Goal: Information Seeking & Learning: Check status

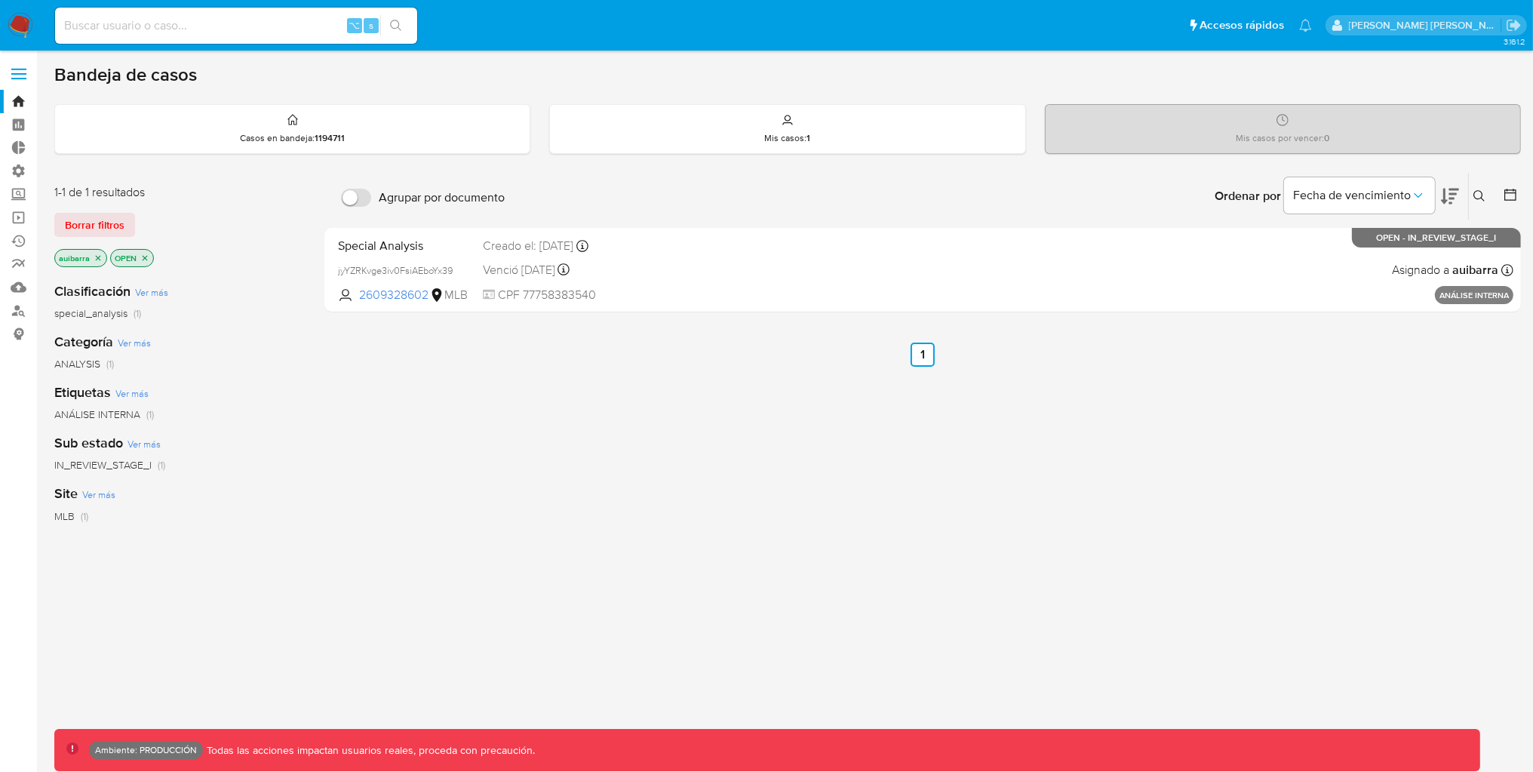
click at [167, 26] on input at bounding box center [236, 26] width 362 height 20
paste input "2352071450"
type input "2352071450"
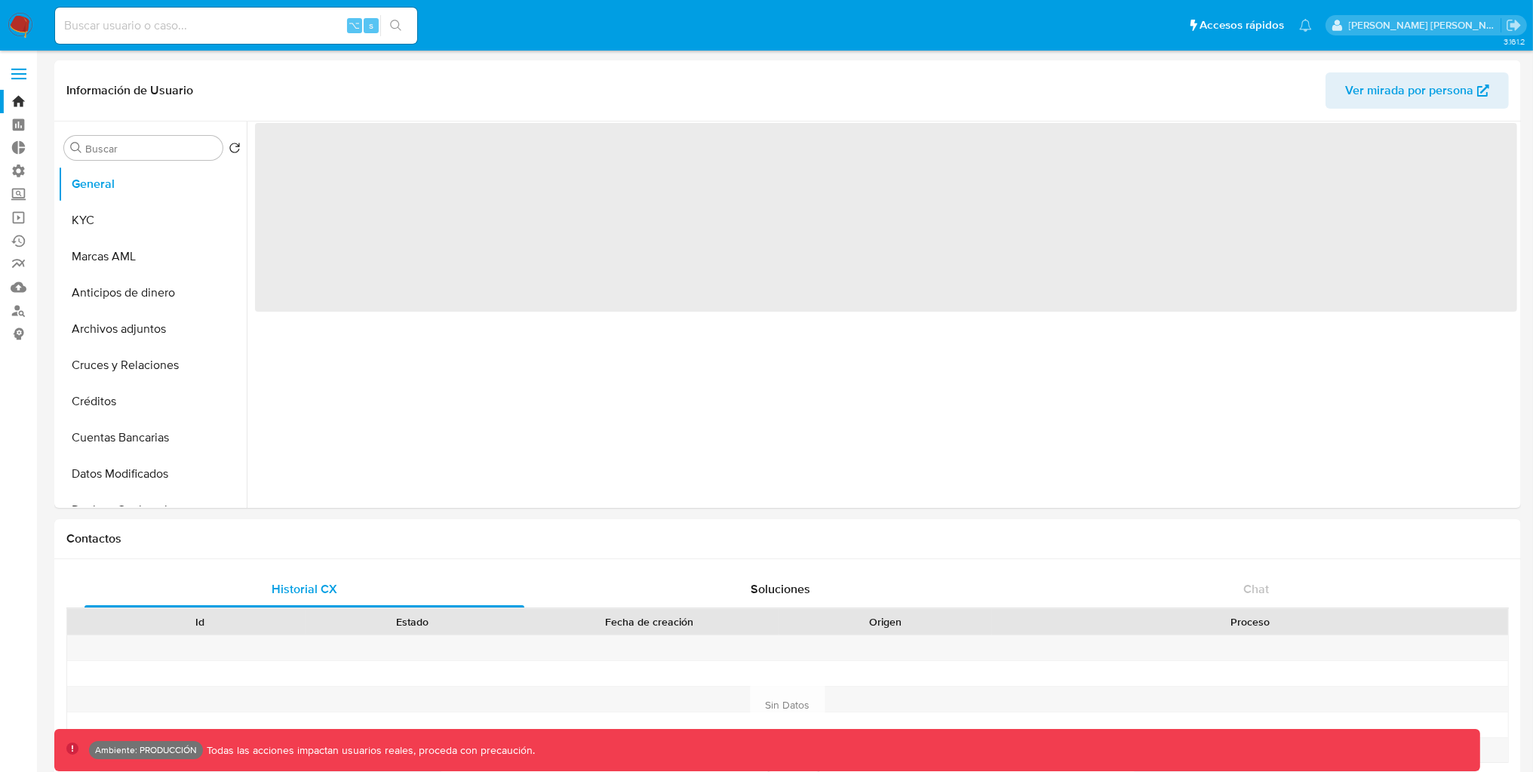
select select "10"
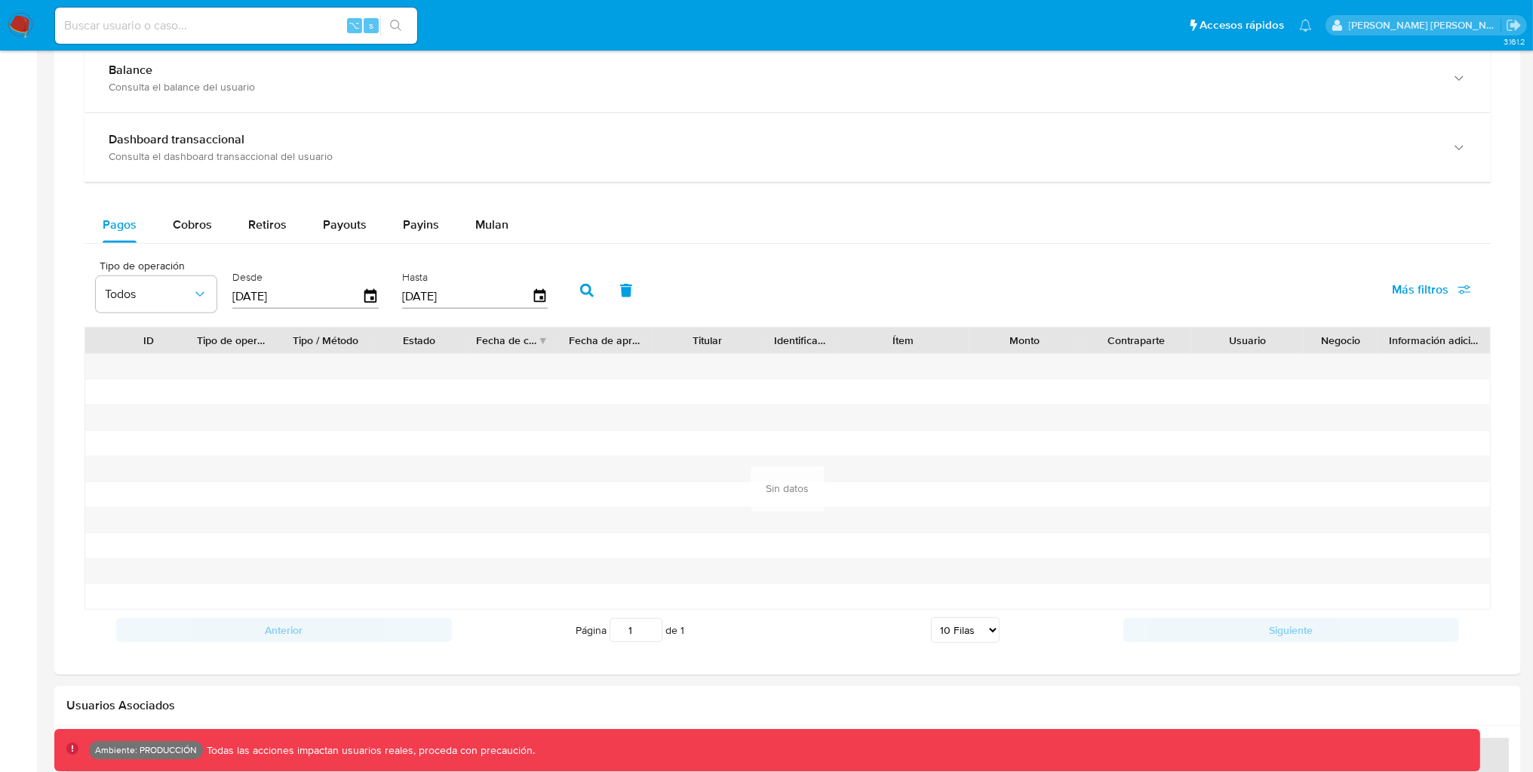
scroll to position [863, 0]
click at [358, 287] on icon "button" at bounding box center [371, 295] width 26 height 26
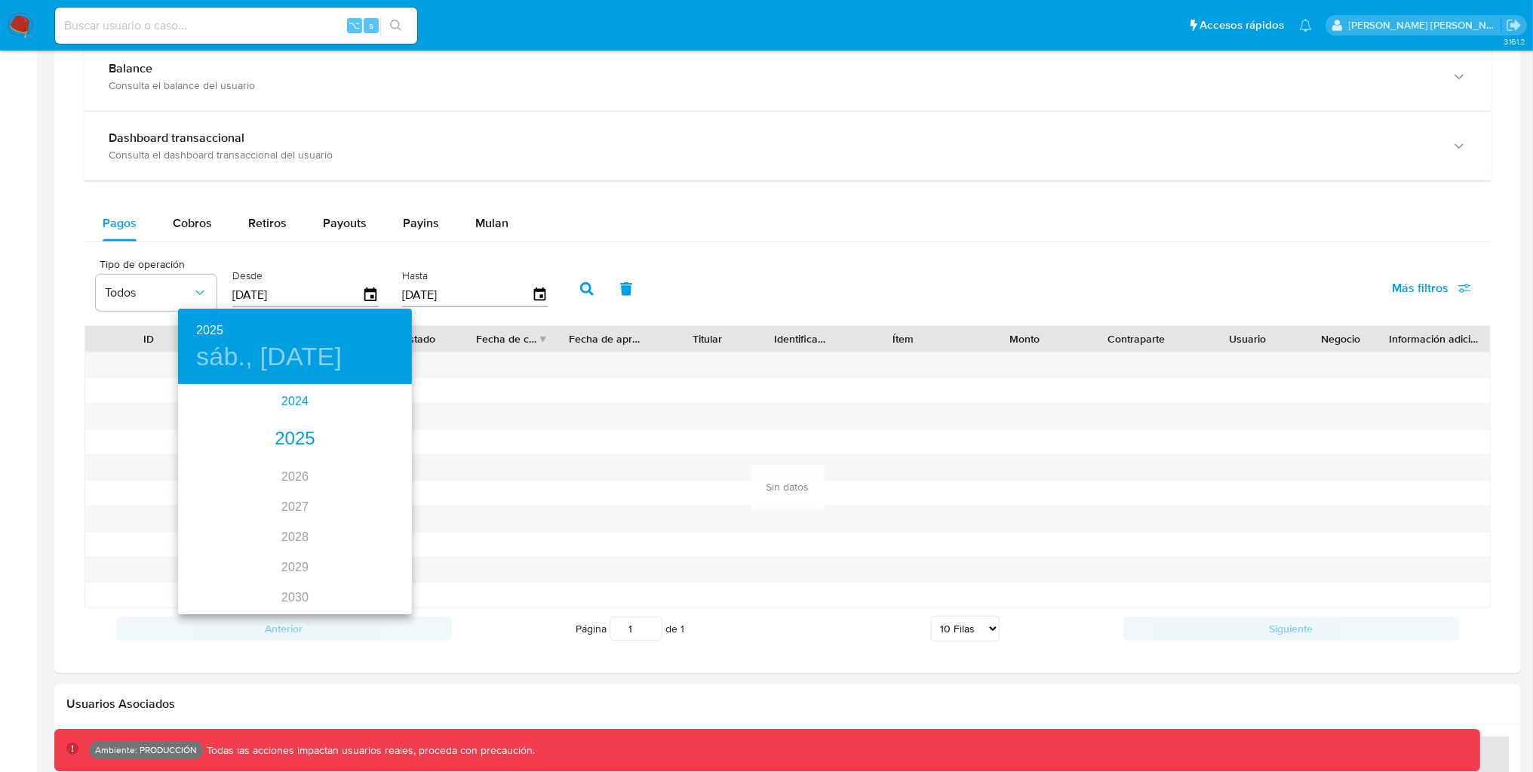
click at [305, 408] on div "2024" at bounding box center [295, 401] width 234 height 30
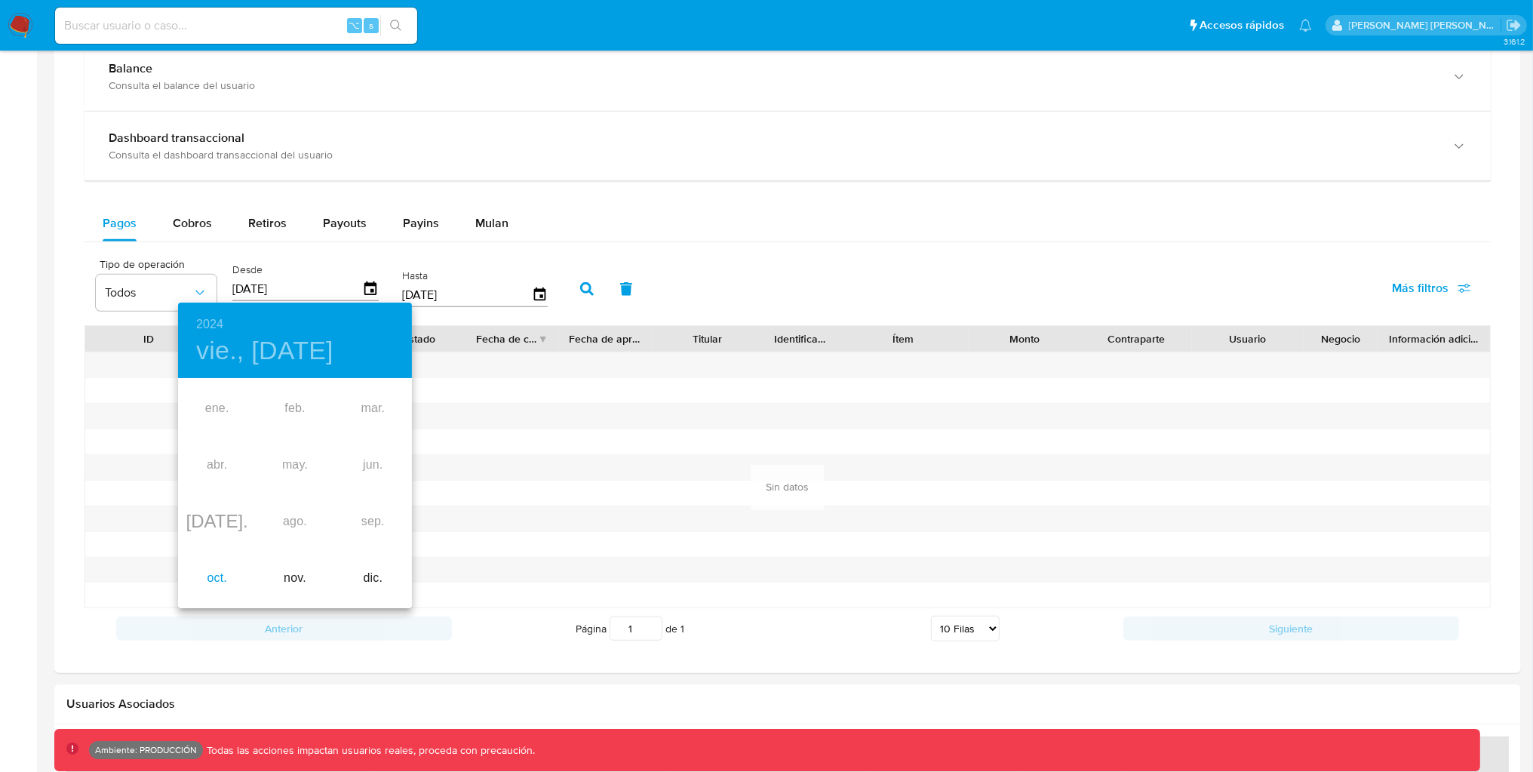
click at [217, 579] on div "oct." at bounding box center [217, 578] width 78 height 57
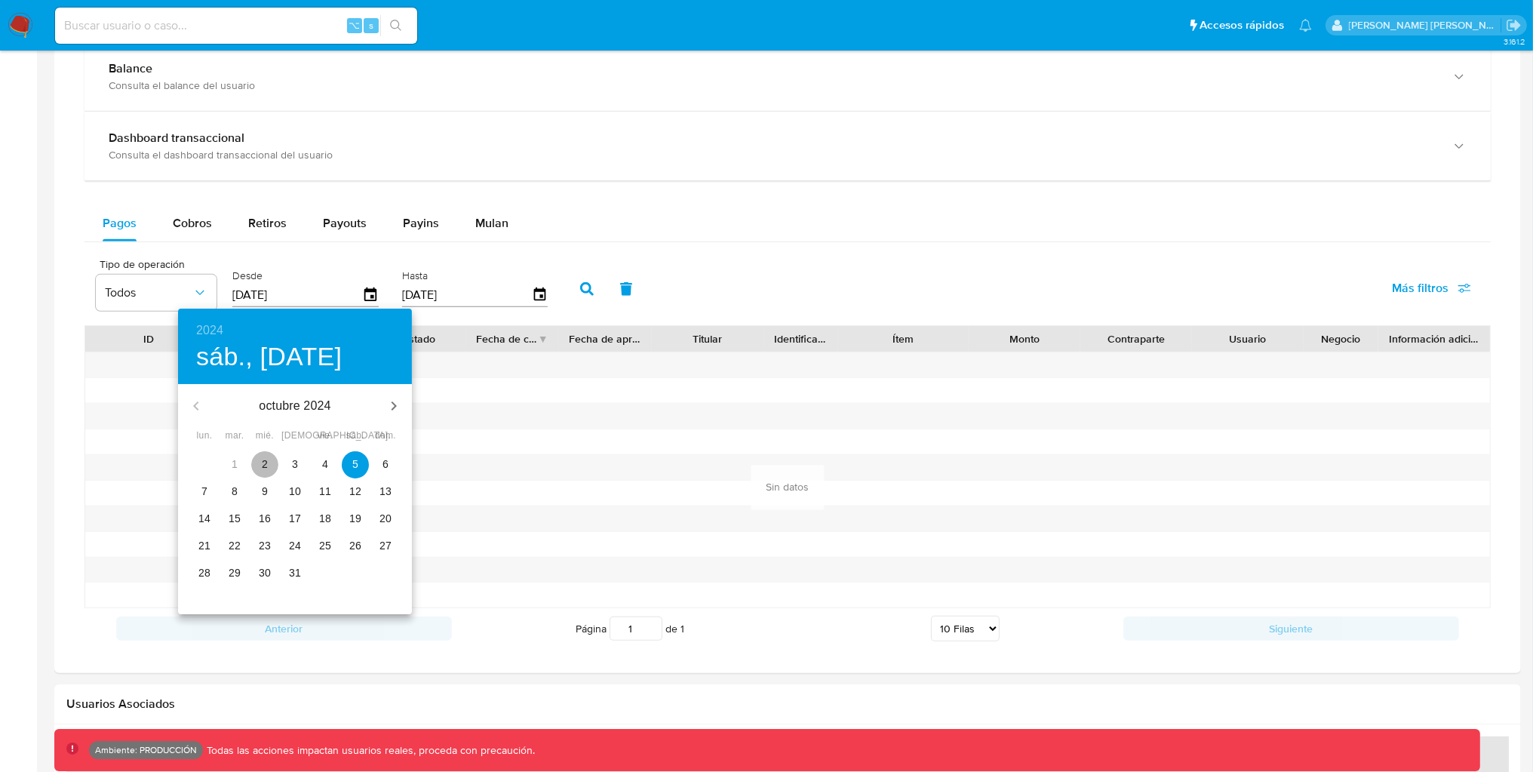
click at [265, 469] on p "2" at bounding box center [265, 463] width 6 height 15
type input "[DATE]"
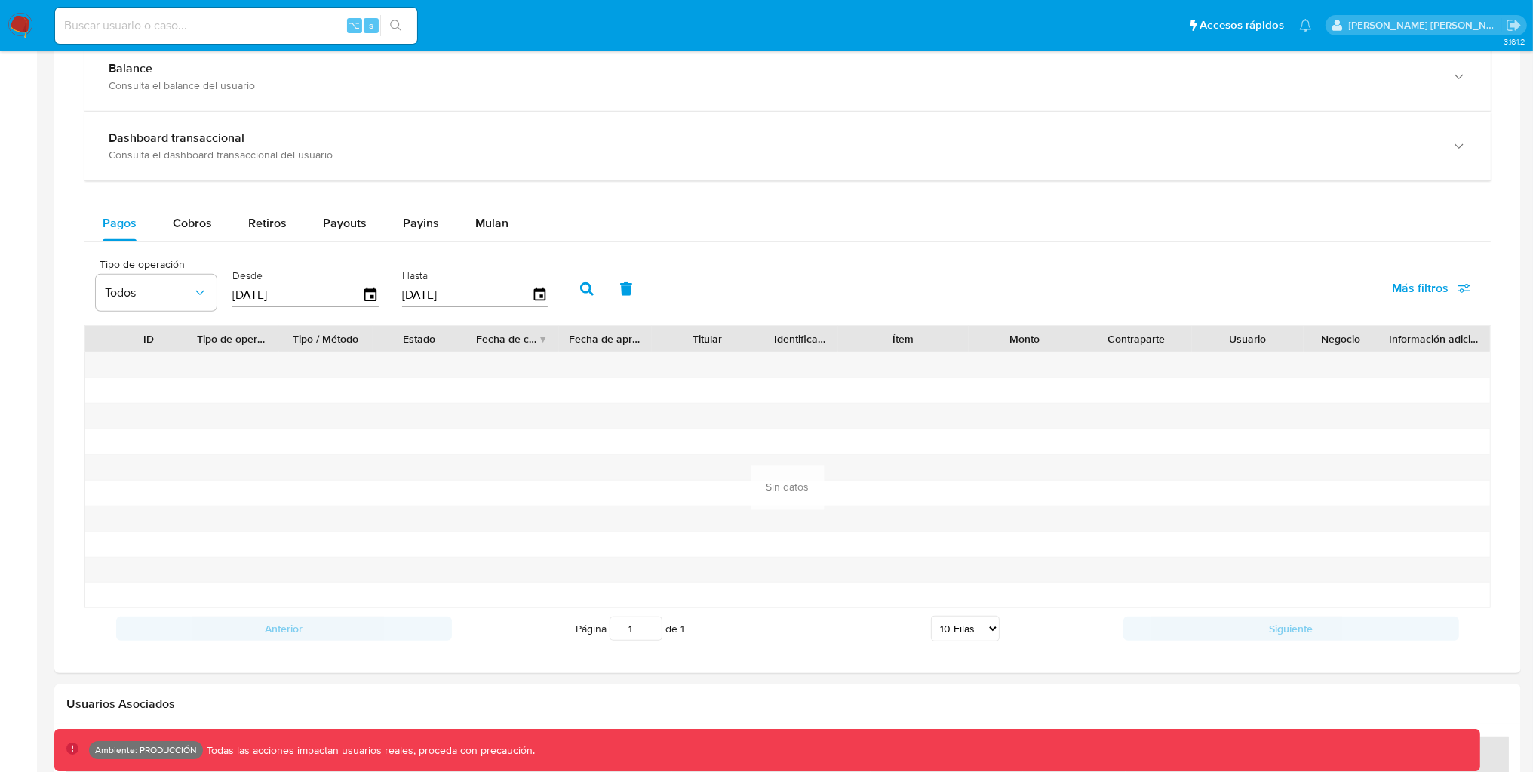
click at [585, 296] on button "button" at bounding box center [586, 289] width 39 height 36
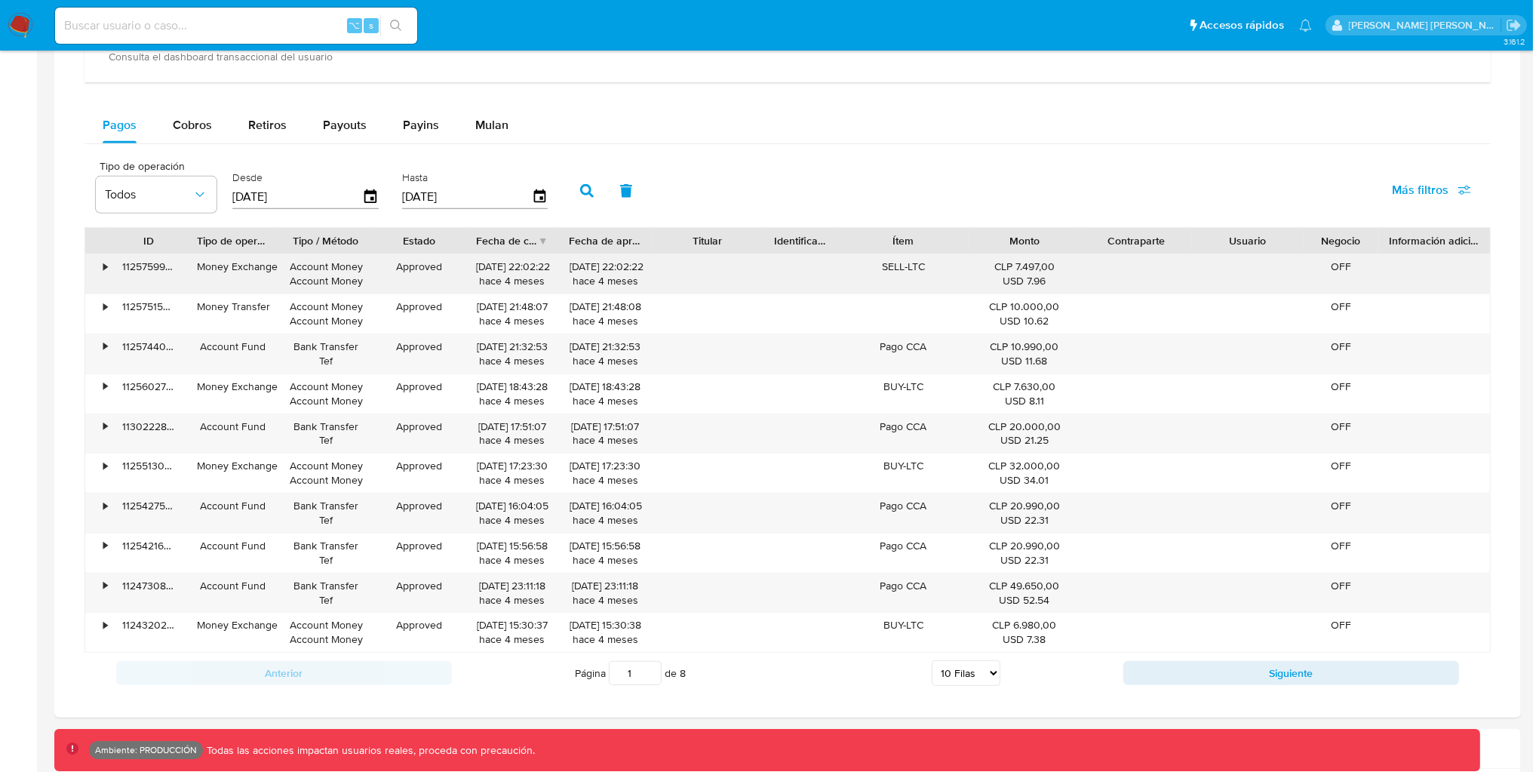
scroll to position [964, 0]
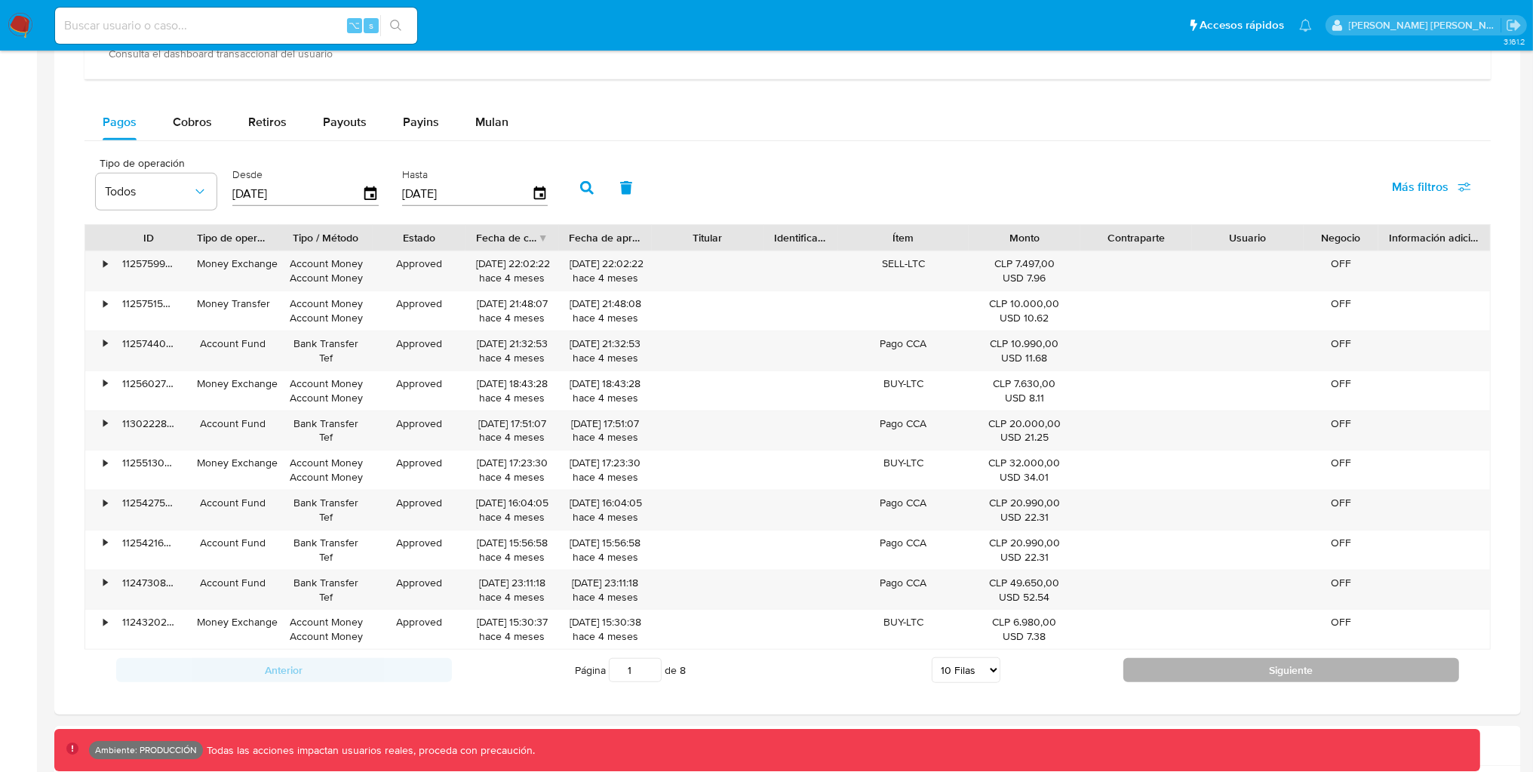
click at [1193, 668] on button "Siguiente" at bounding box center [1291, 670] width 336 height 24
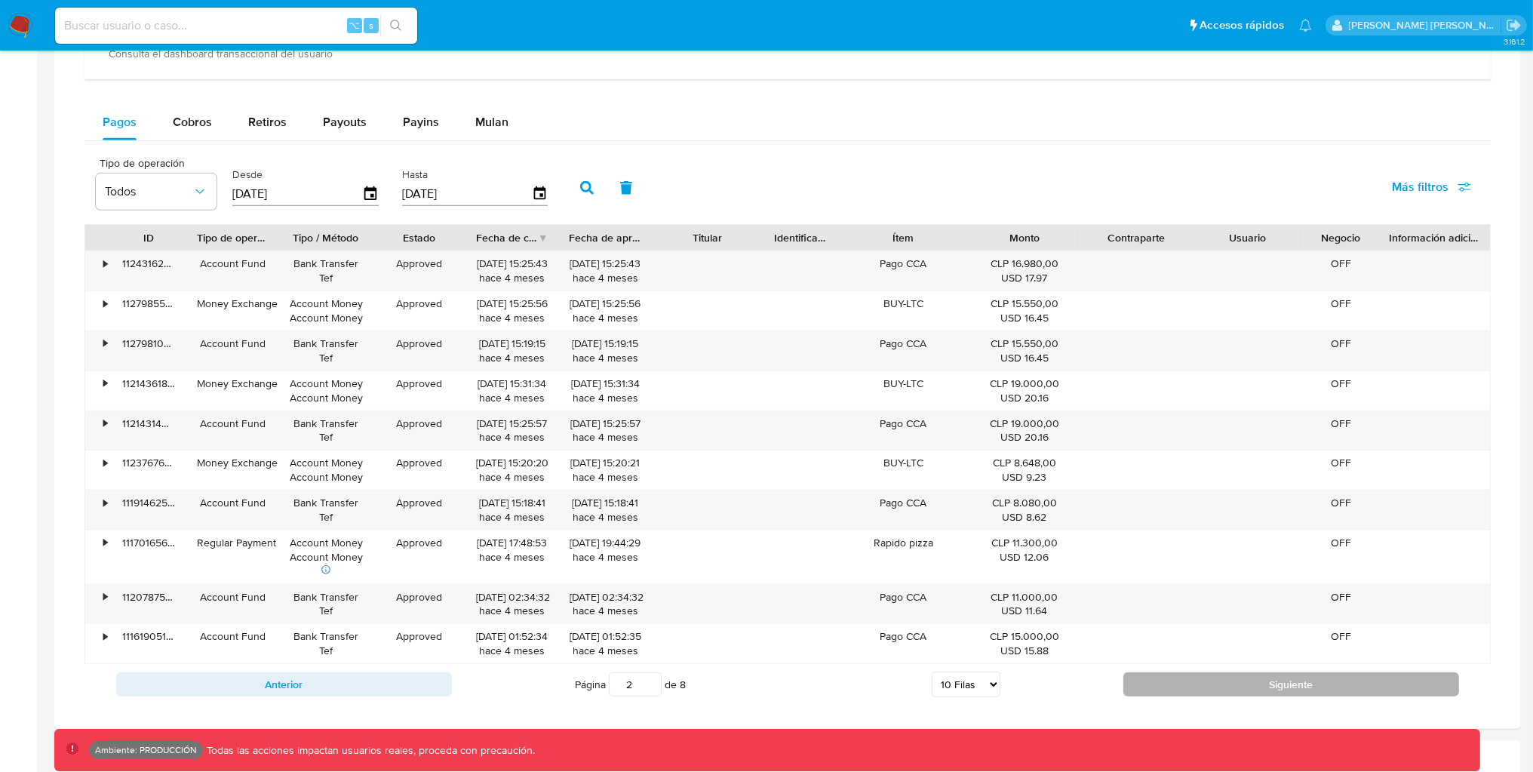
click at [1193, 683] on button "Siguiente" at bounding box center [1291, 684] width 336 height 24
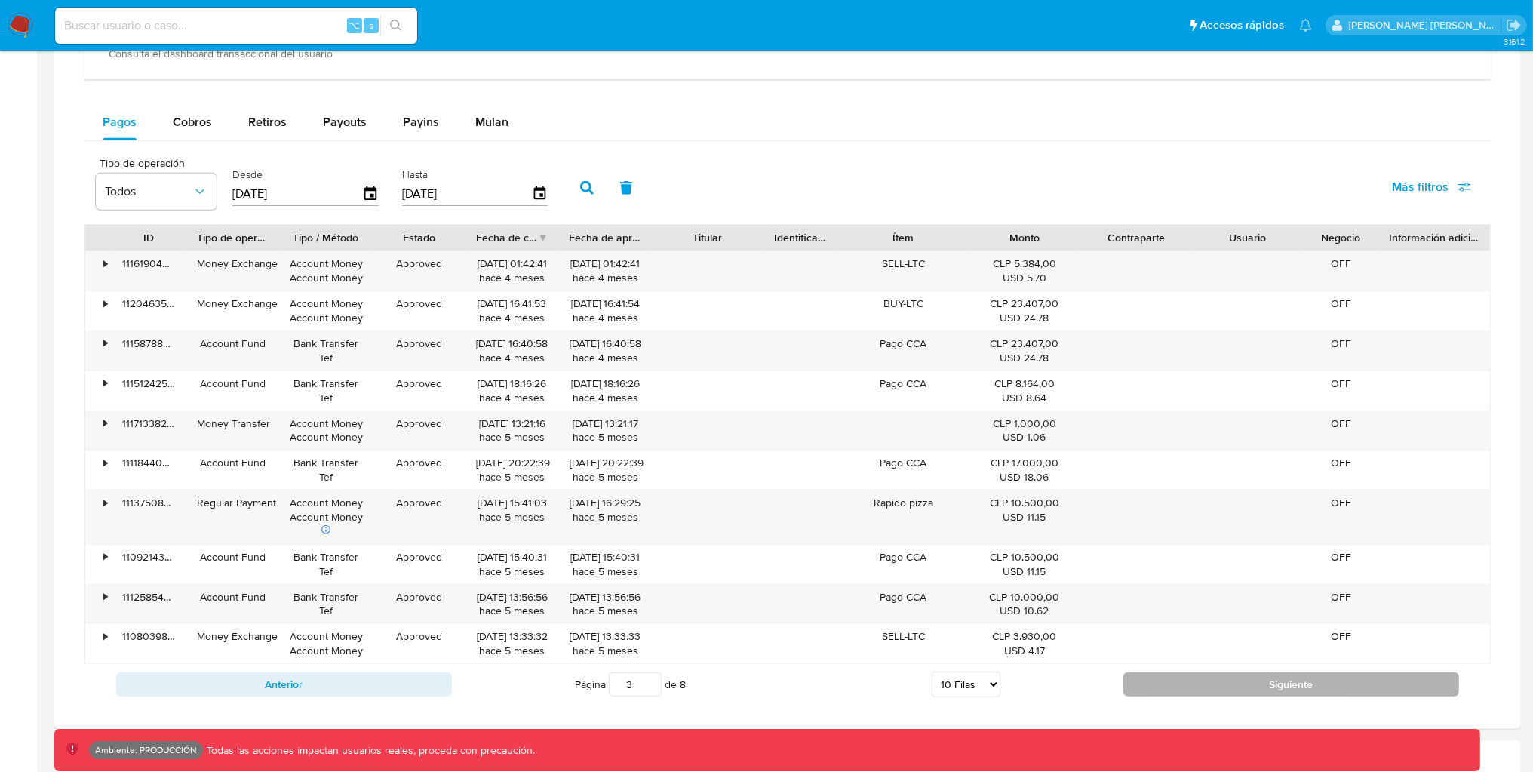
click at [1193, 683] on button "Siguiente" at bounding box center [1291, 684] width 336 height 24
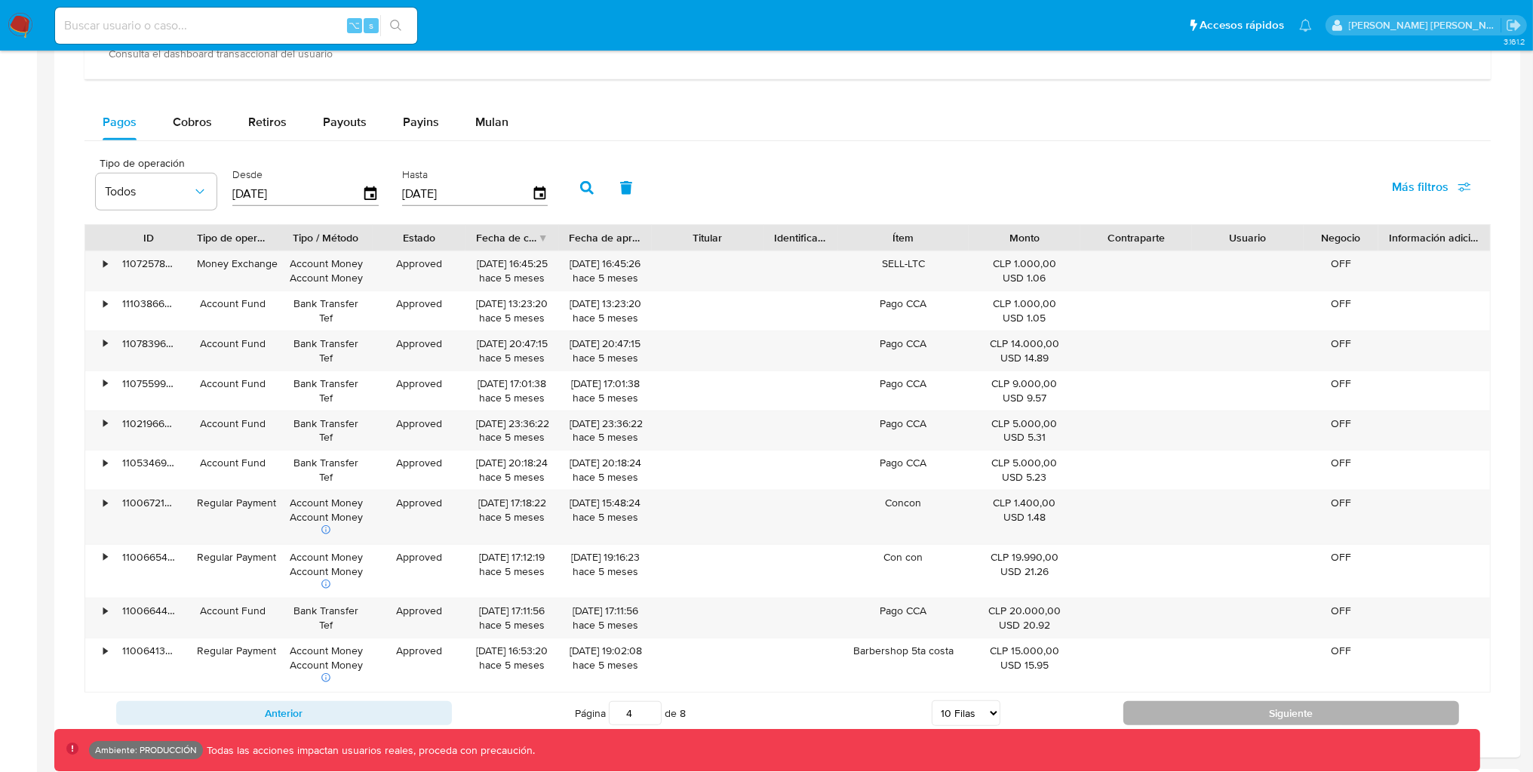
click at [1182, 712] on button "Siguiente" at bounding box center [1291, 713] width 336 height 24
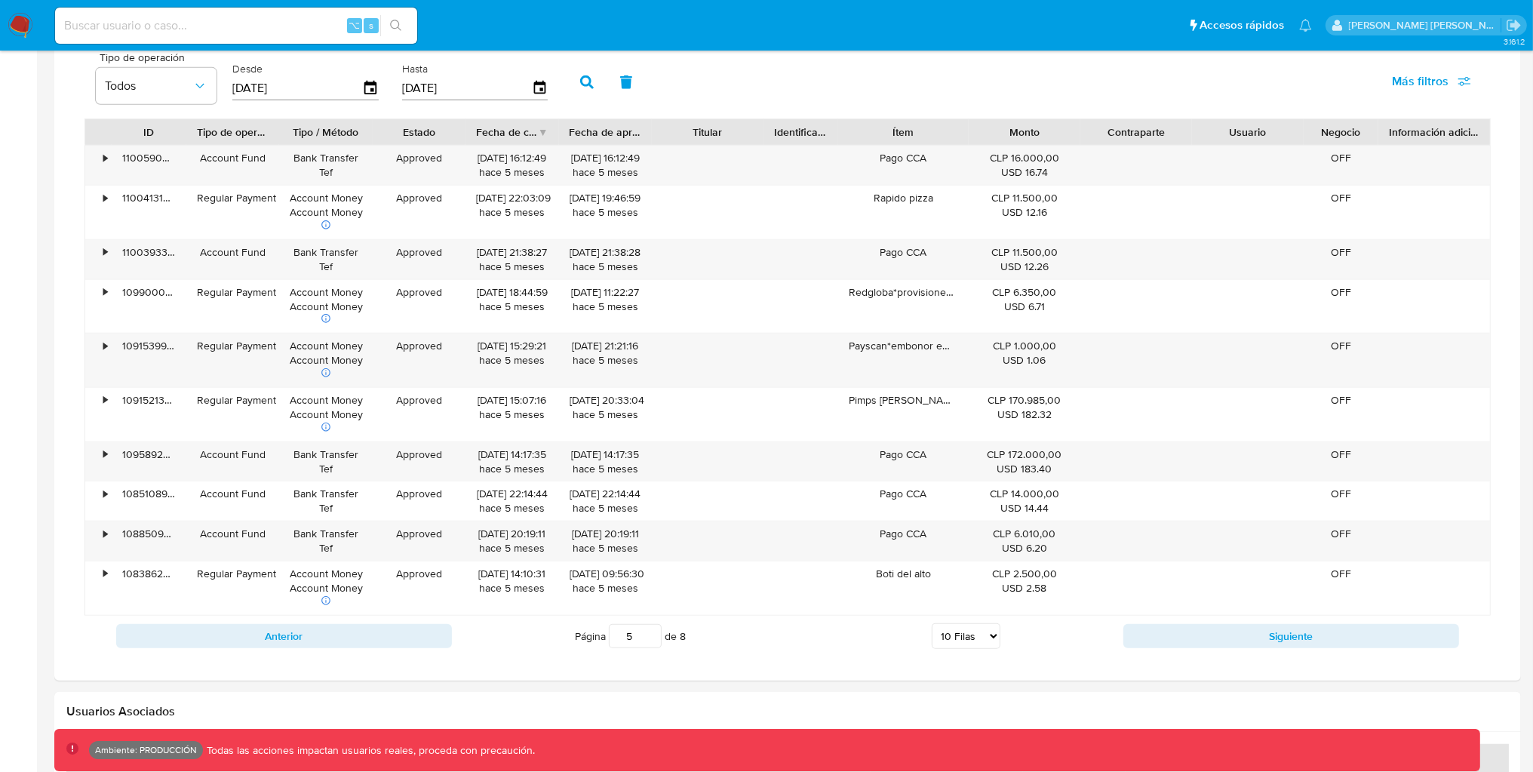
scroll to position [1073, 0]
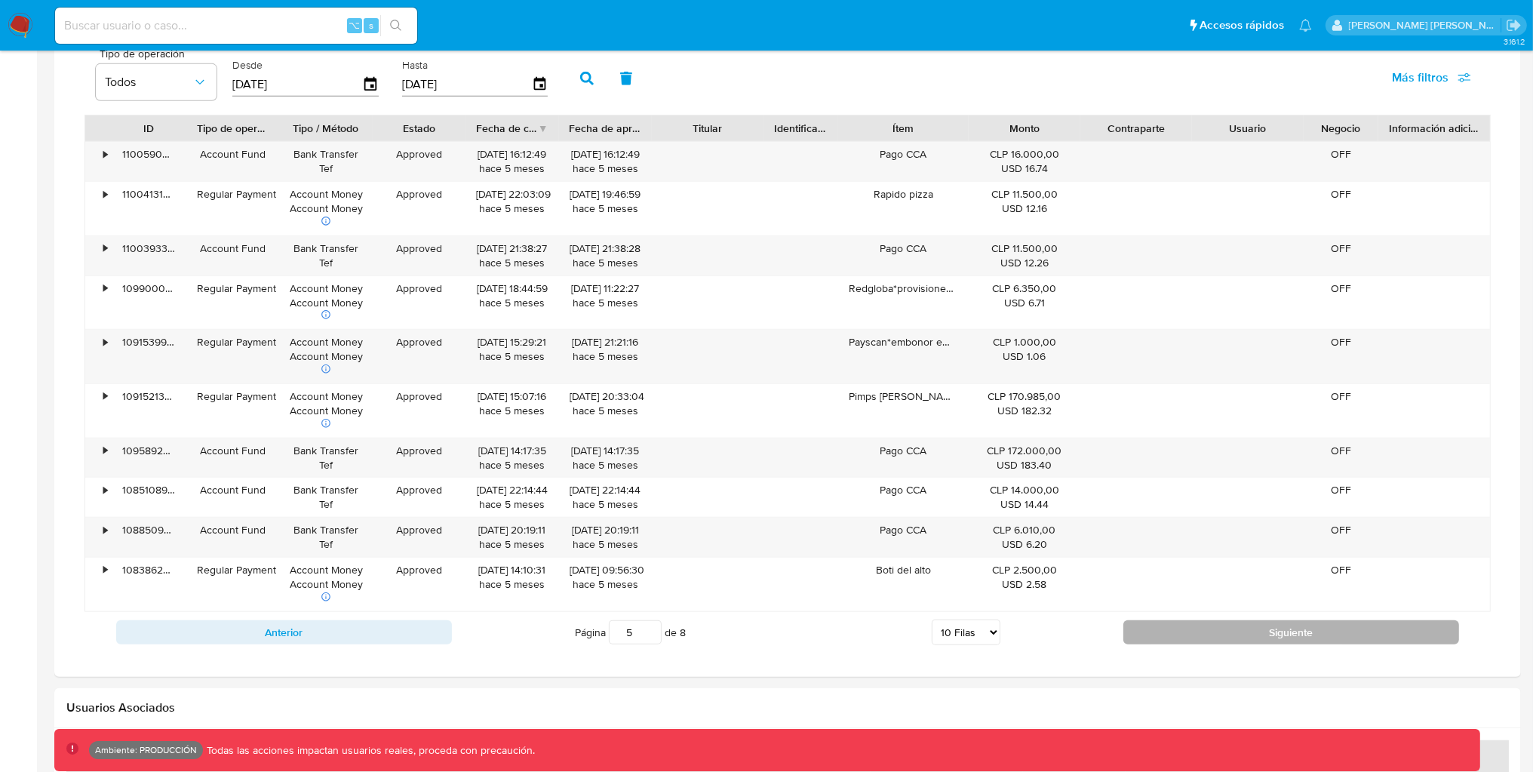
click at [1238, 632] on button "Siguiente" at bounding box center [1291, 632] width 336 height 24
type input "6"
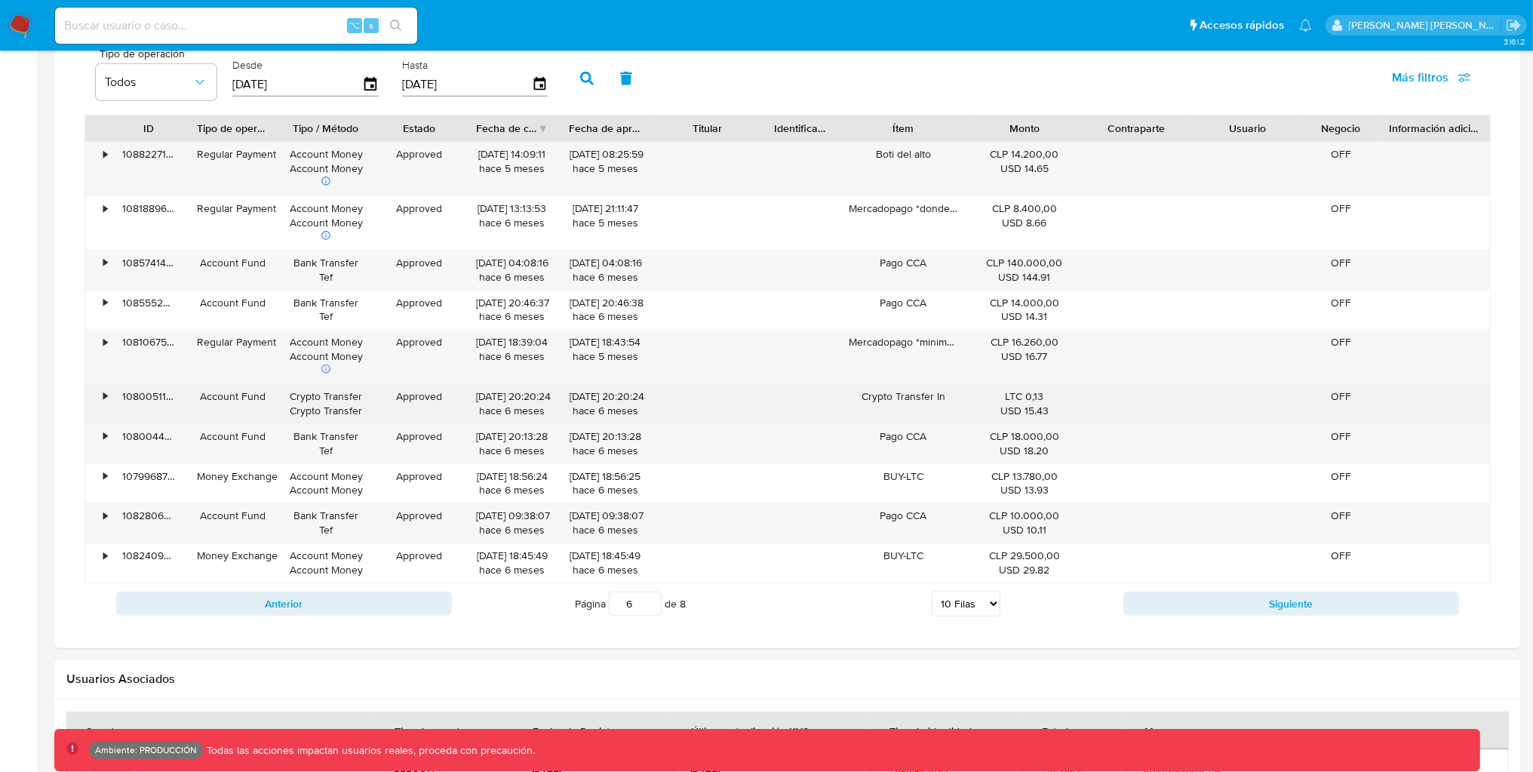
click at [99, 401] on div "•" at bounding box center [98, 403] width 26 height 39
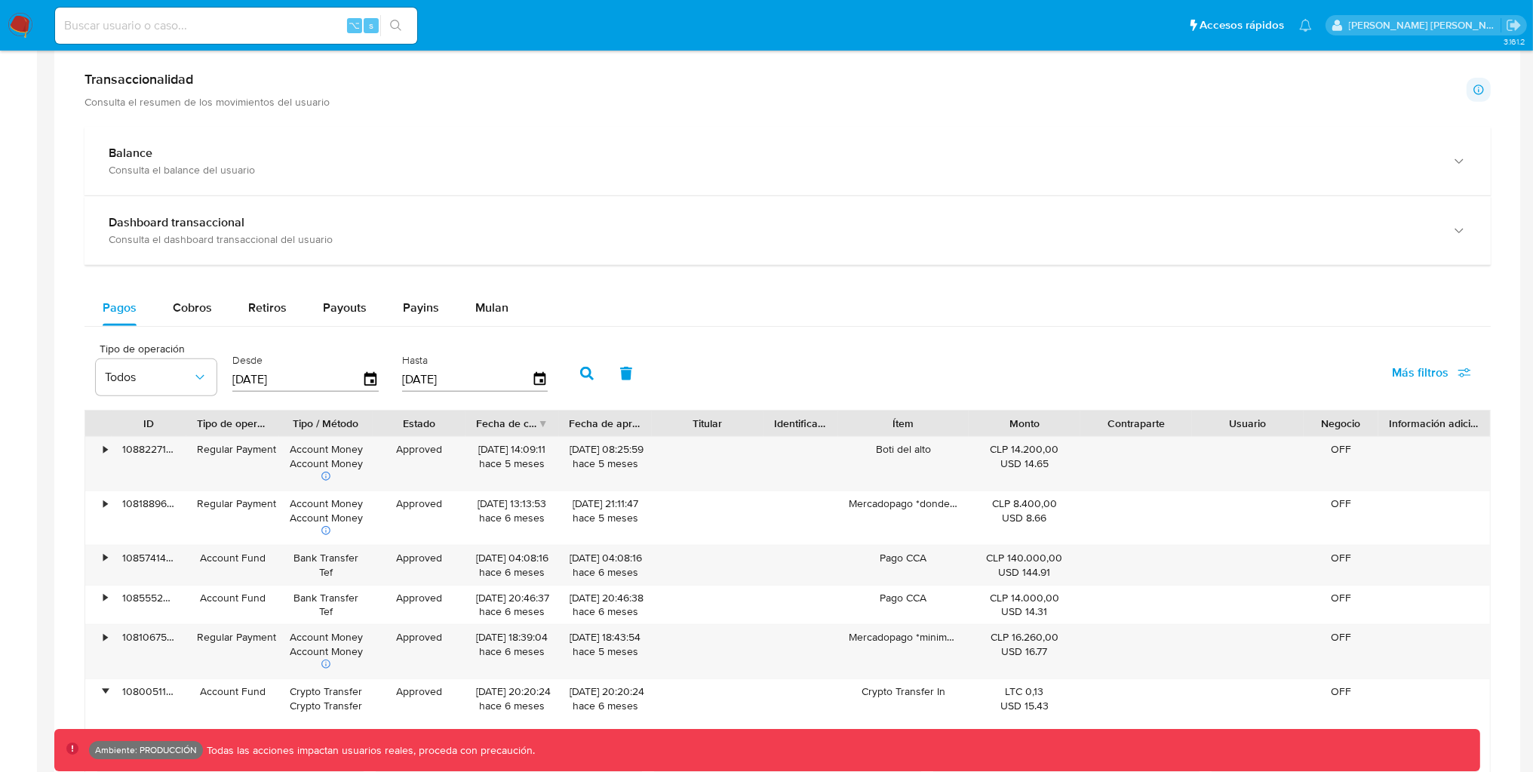
scroll to position [269, 0]
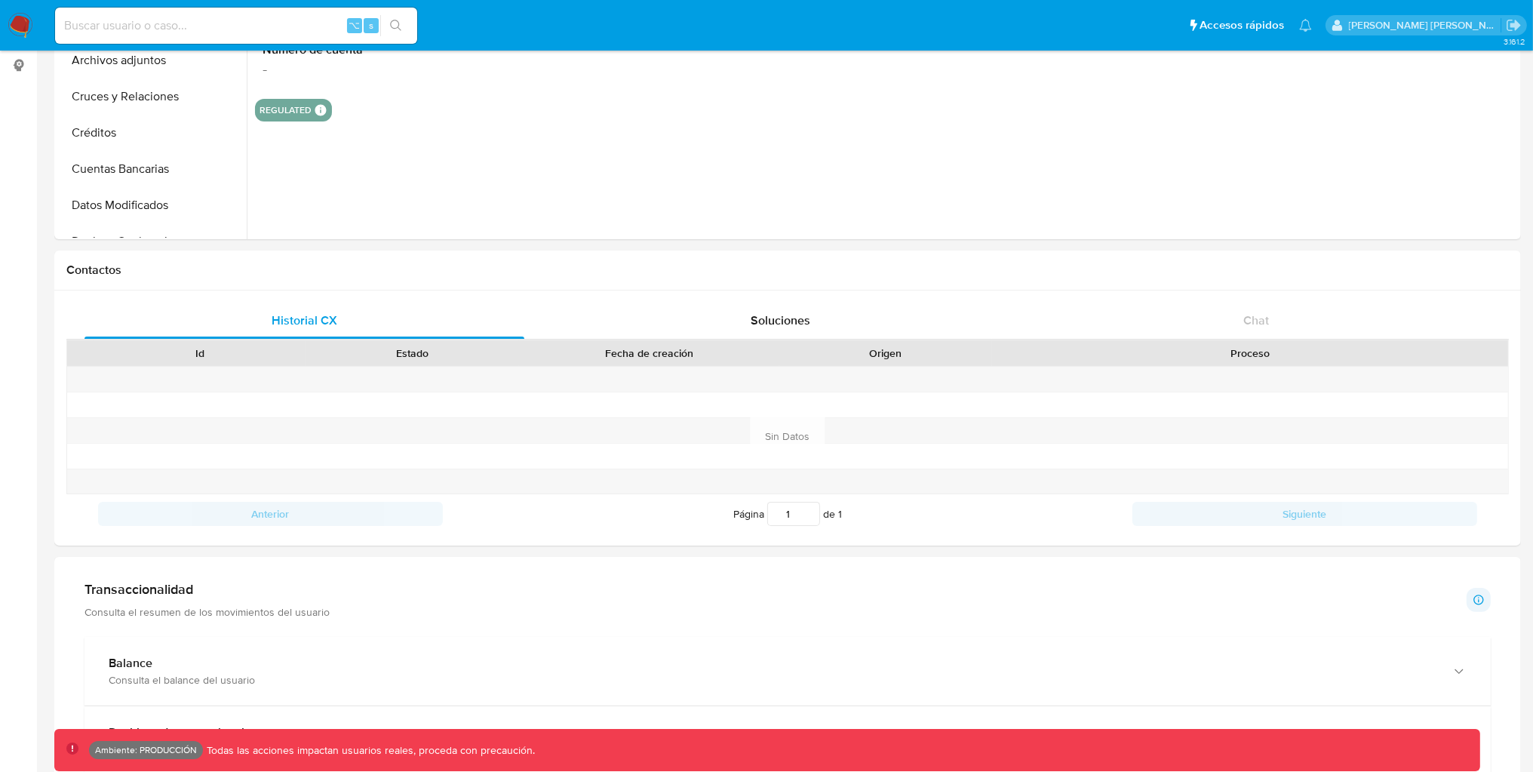
click at [189, 29] on input at bounding box center [236, 26] width 362 height 20
paste input "1229510288"
type input "1229510288"
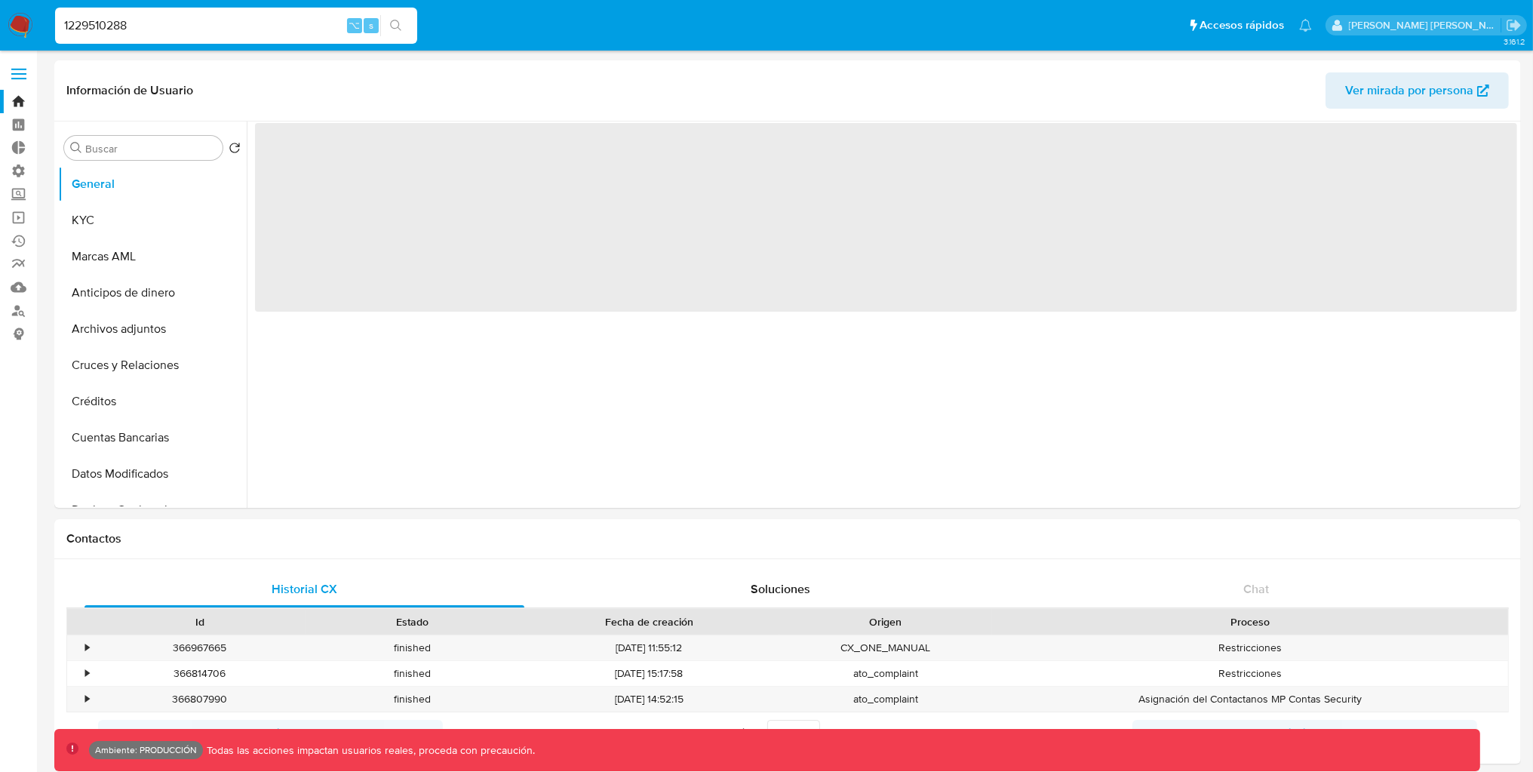
select select "10"
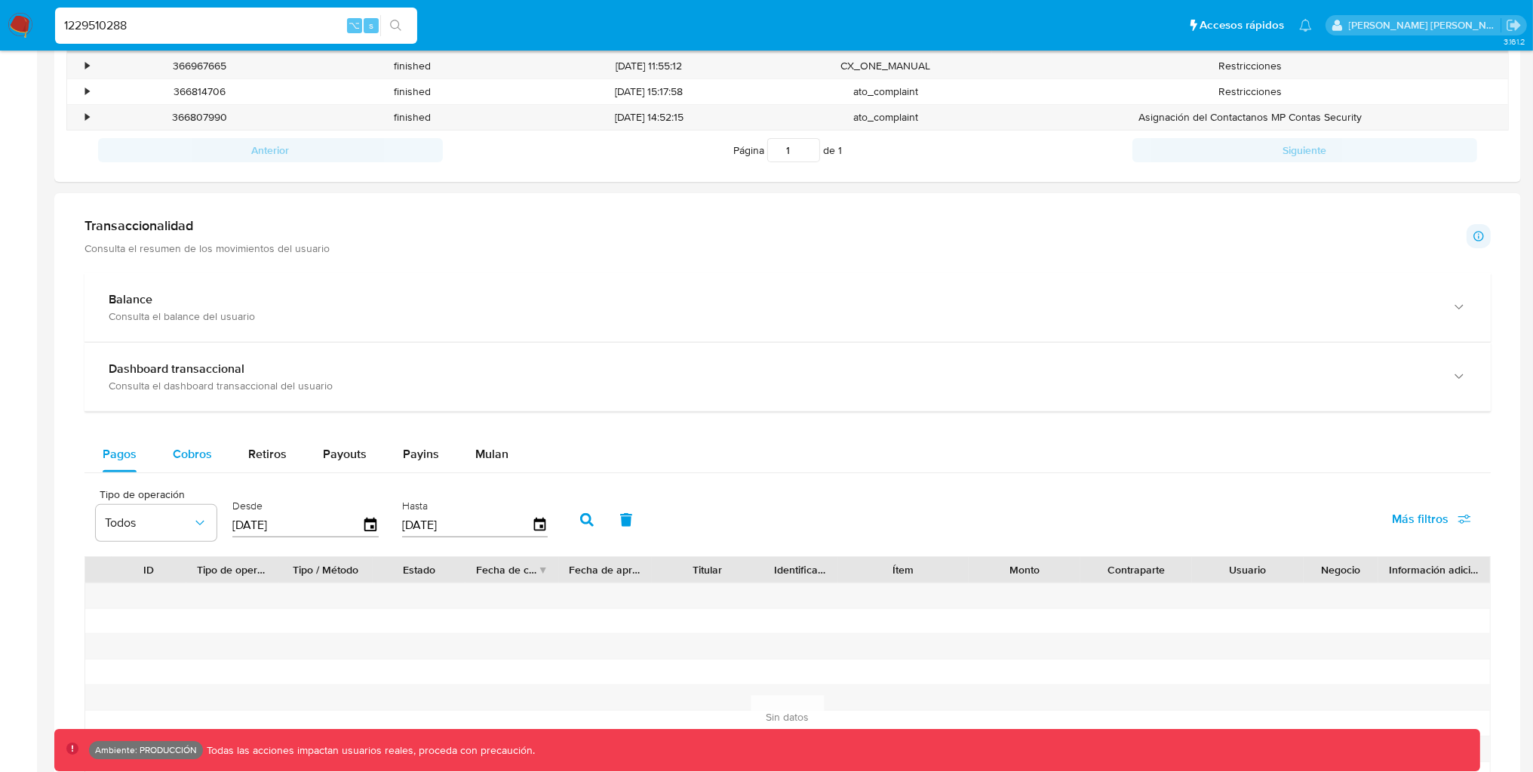
click at [198, 450] on span "Cobros" at bounding box center [192, 453] width 39 height 17
select select "10"
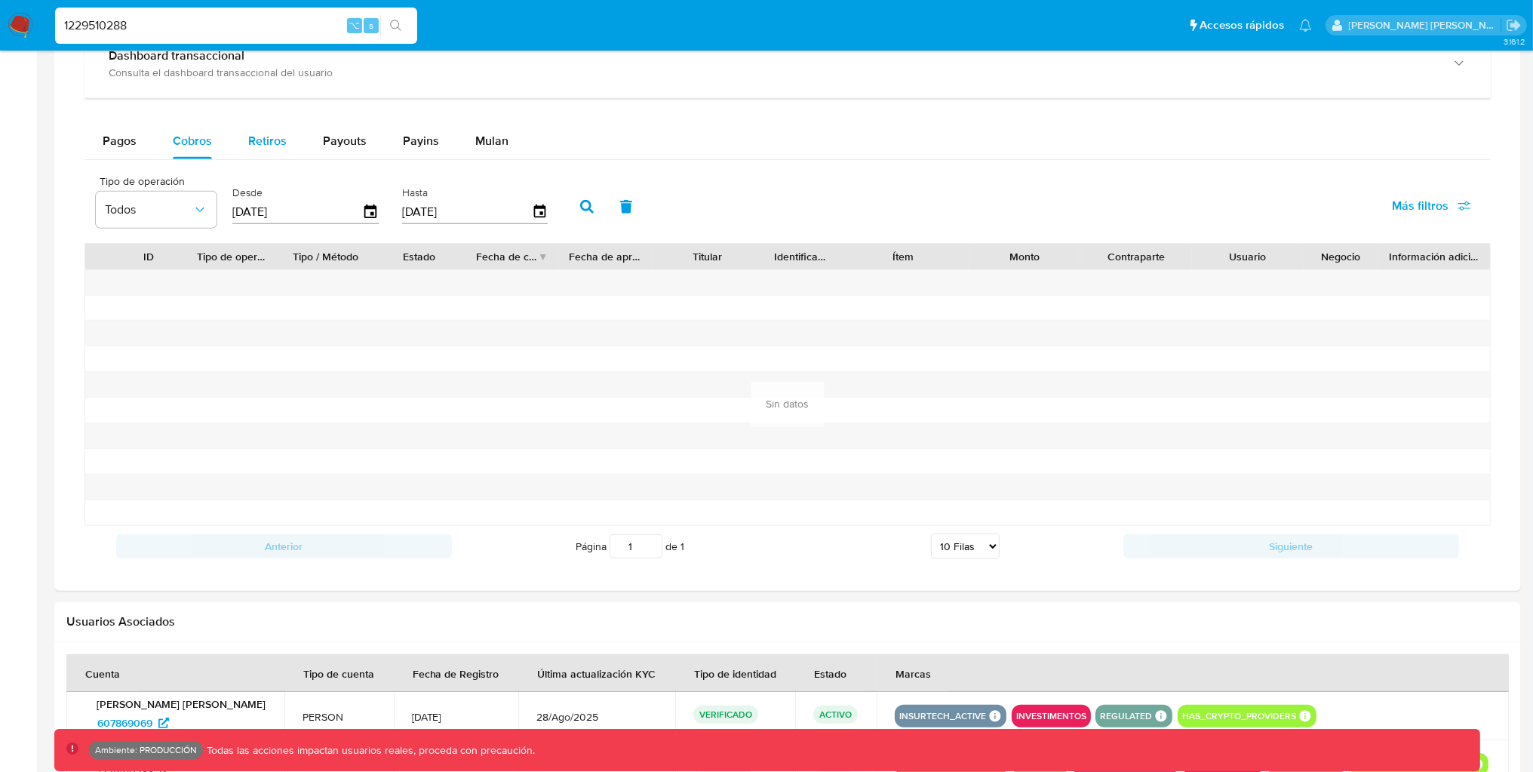
scroll to position [970, 0]
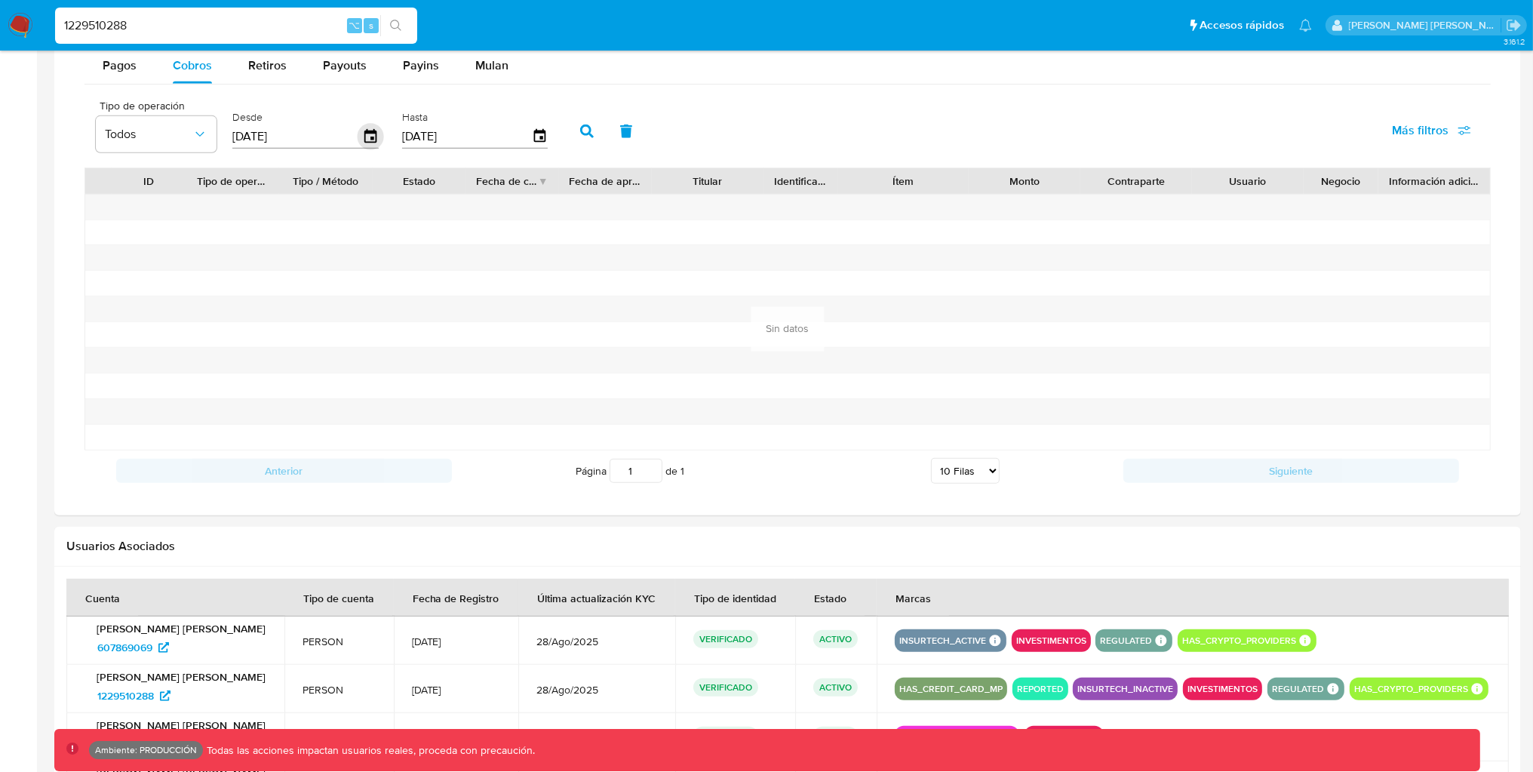
click at [358, 136] on icon "button" at bounding box center [371, 137] width 26 height 26
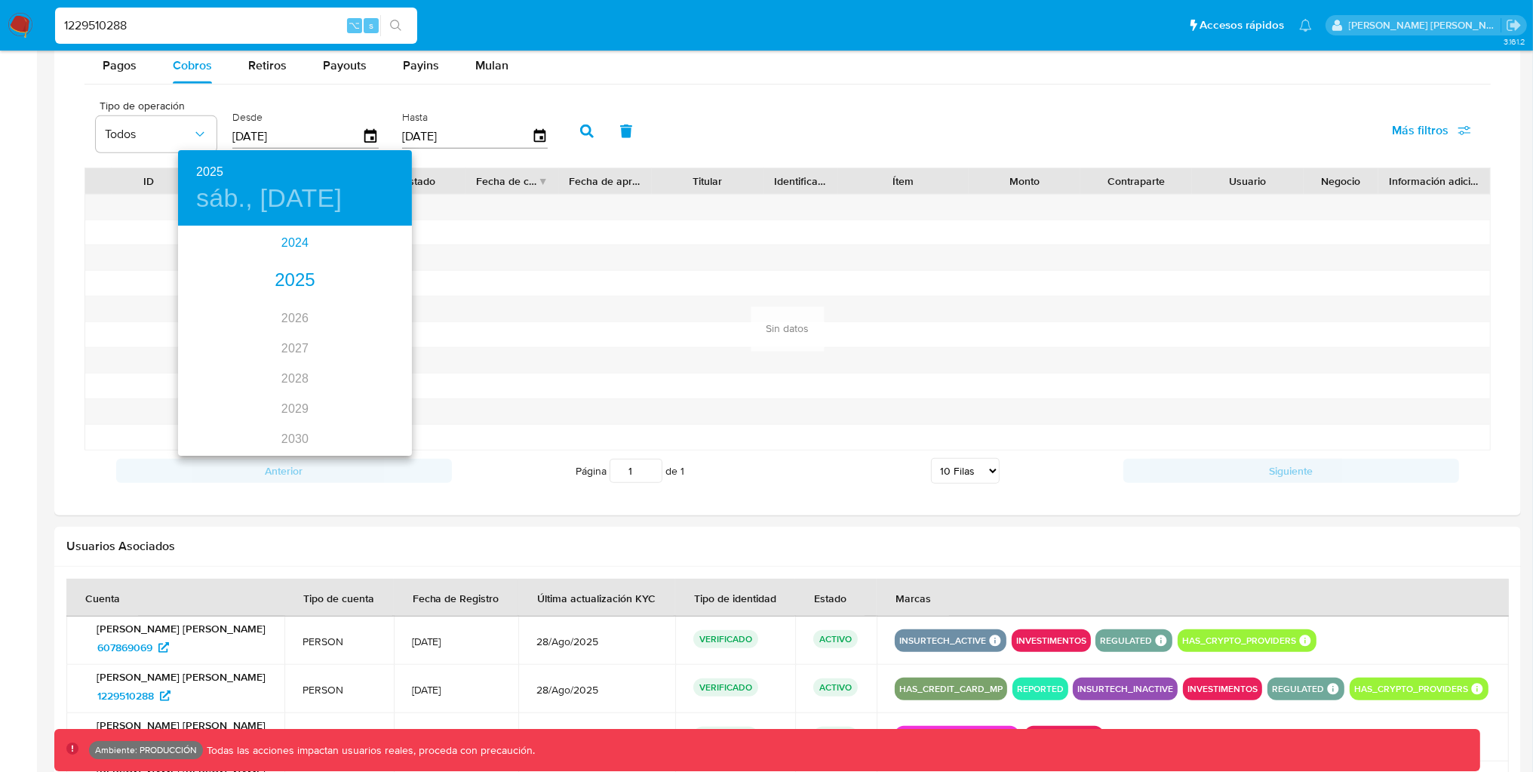
click at [270, 241] on div "2024" at bounding box center [295, 243] width 234 height 30
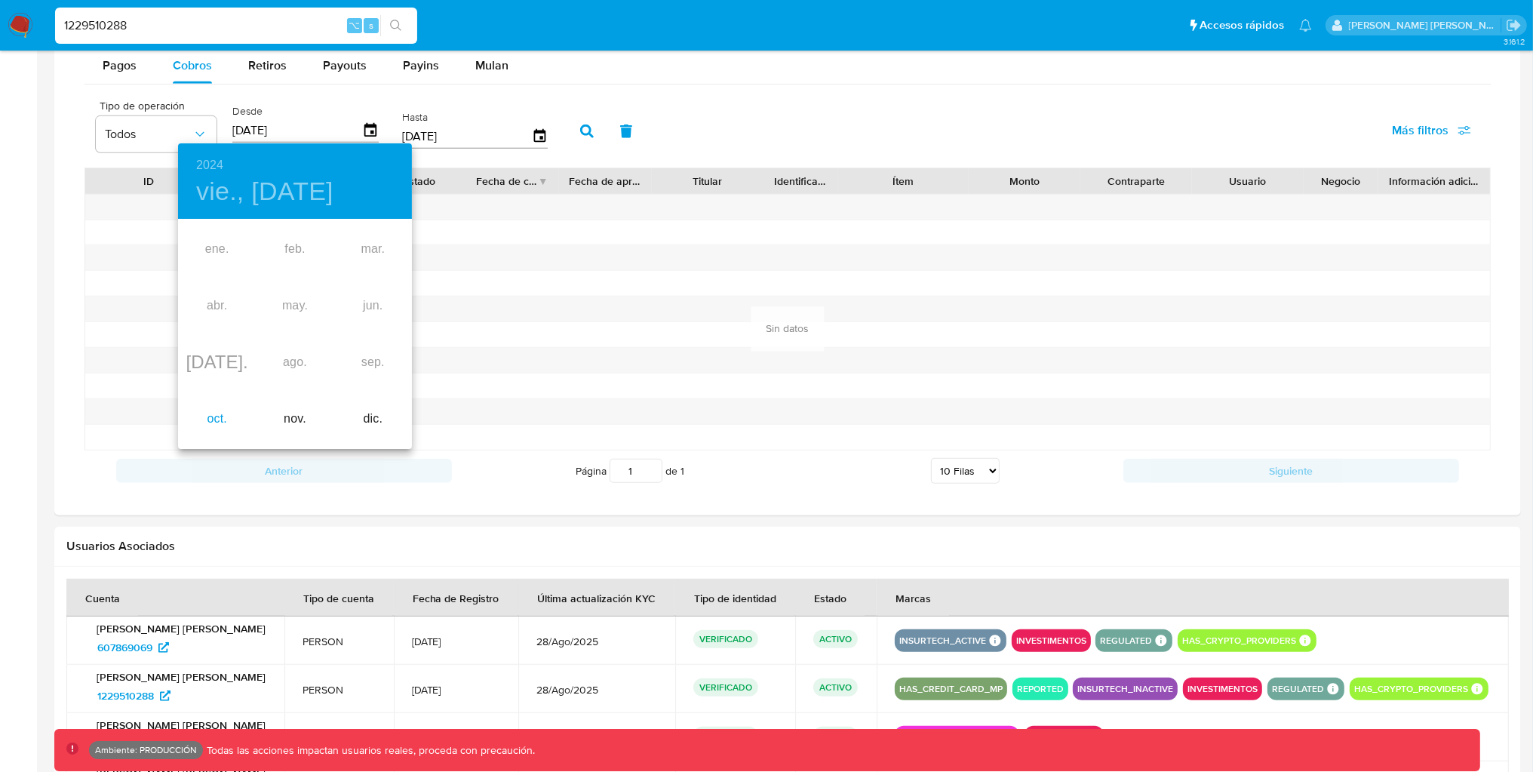
click at [213, 407] on div "oct." at bounding box center [217, 419] width 78 height 57
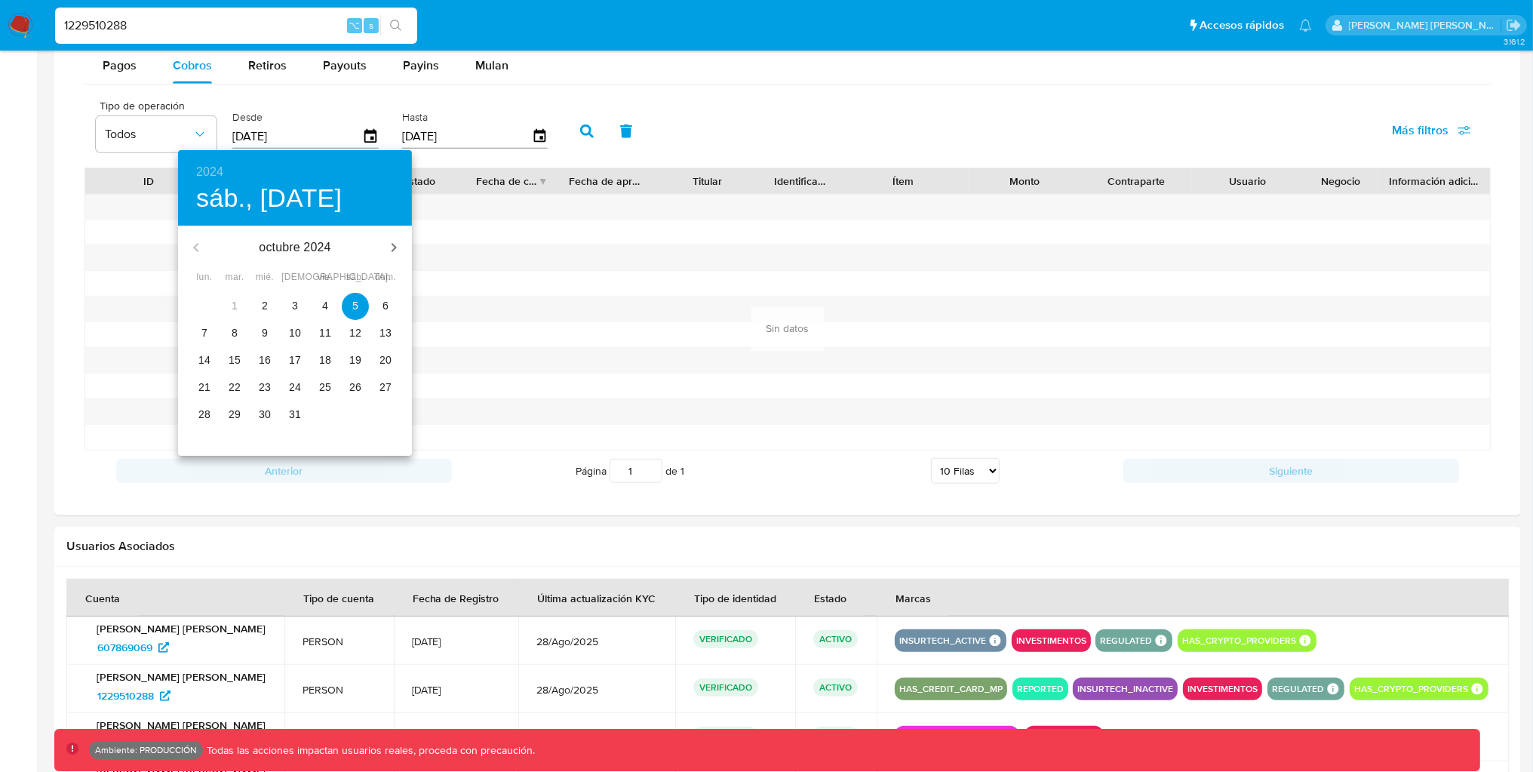
click at [262, 306] on p "2" at bounding box center [265, 305] width 6 height 15
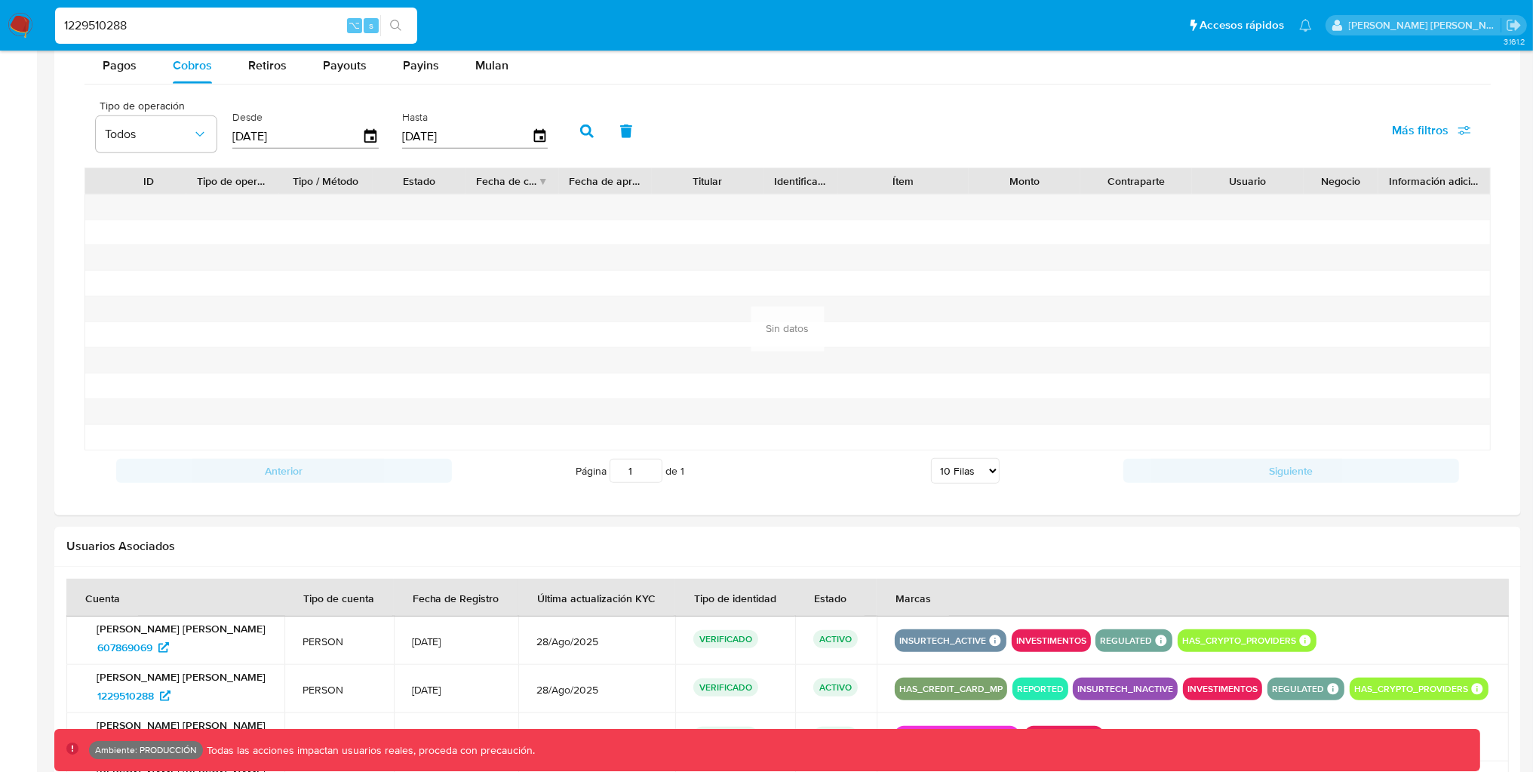
type input "[DATE]"
click at [580, 134] on icon "button" at bounding box center [587, 131] width 14 height 14
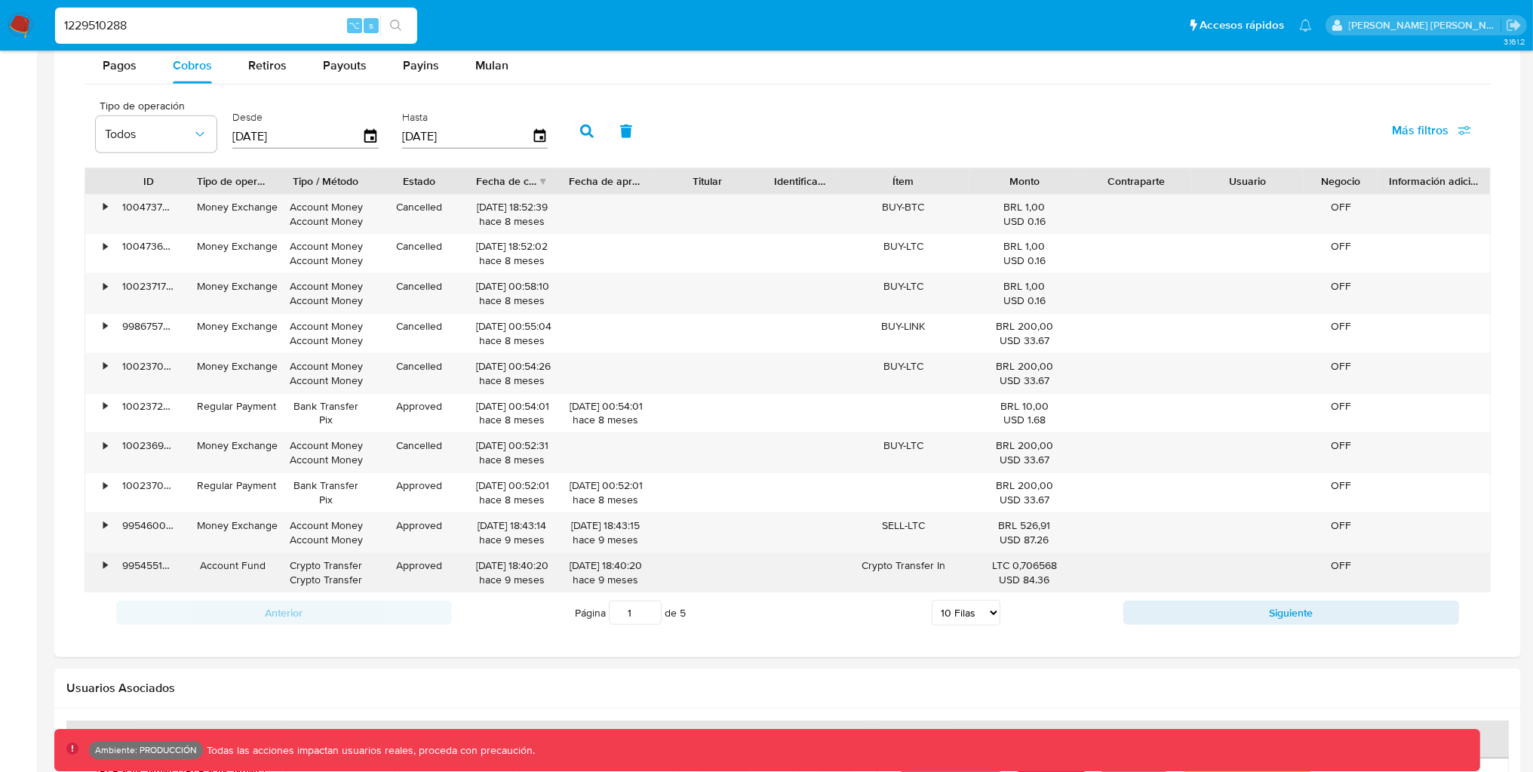
click at [108, 568] on div "•" at bounding box center [98, 572] width 26 height 39
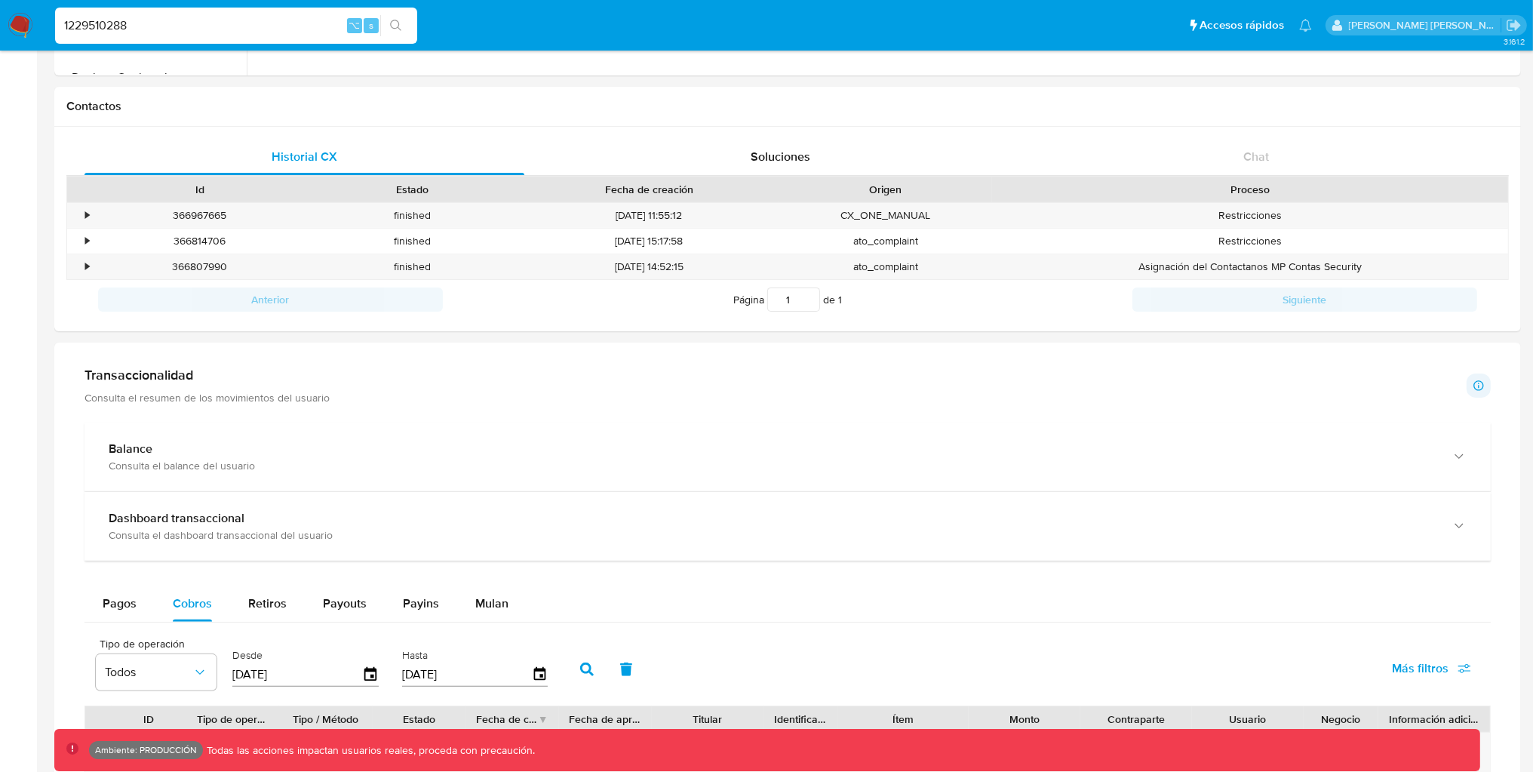
scroll to position [0, 0]
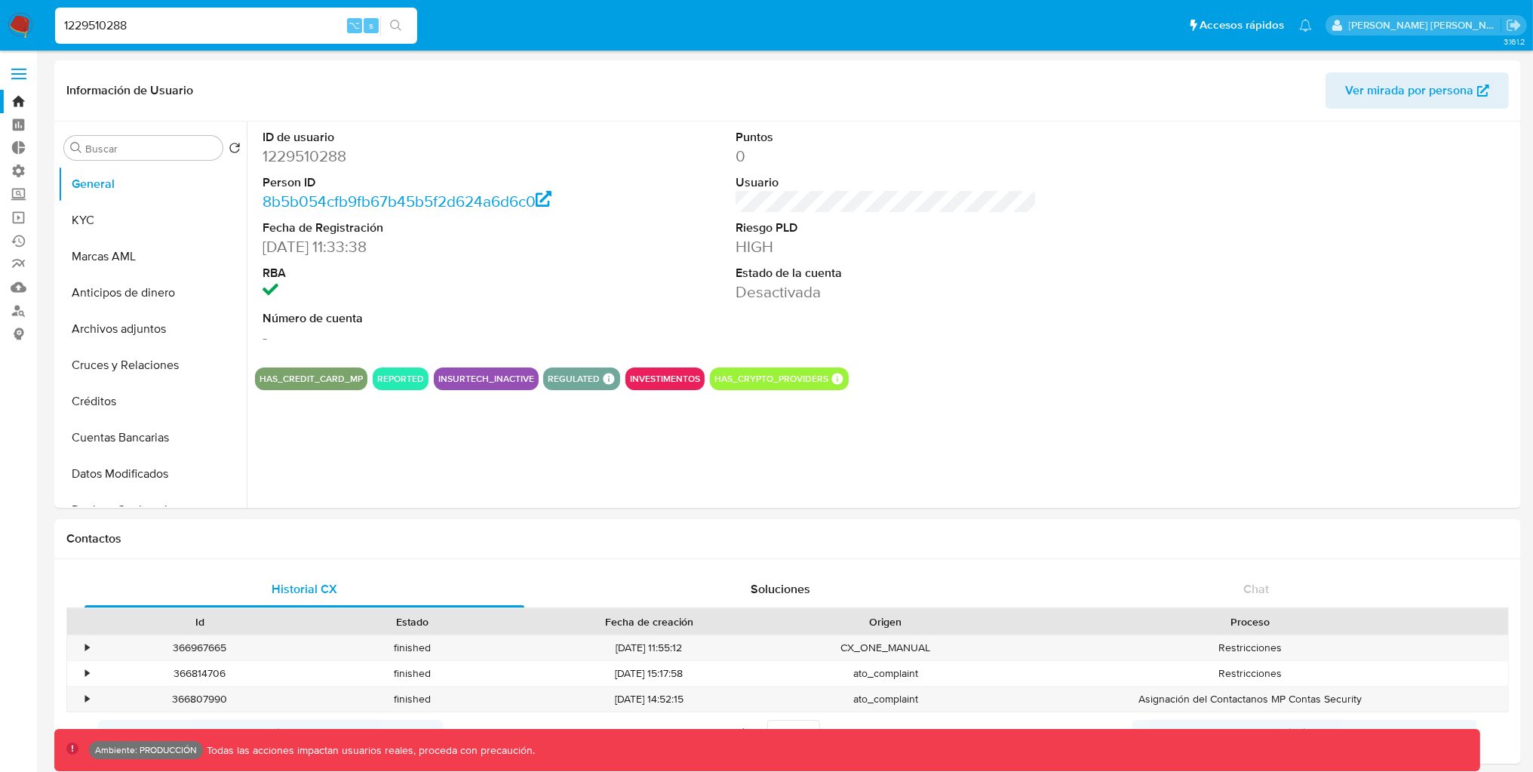
click at [207, 16] on input "1229510288" at bounding box center [236, 26] width 362 height 20
paste input "81531472"
type input "815314728"
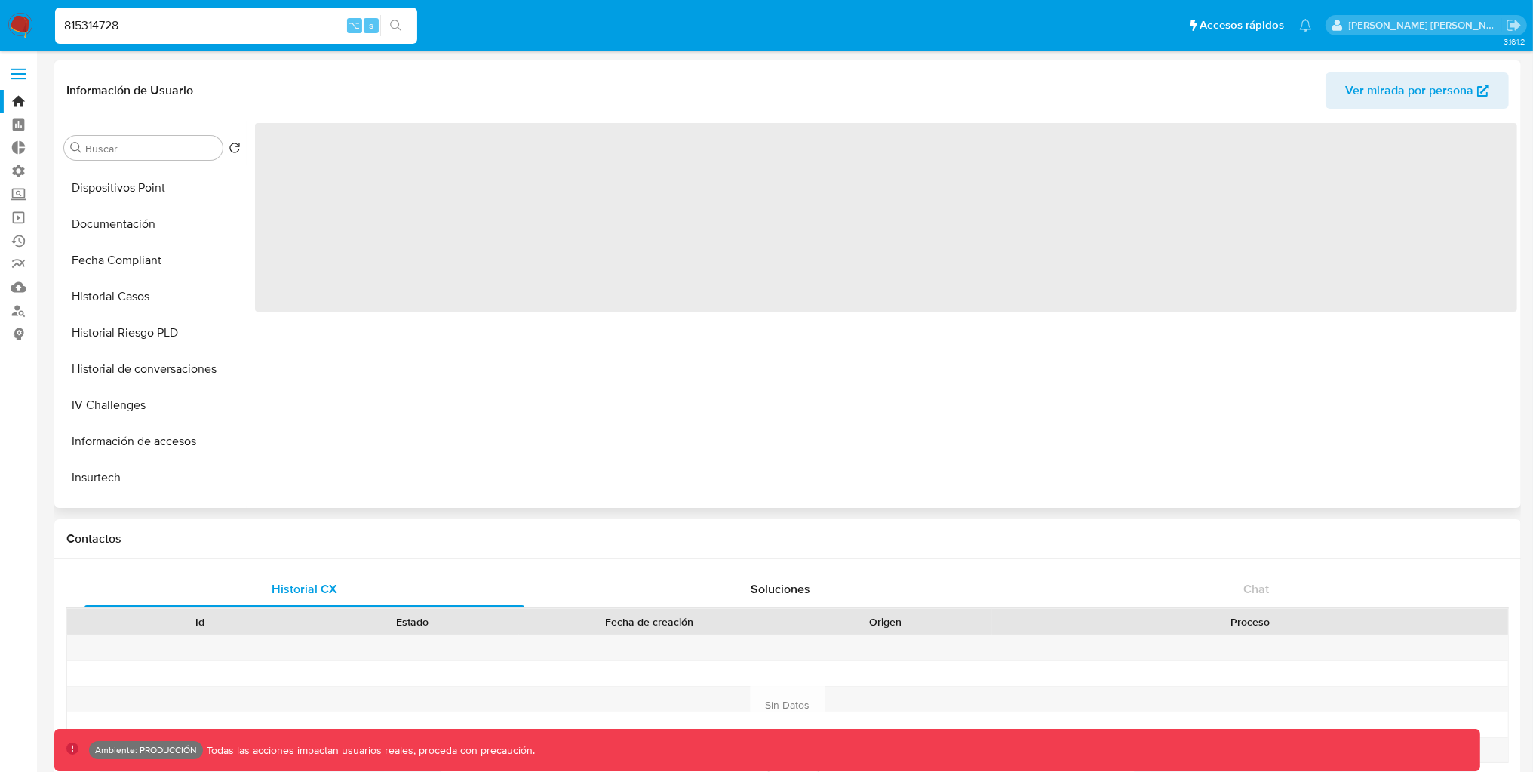
scroll to position [705, 0]
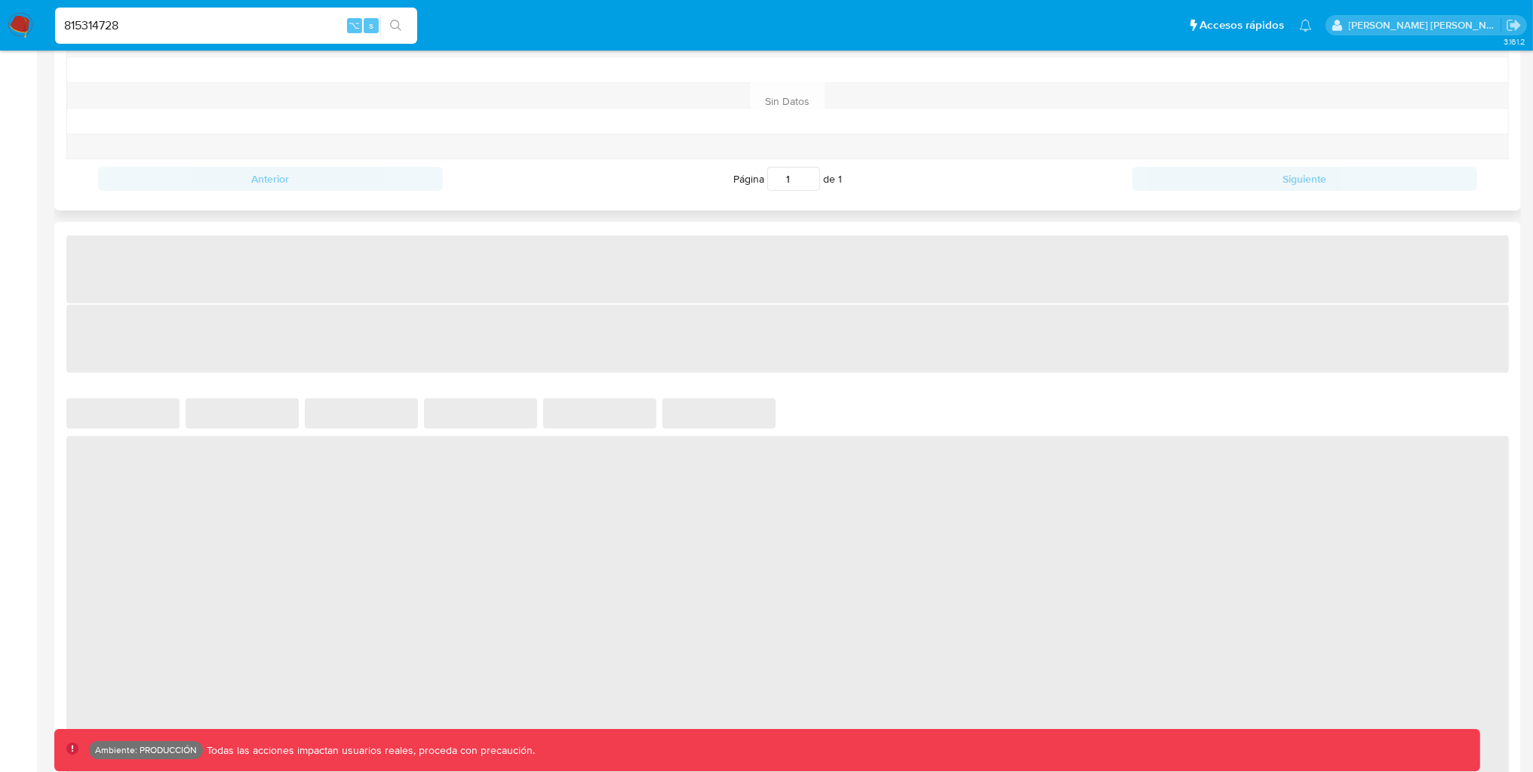
select select "10"
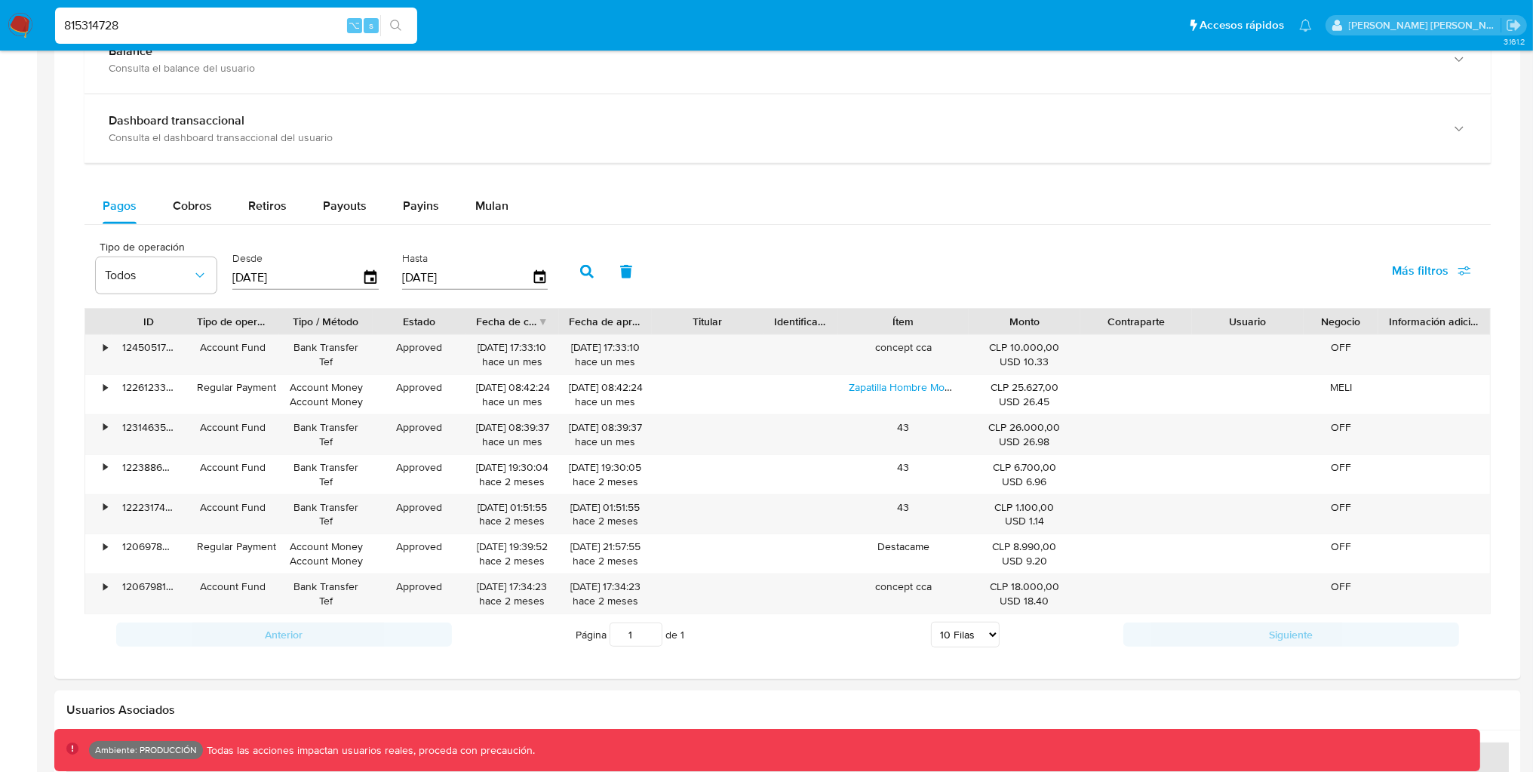
scroll to position [990, 0]
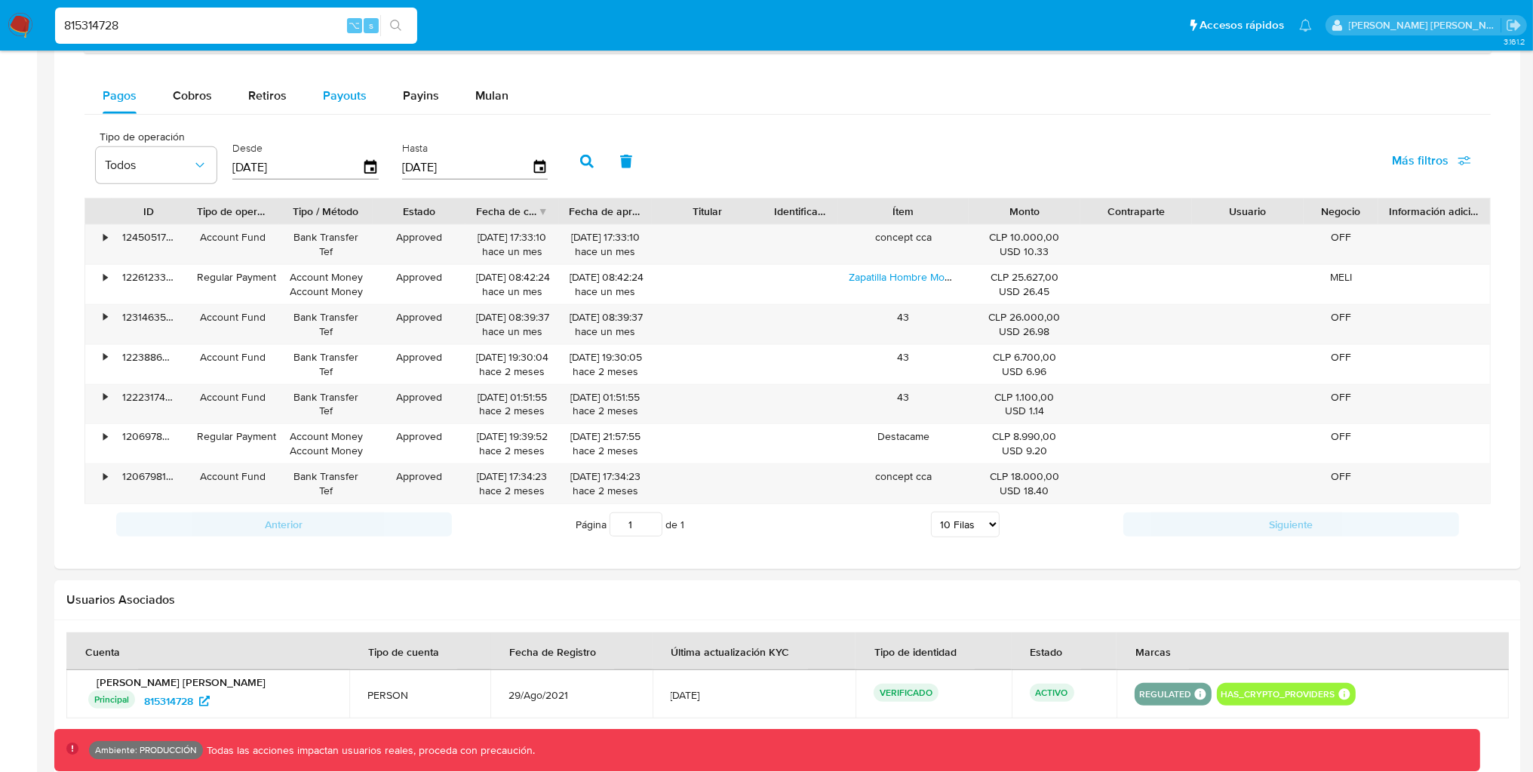
click at [327, 111] on div "Payouts" at bounding box center [345, 96] width 44 height 36
select select "10"
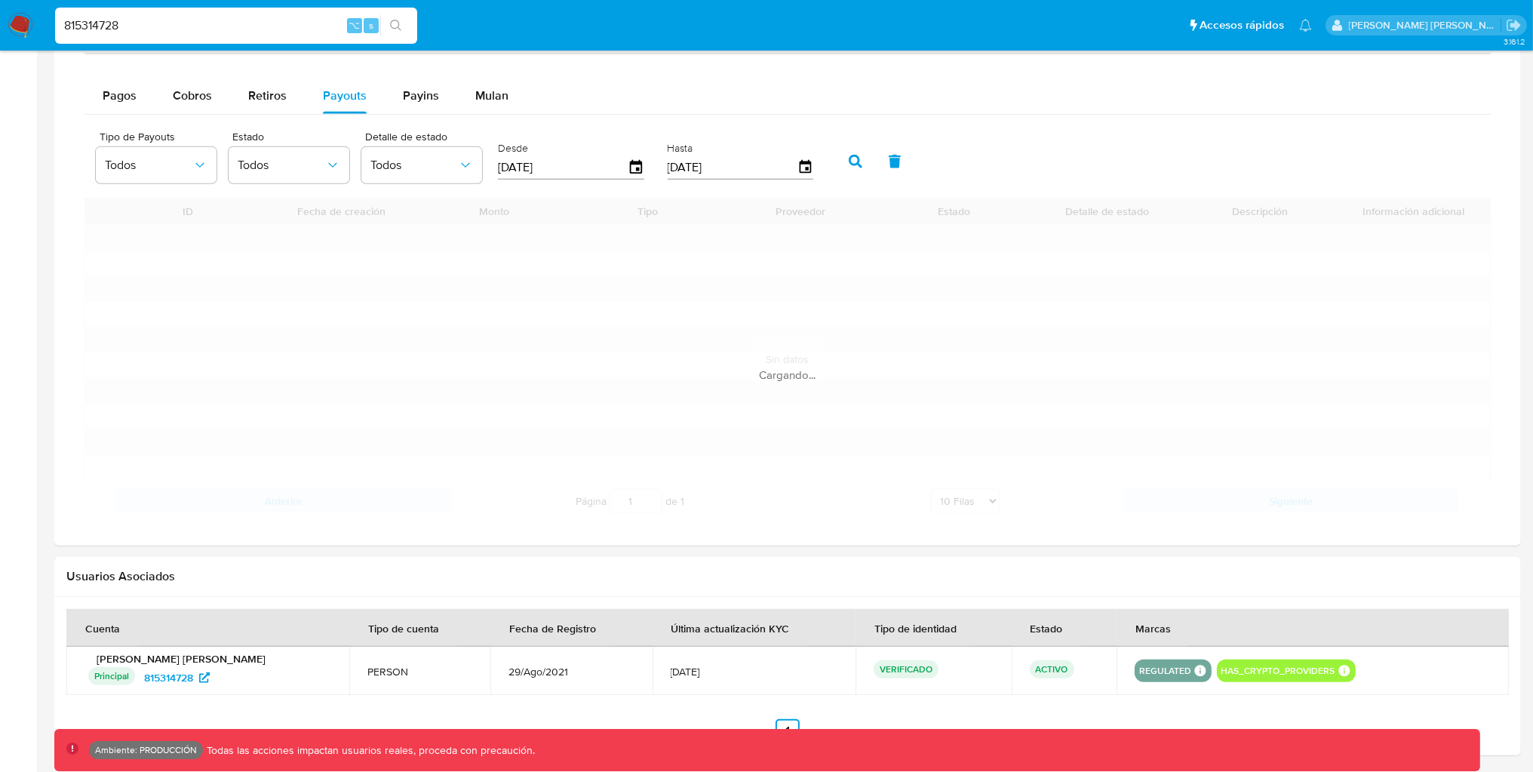
scroll to position [954, 0]
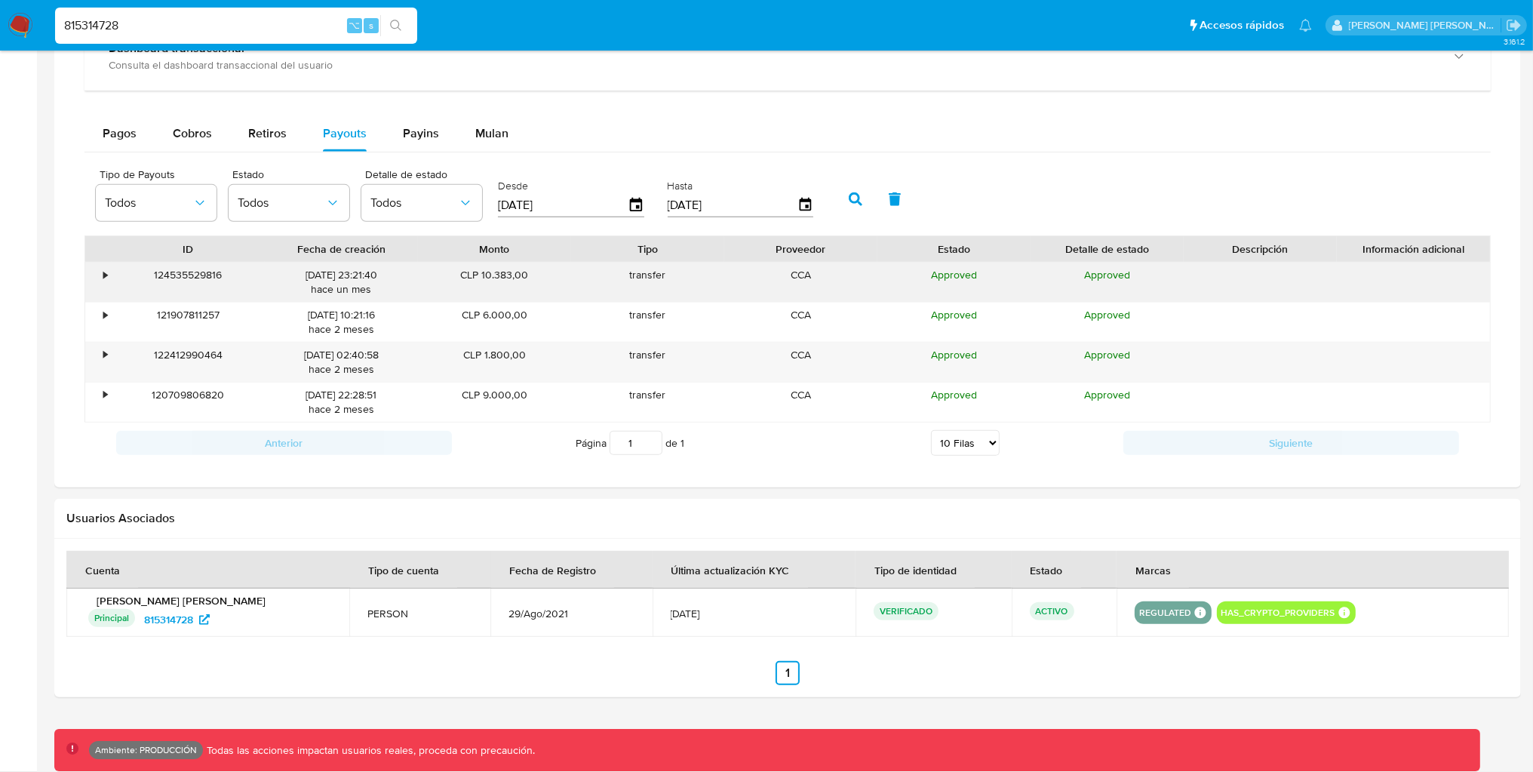
click at [108, 272] on div "•" at bounding box center [98, 282] width 26 height 39
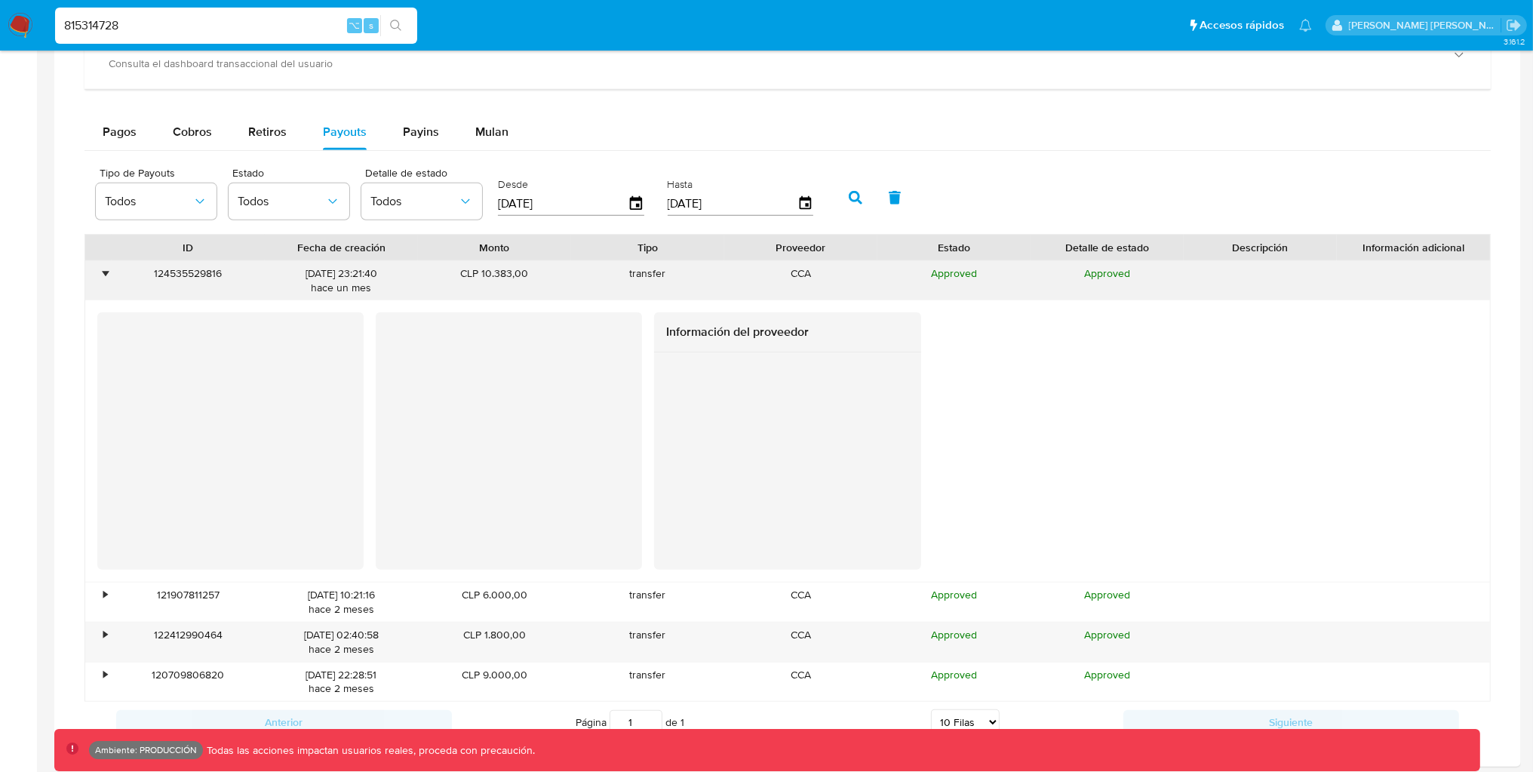
click at [107, 273] on div "•" at bounding box center [105, 273] width 4 height 14
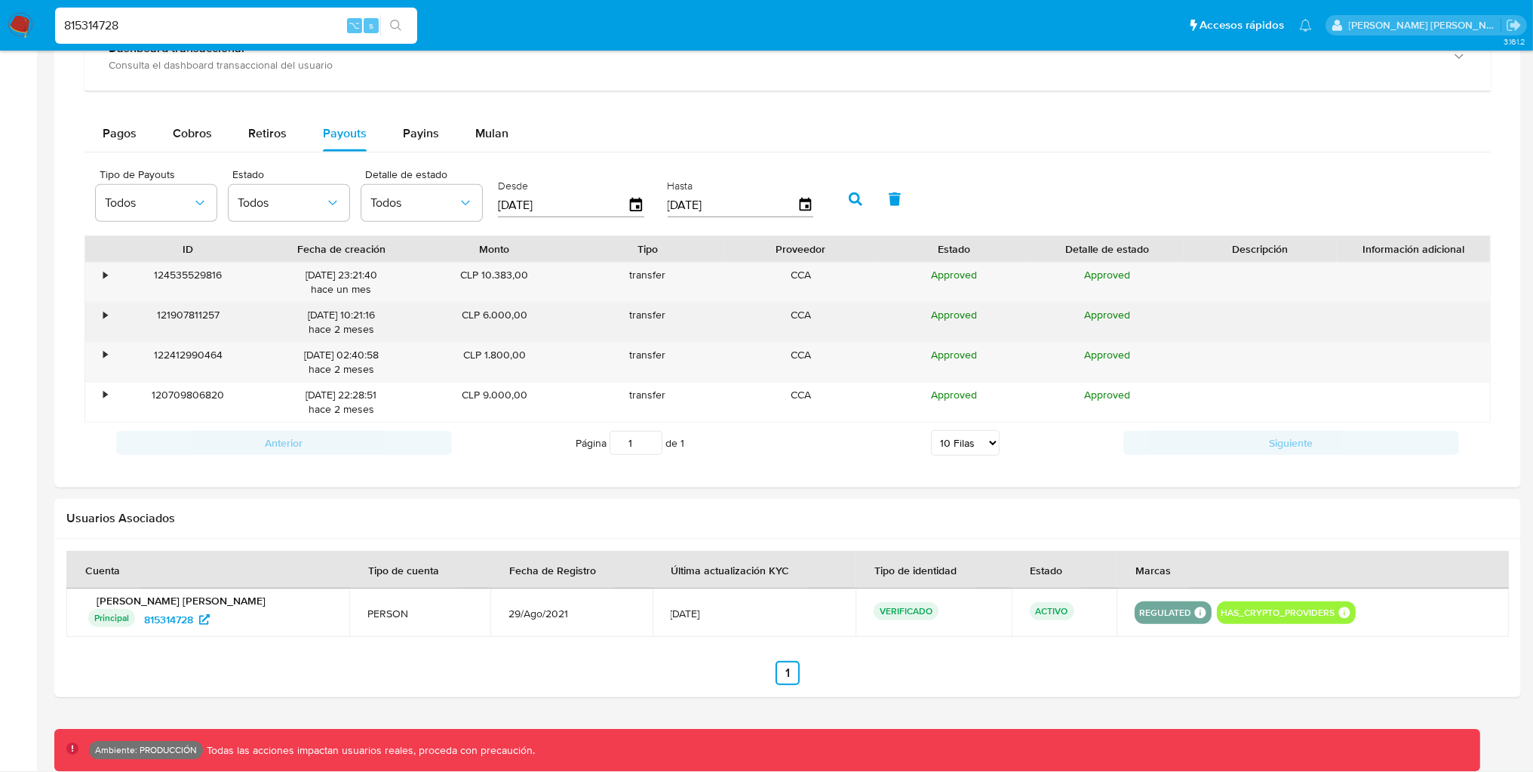
click at [103, 314] on div "•" at bounding box center [105, 315] width 4 height 14
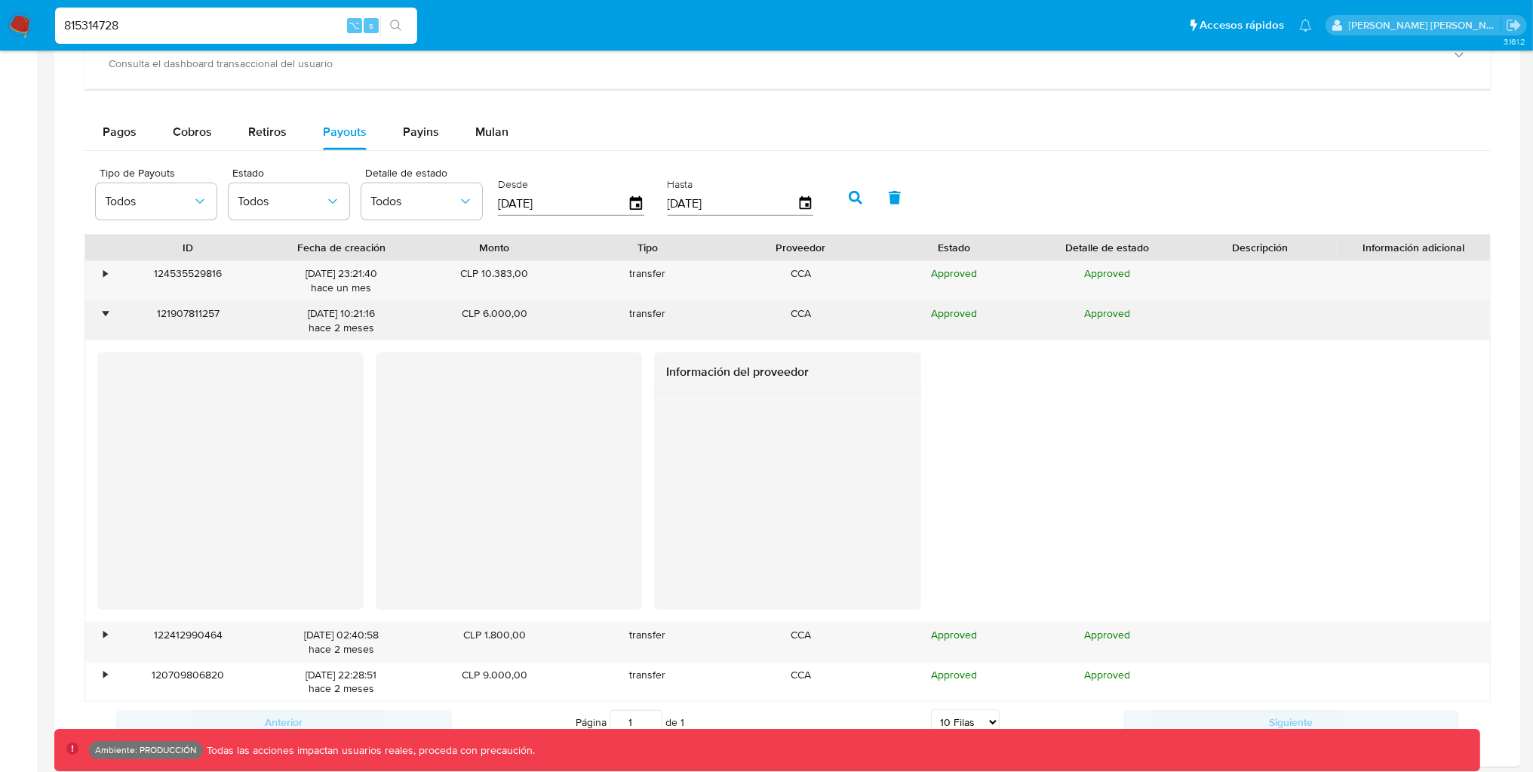
click at [103, 314] on div "•" at bounding box center [105, 313] width 4 height 14
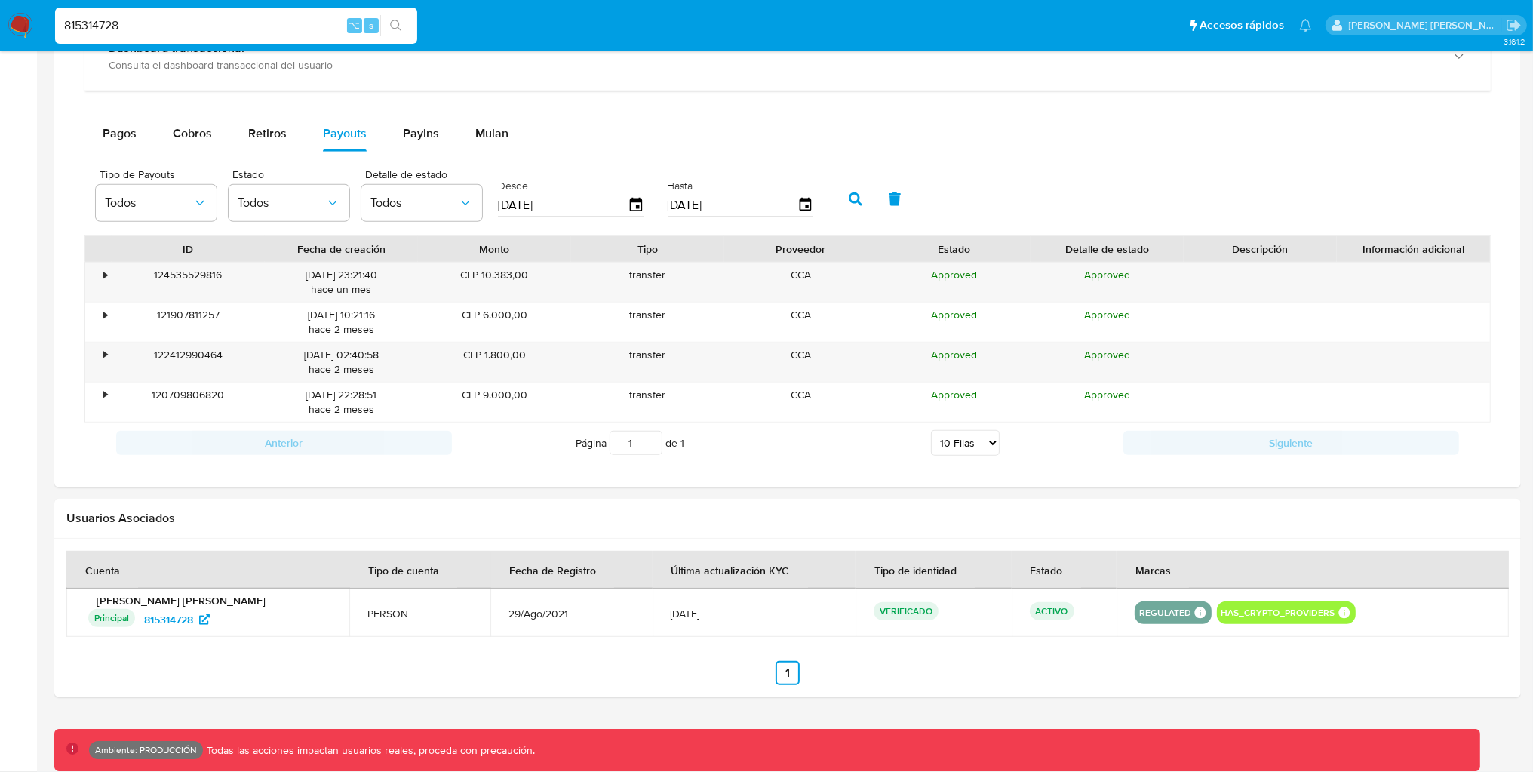
click at [169, 13] on div "815314728 ⌥ s" at bounding box center [236, 26] width 362 height 36
click at [635, 198] on icon "button" at bounding box center [636, 205] width 26 height 26
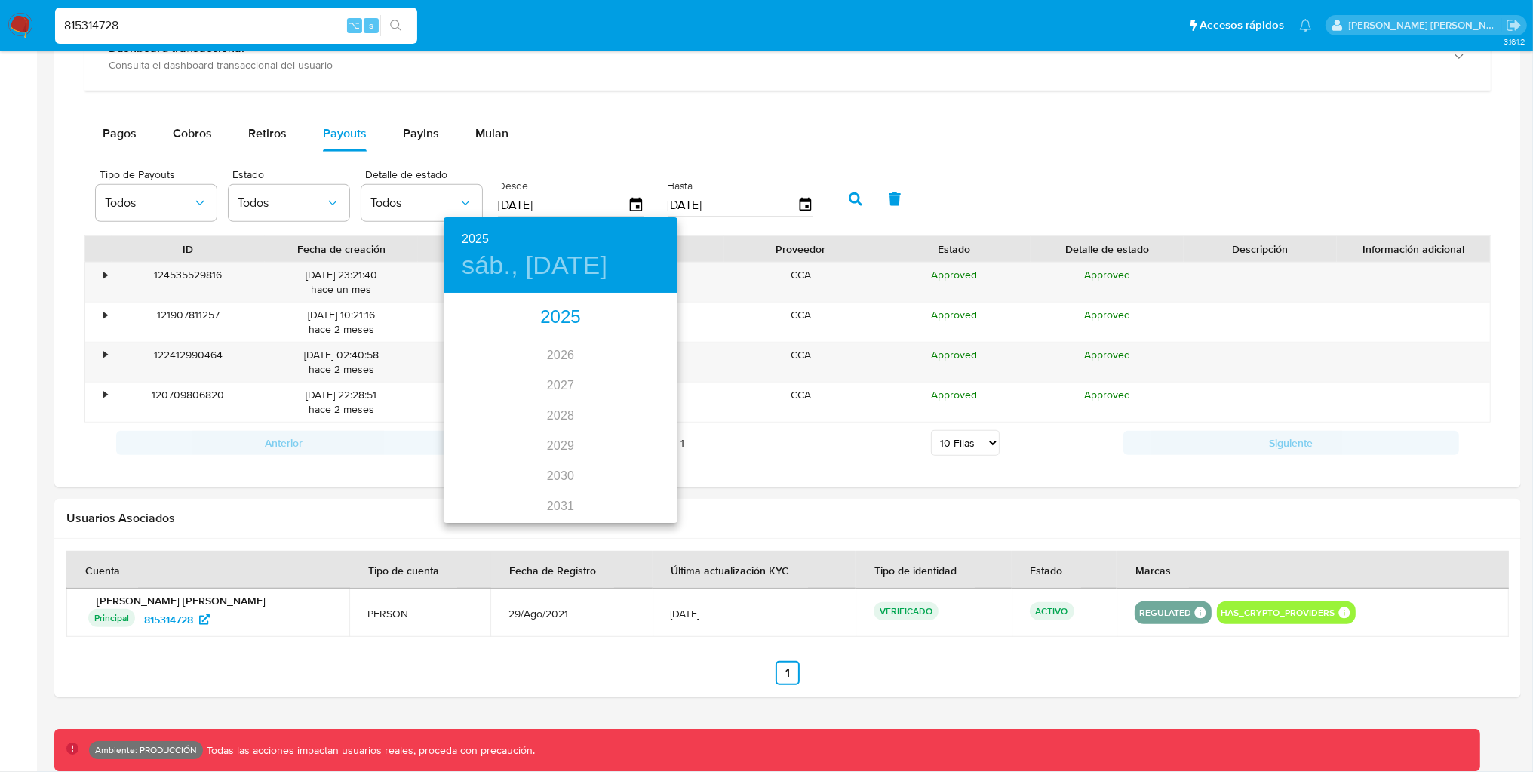
click at [570, 312] on div "2025" at bounding box center [561, 317] width 234 height 30
click at [487, 378] on div "abr." at bounding box center [483, 380] width 78 height 57
click at [526, 368] on span "2" at bounding box center [530, 372] width 27 height 15
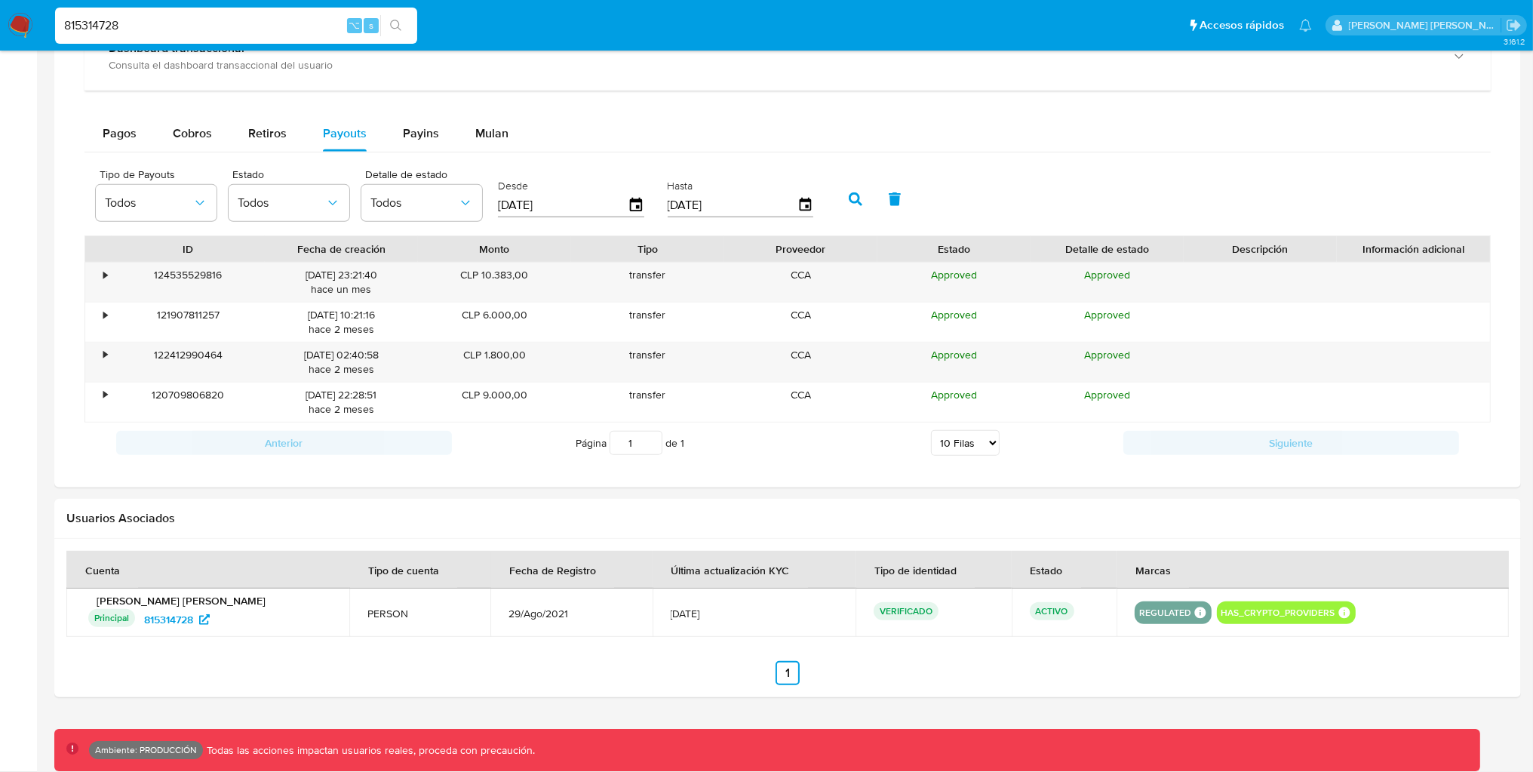
click at [875, 192] on button "button" at bounding box center [894, 199] width 39 height 36
click at [637, 205] on icon "button" at bounding box center [636, 205] width 26 height 26
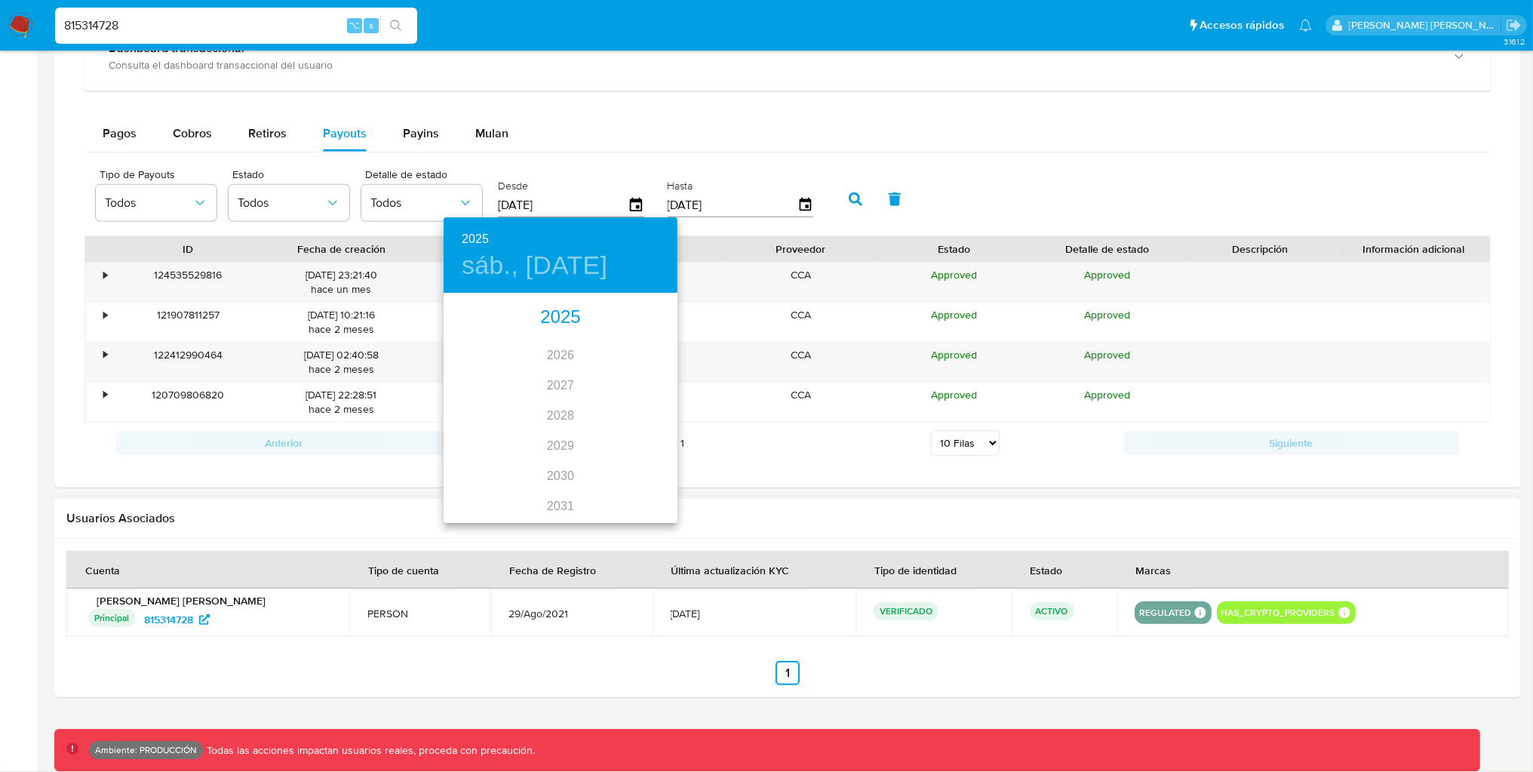
click at [560, 311] on div "2025" at bounding box center [561, 317] width 234 height 30
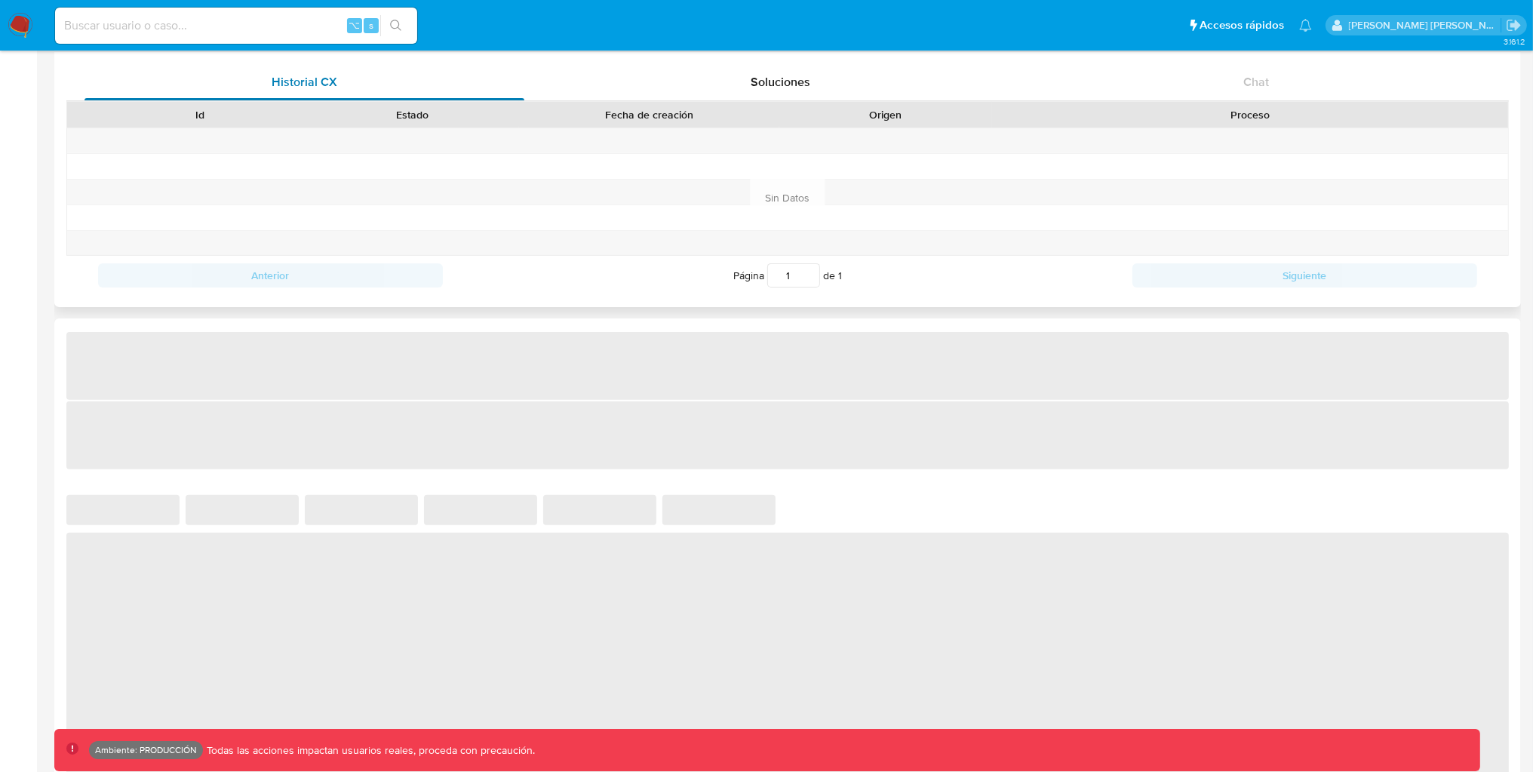
select select "10"
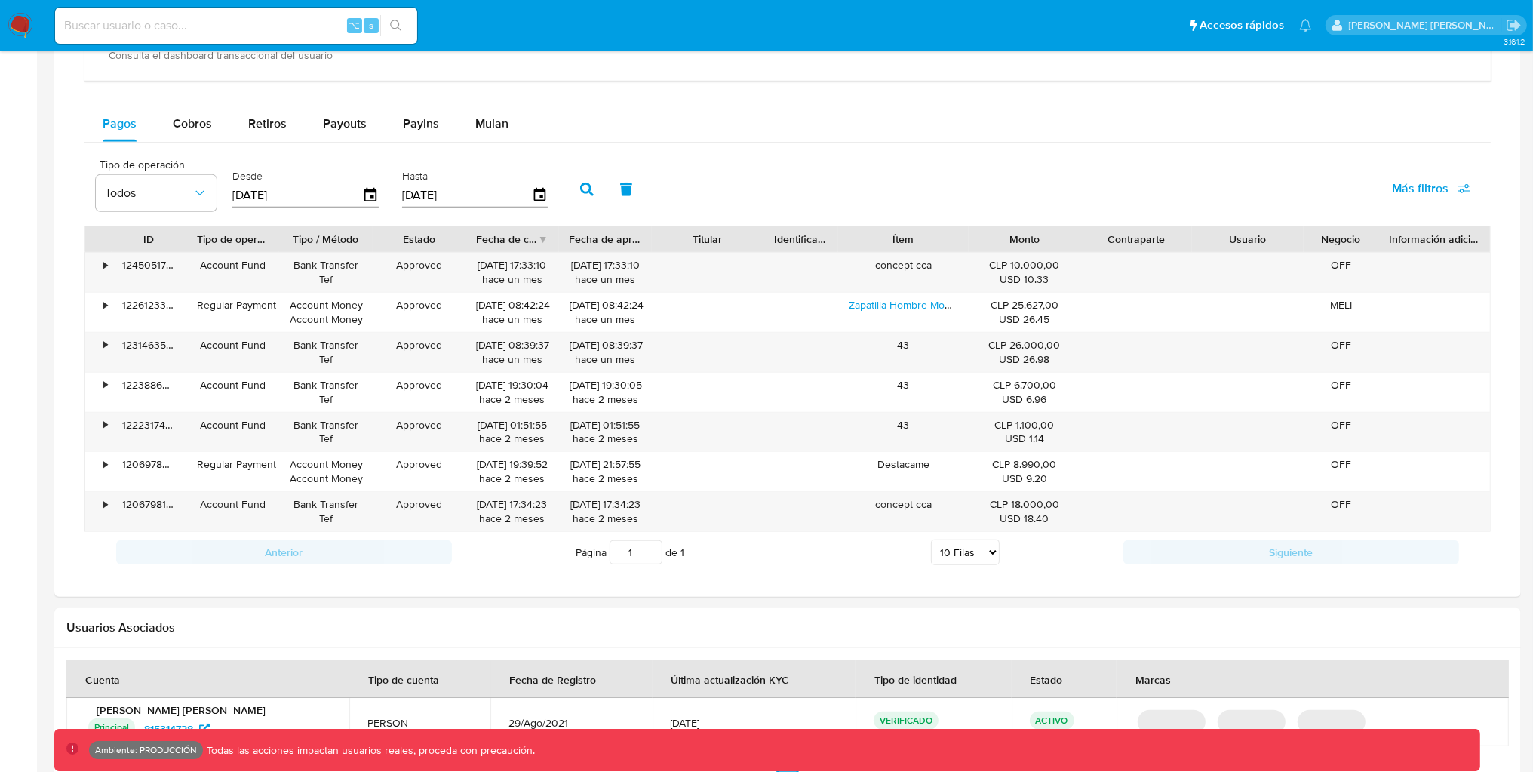
scroll to position [964, 0]
click at [180, 122] on span "Cobros" at bounding box center [192, 121] width 39 height 17
select select "10"
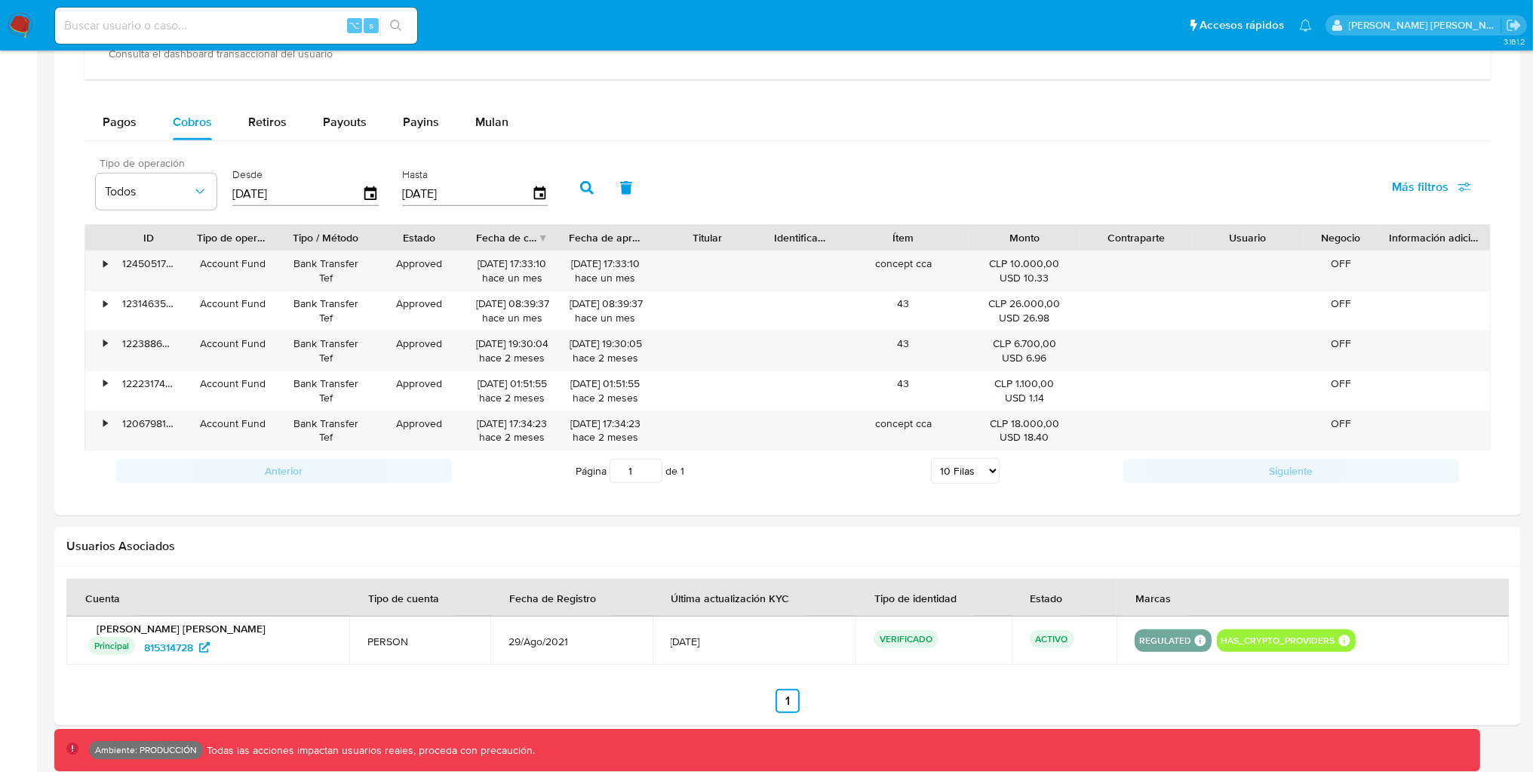
click at [121, 158] on span "Tipo de operación" at bounding box center [160, 163] width 121 height 11
click at [345, 127] on span "Payouts" at bounding box center [345, 121] width 44 height 17
select select "10"
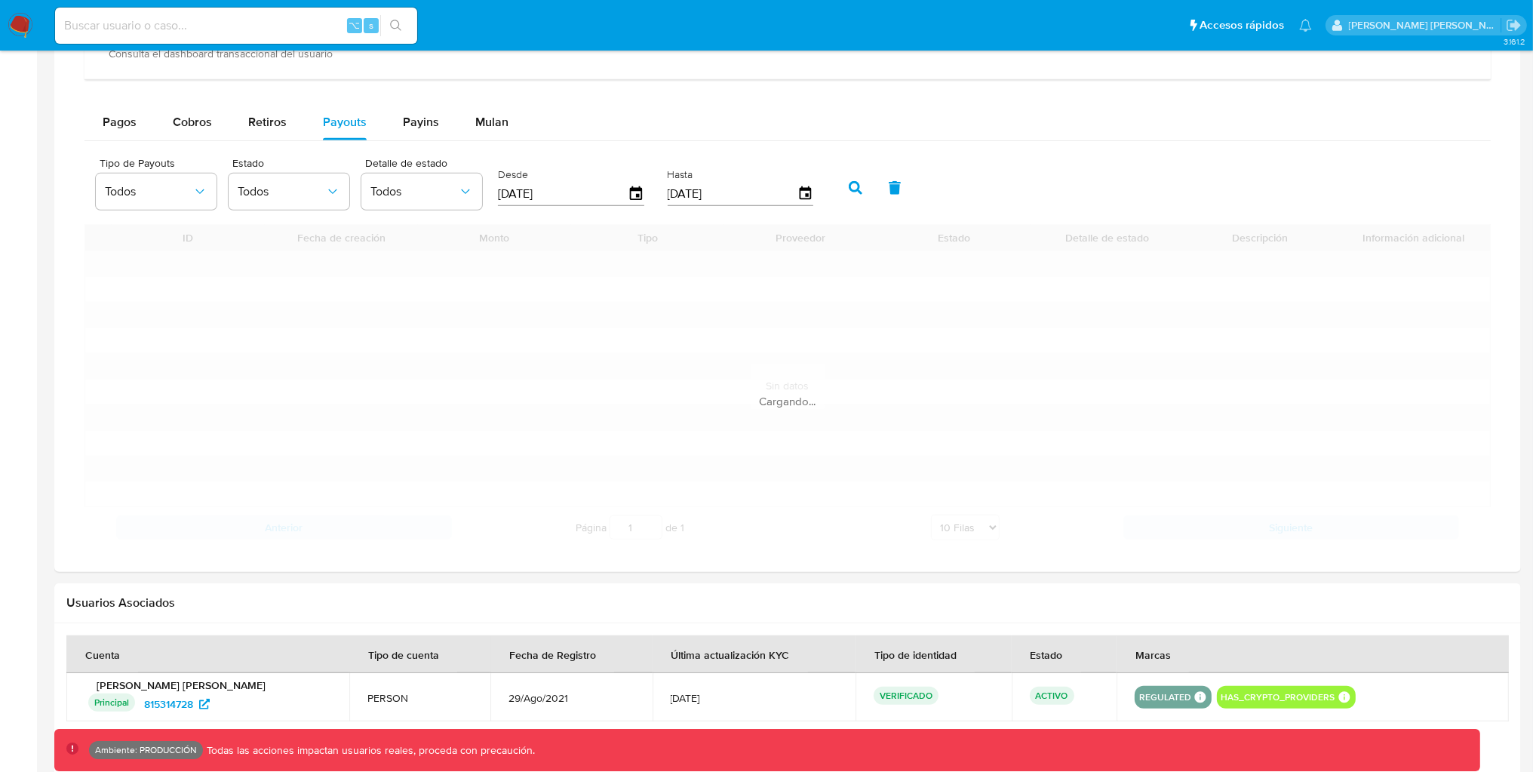
scroll to position [954, 0]
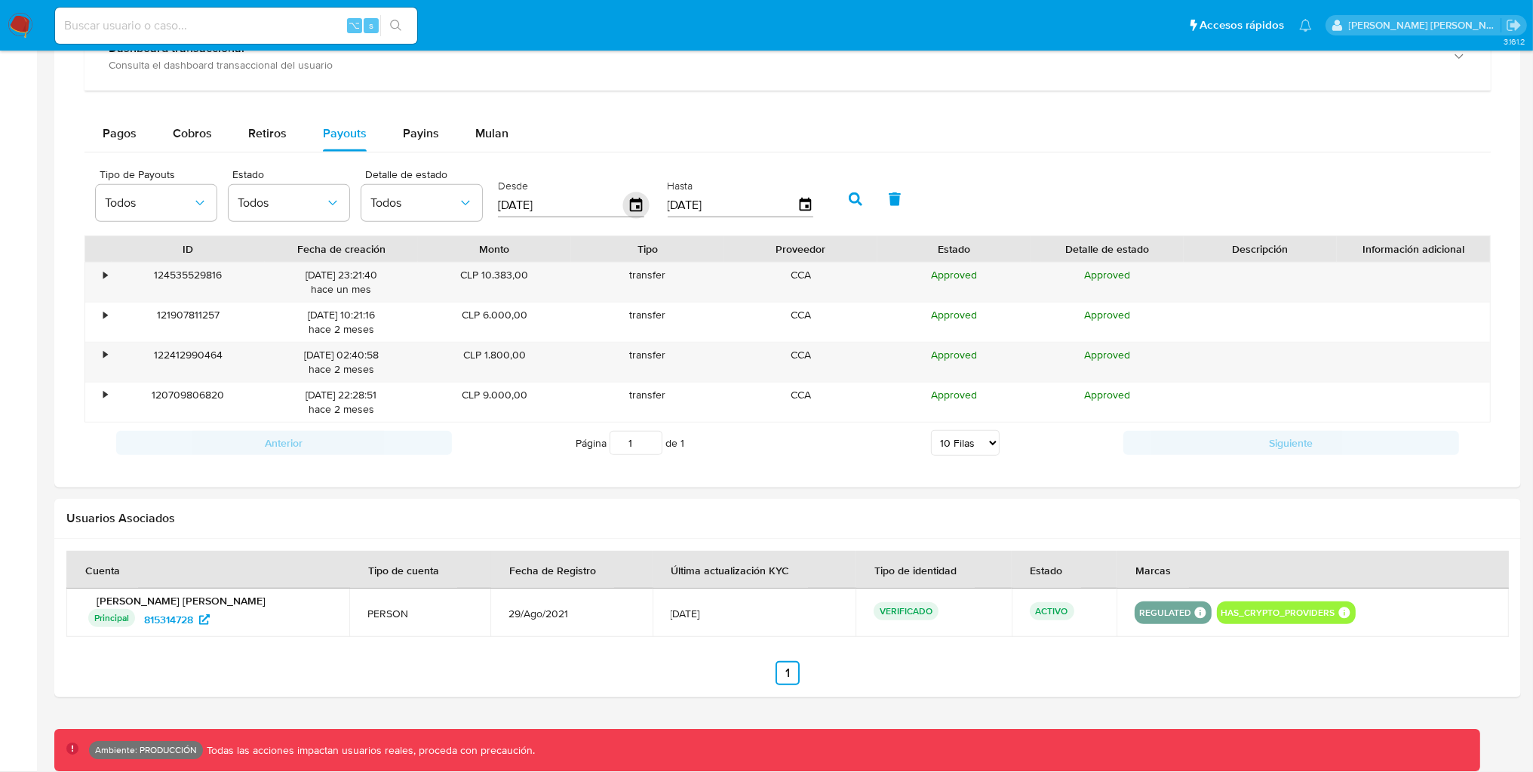
click at [640, 204] on icon "button" at bounding box center [636, 205] width 26 height 26
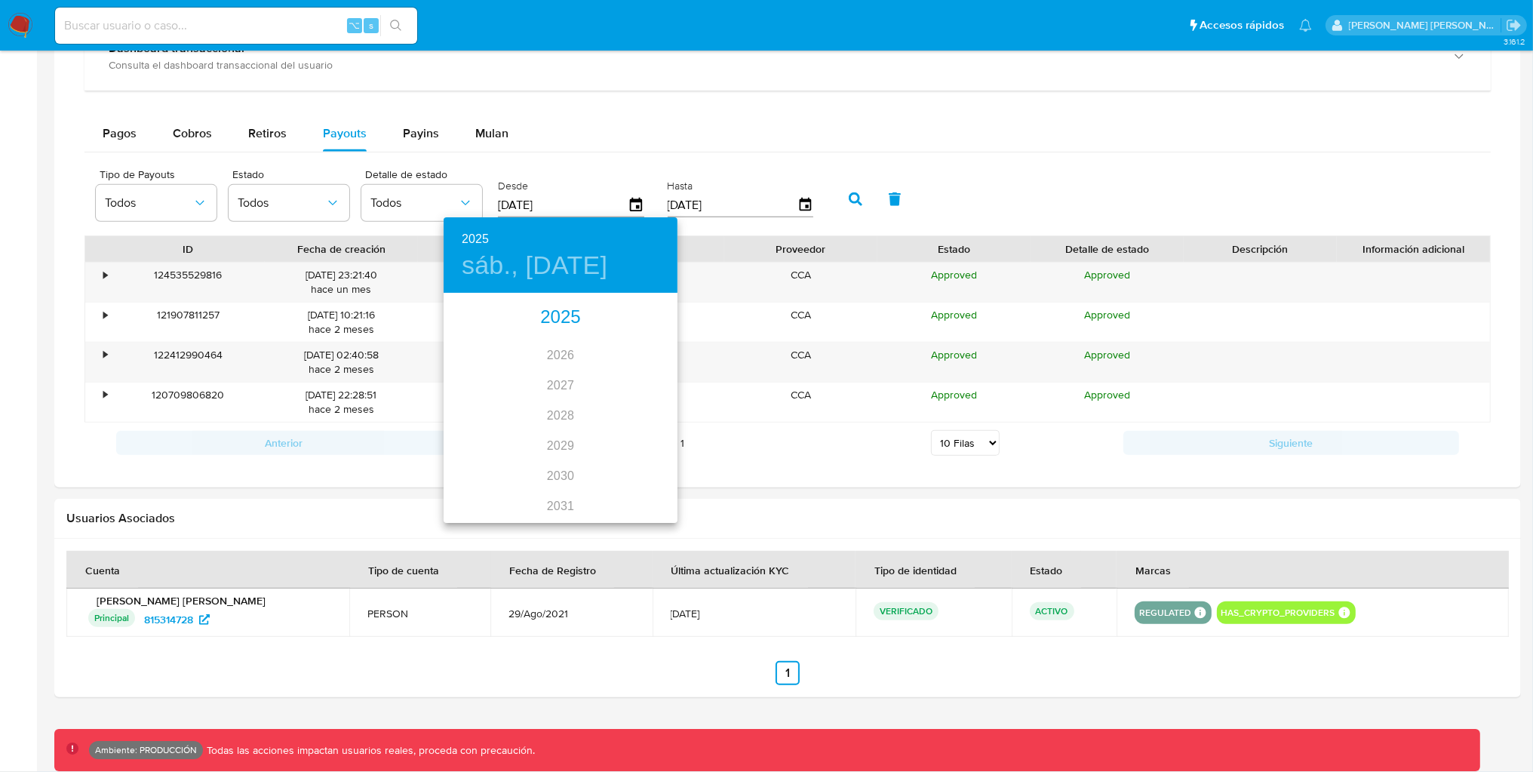
click at [559, 323] on div "2025" at bounding box center [561, 317] width 234 height 30
click at [489, 379] on div "abr." at bounding box center [483, 380] width 78 height 57
click at [534, 365] on span "2" at bounding box center [530, 372] width 27 height 15
type input "[DATE]"
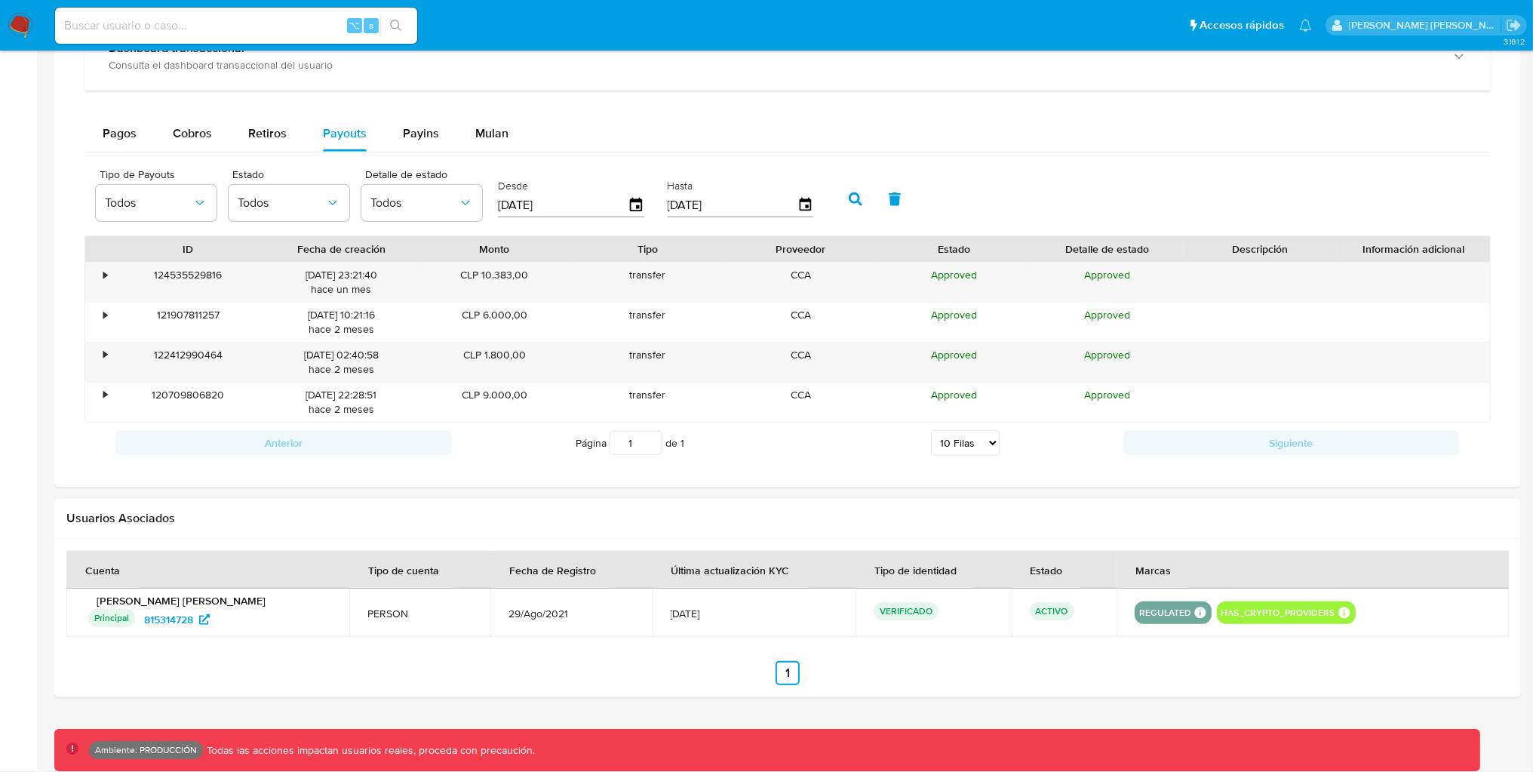
click at [856, 198] on button "button" at bounding box center [855, 199] width 39 height 36
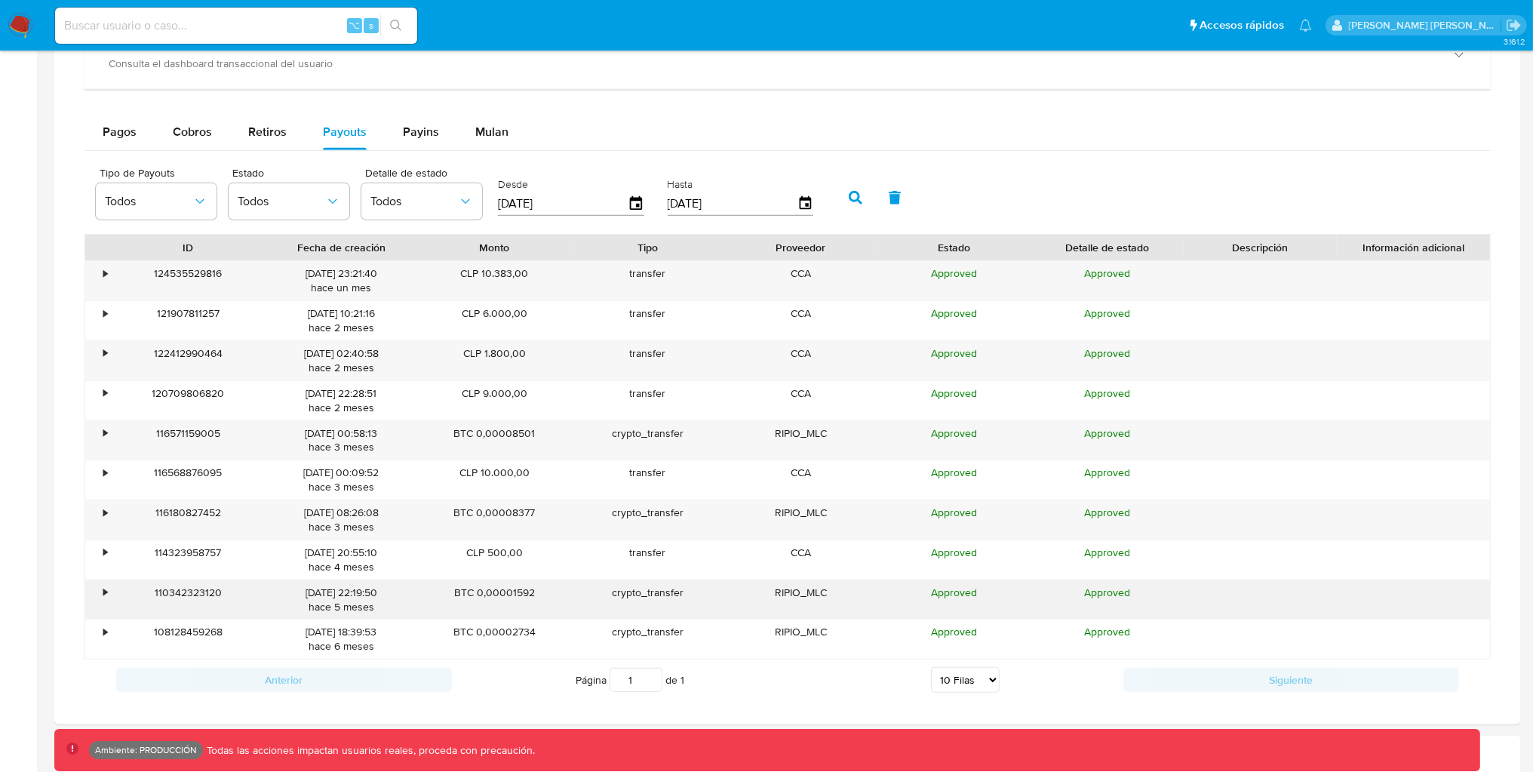
click at [110, 597] on div "•" at bounding box center [98, 599] width 26 height 39
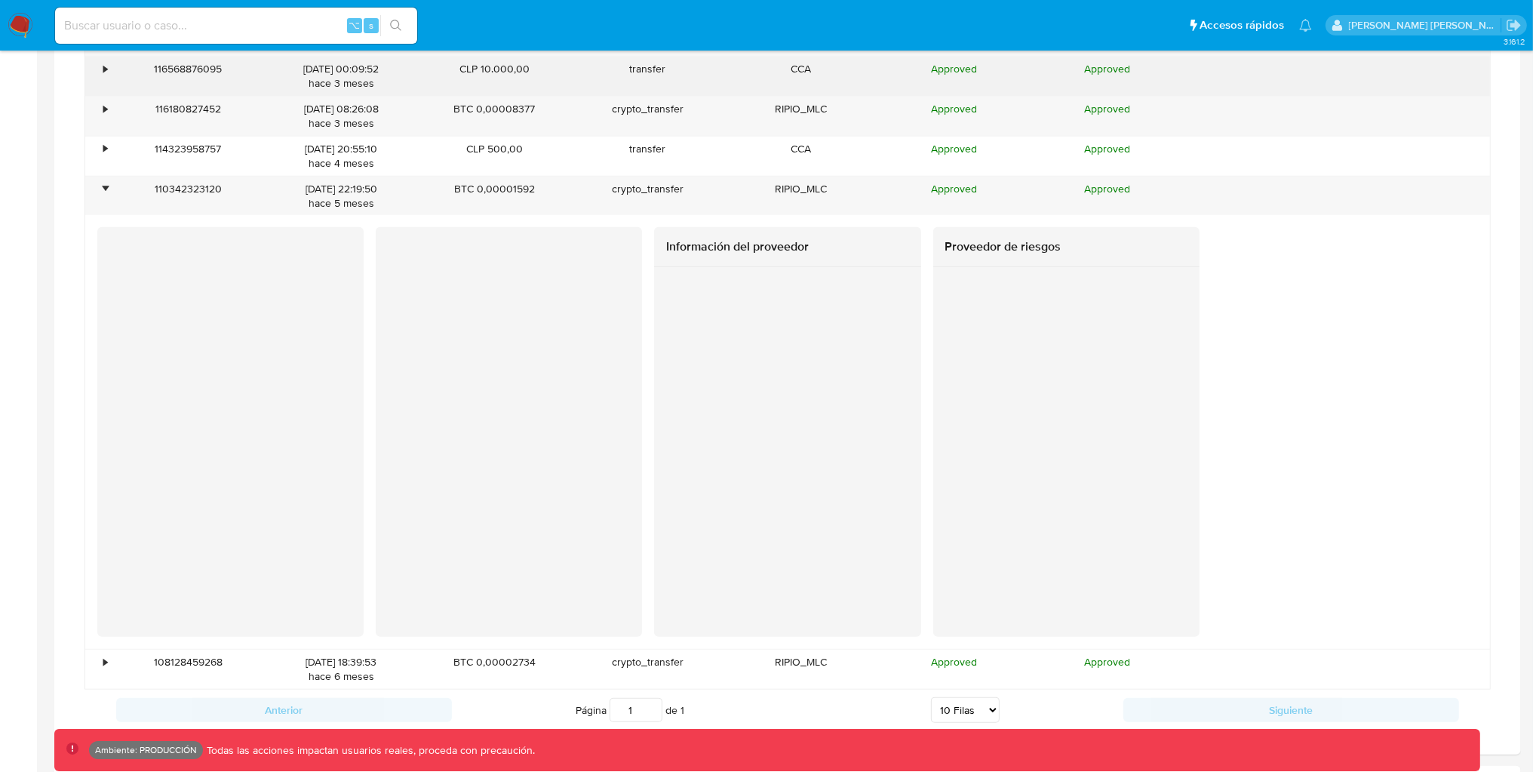
scroll to position [1351, 0]
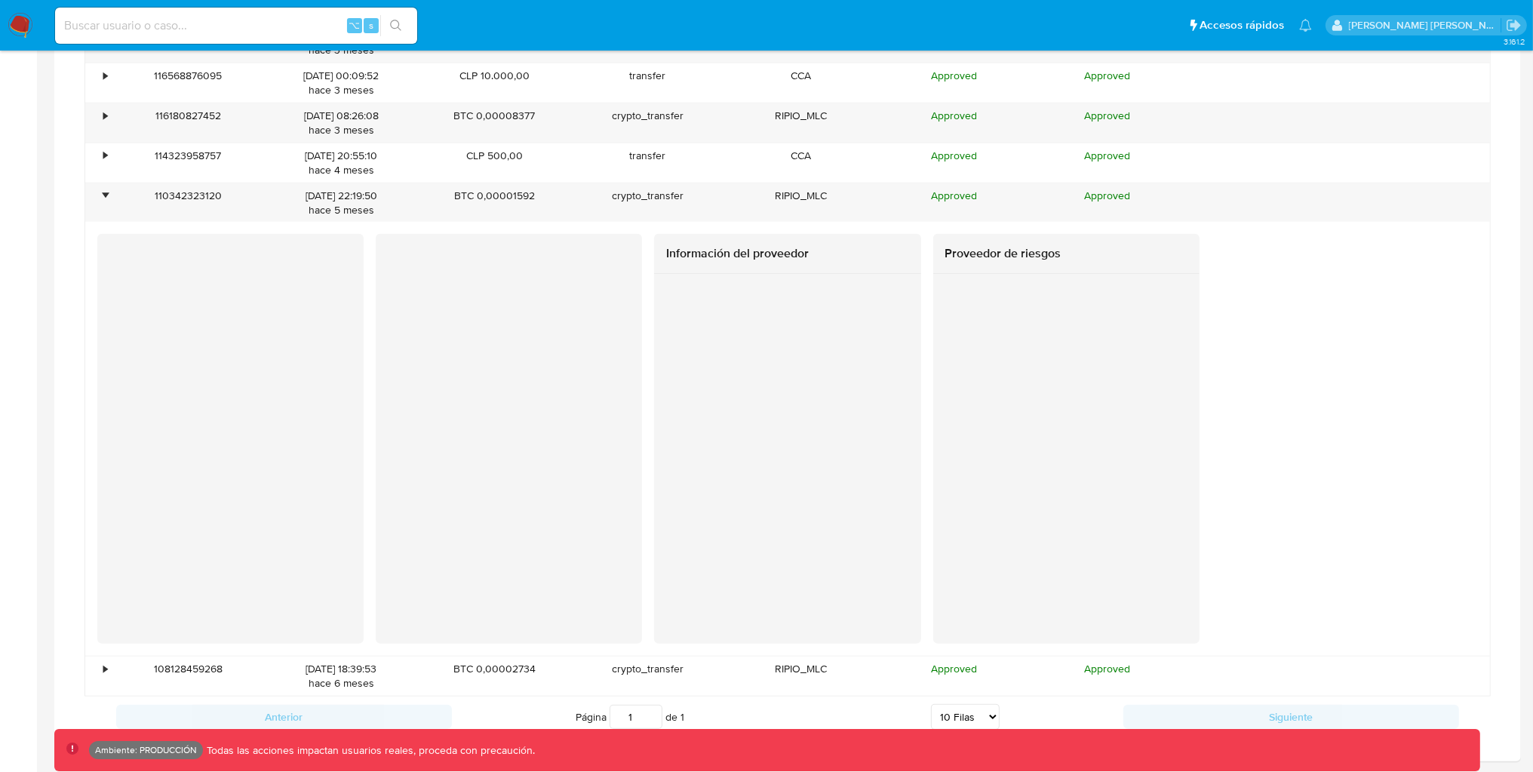
click at [243, 16] on input at bounding box center [236, 26] width 362 height 20
paste input "1229510288"
type input "1229510288"
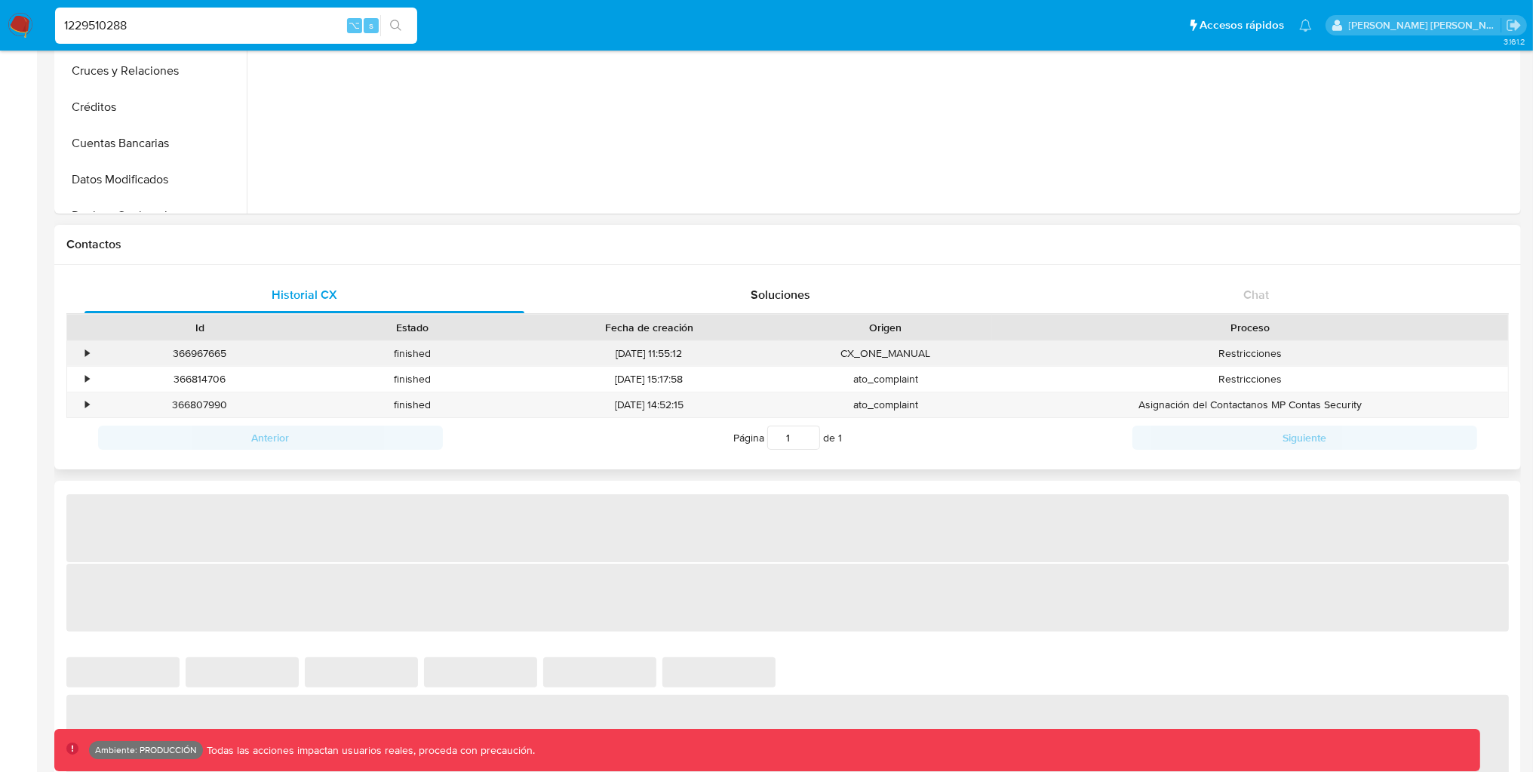
select select "10"
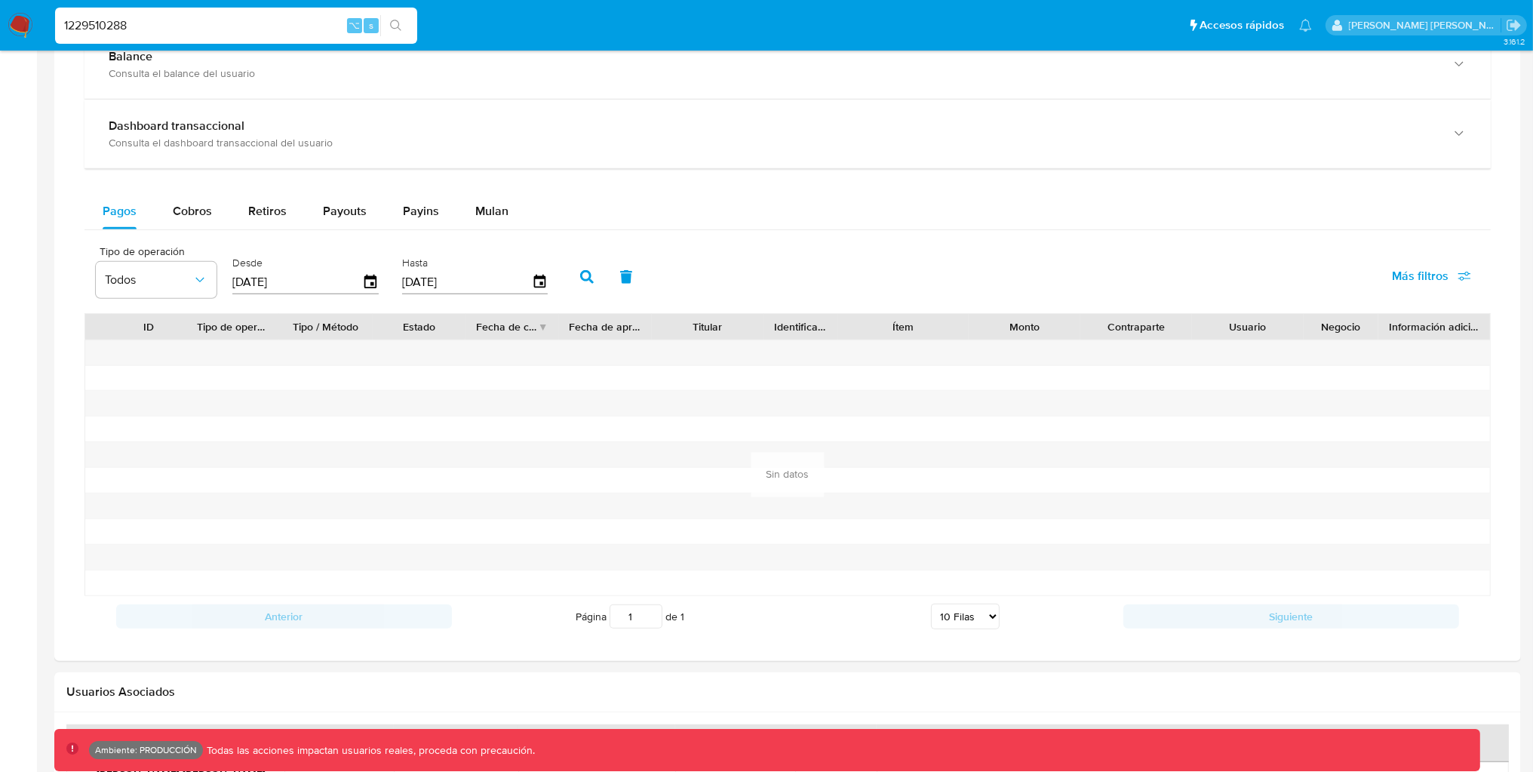
scroll to position [819, 0]
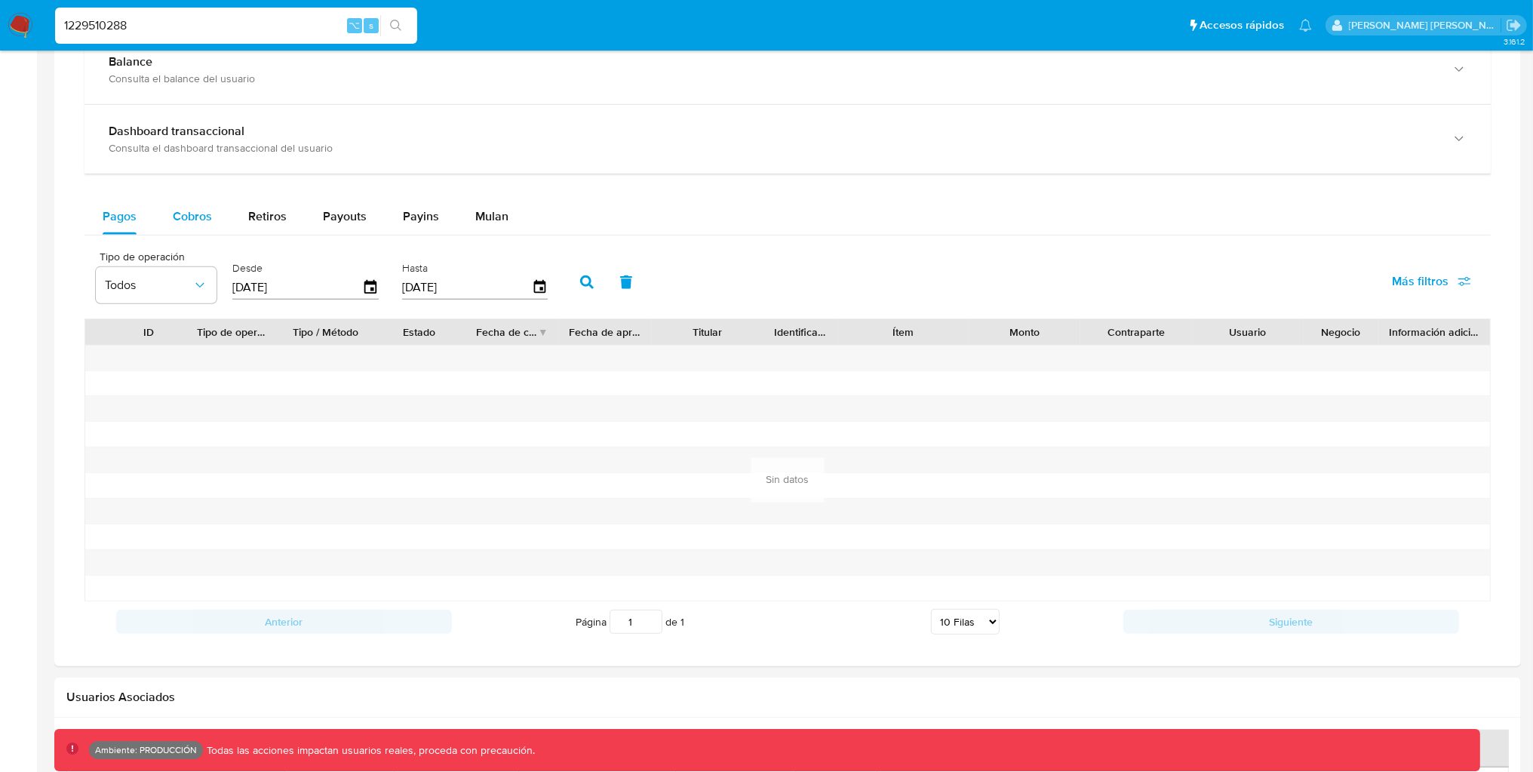
click at [197, 202] on div "Cobros" at bounding box center [192, 216] width 39 height 36
select select "10"
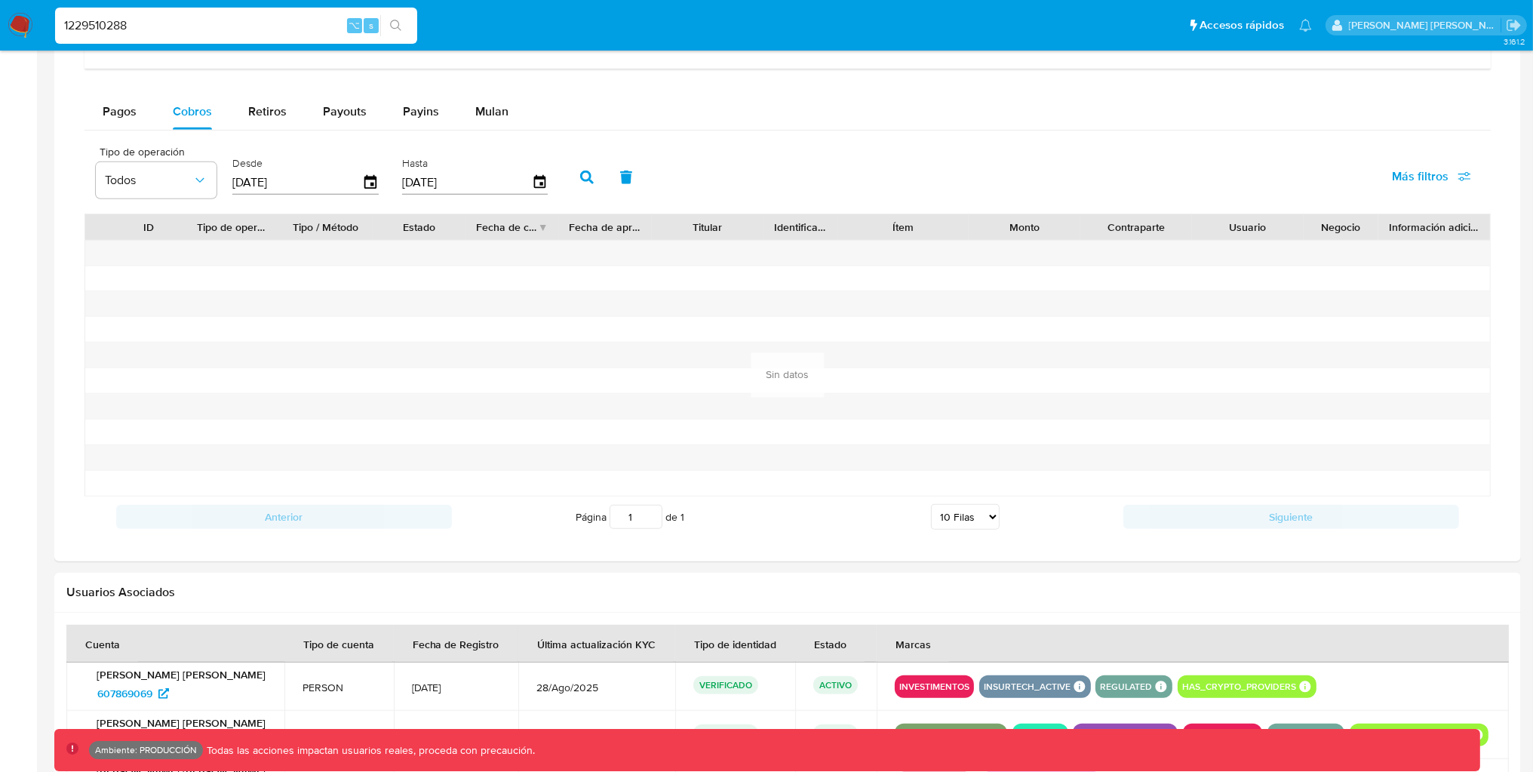
scroll to position [917, 0]
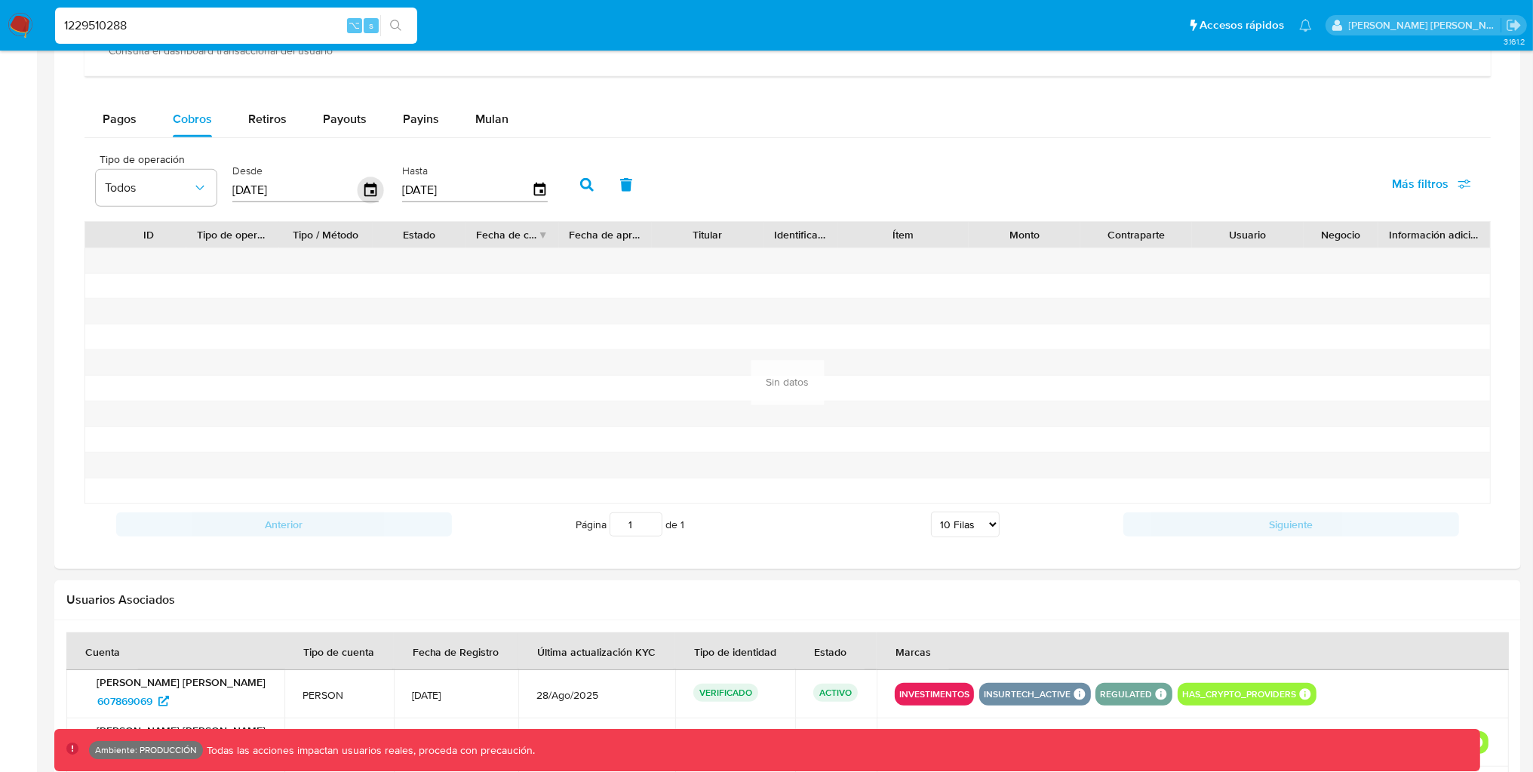
click at [365, 195] on icon "button" at bounding box center [370, 190] width 12 height 14
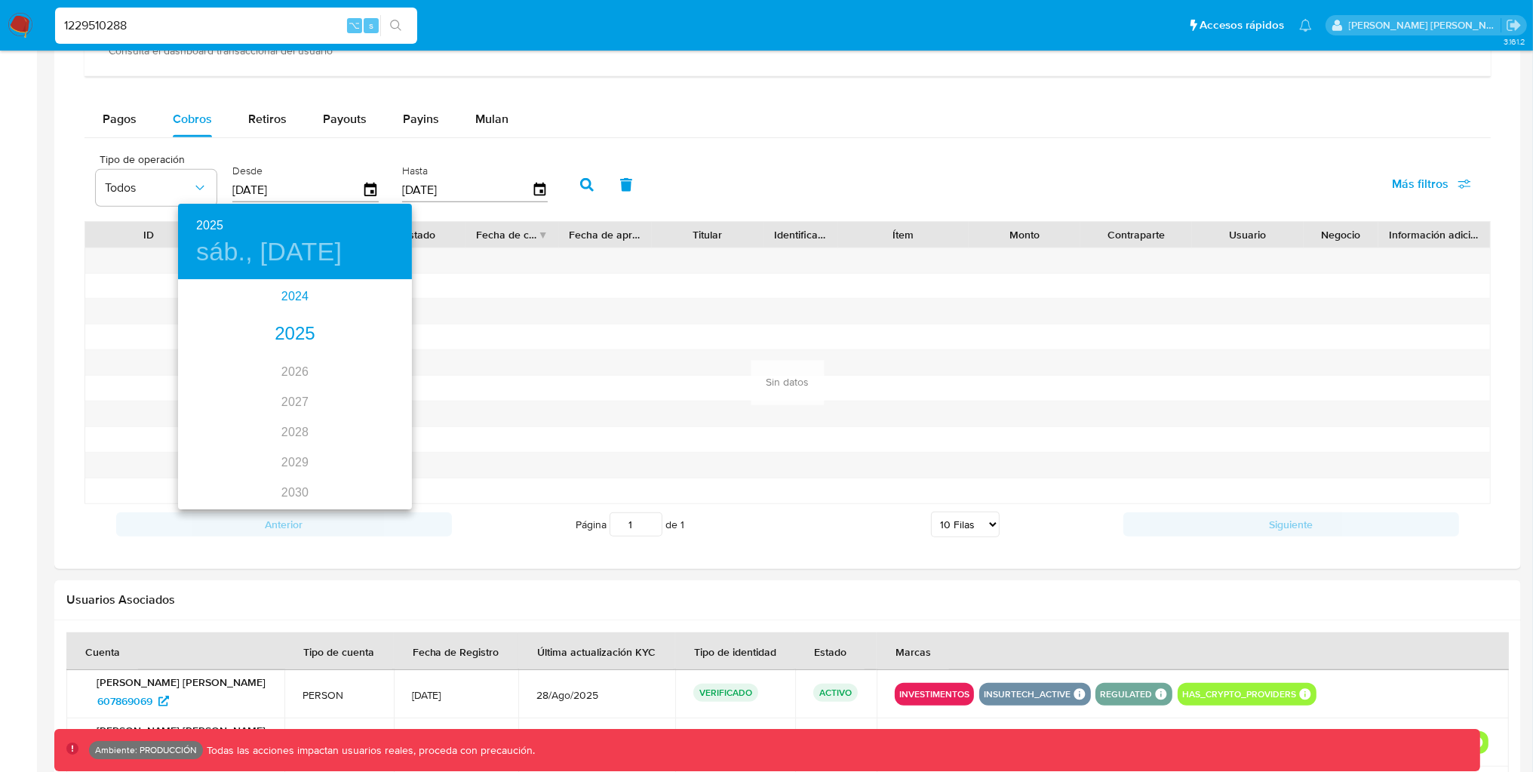
click at [311, 287] on div "2024" at bounding box center [295, 296] width 234 height 30
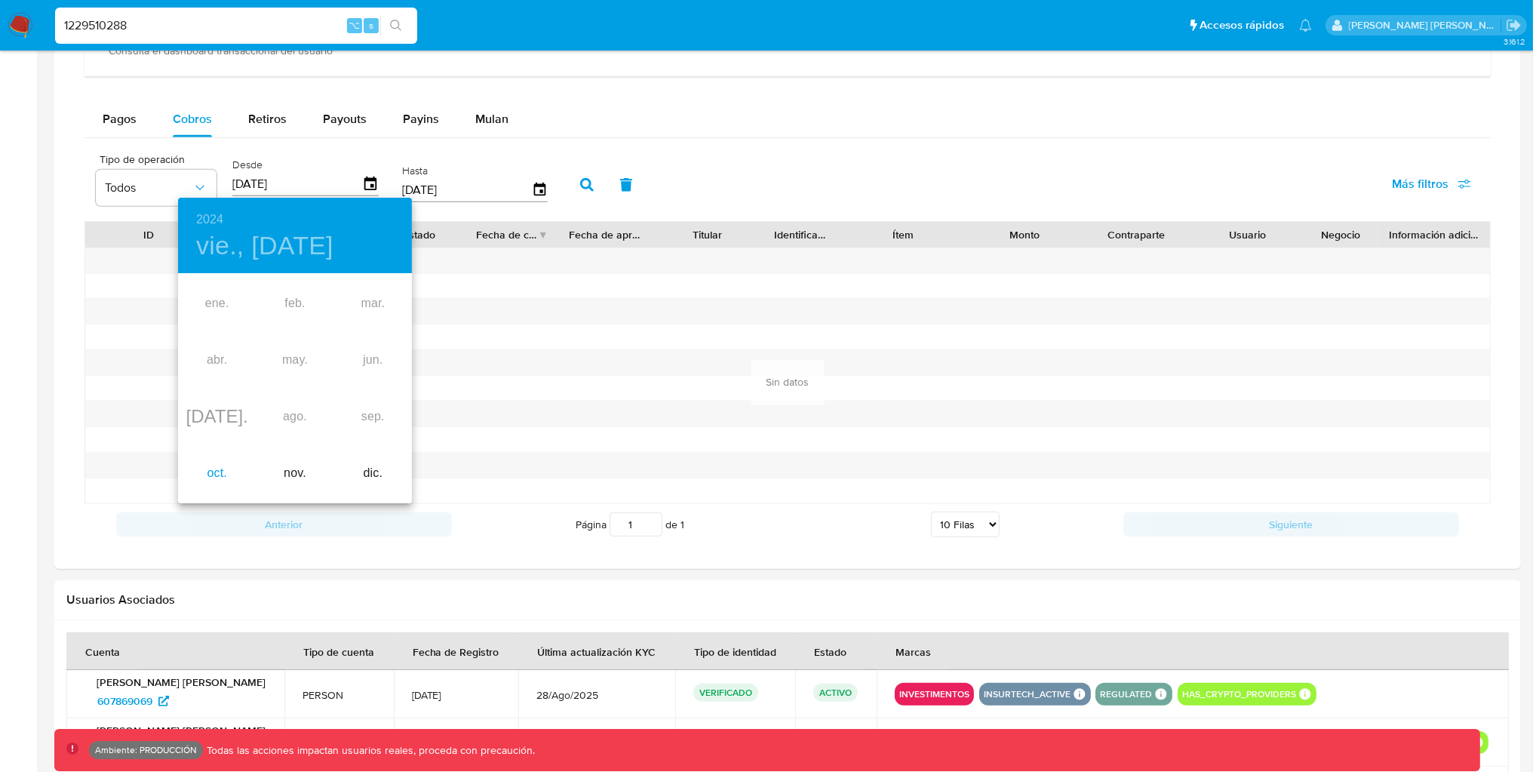
click at [207, 465] on div "oct." at bounding box center [217, 473] width 78 height 57
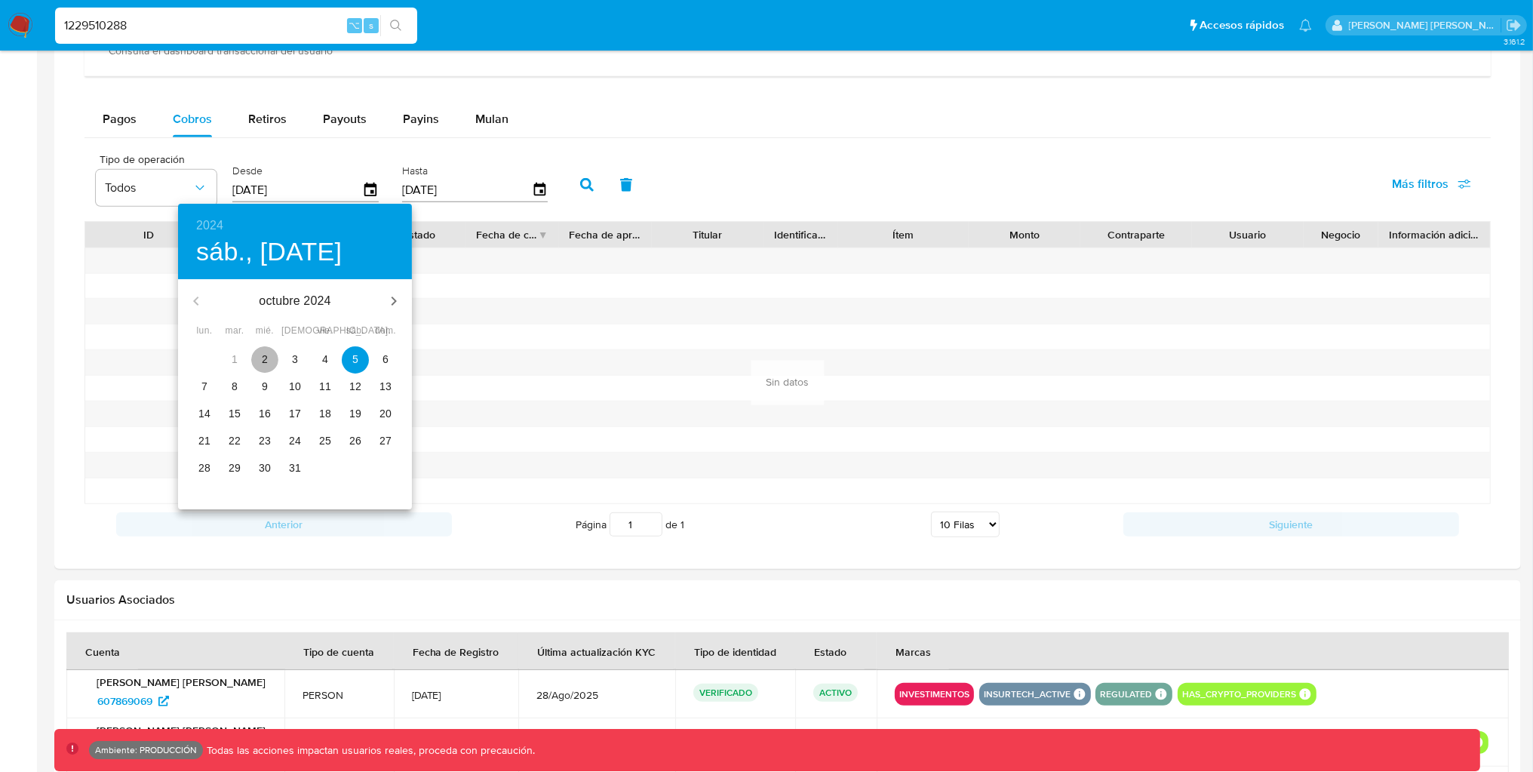
click at [258, 359] on span "2" at bounding box center [264, 359] width 27 height 15
type input "[DATE]"
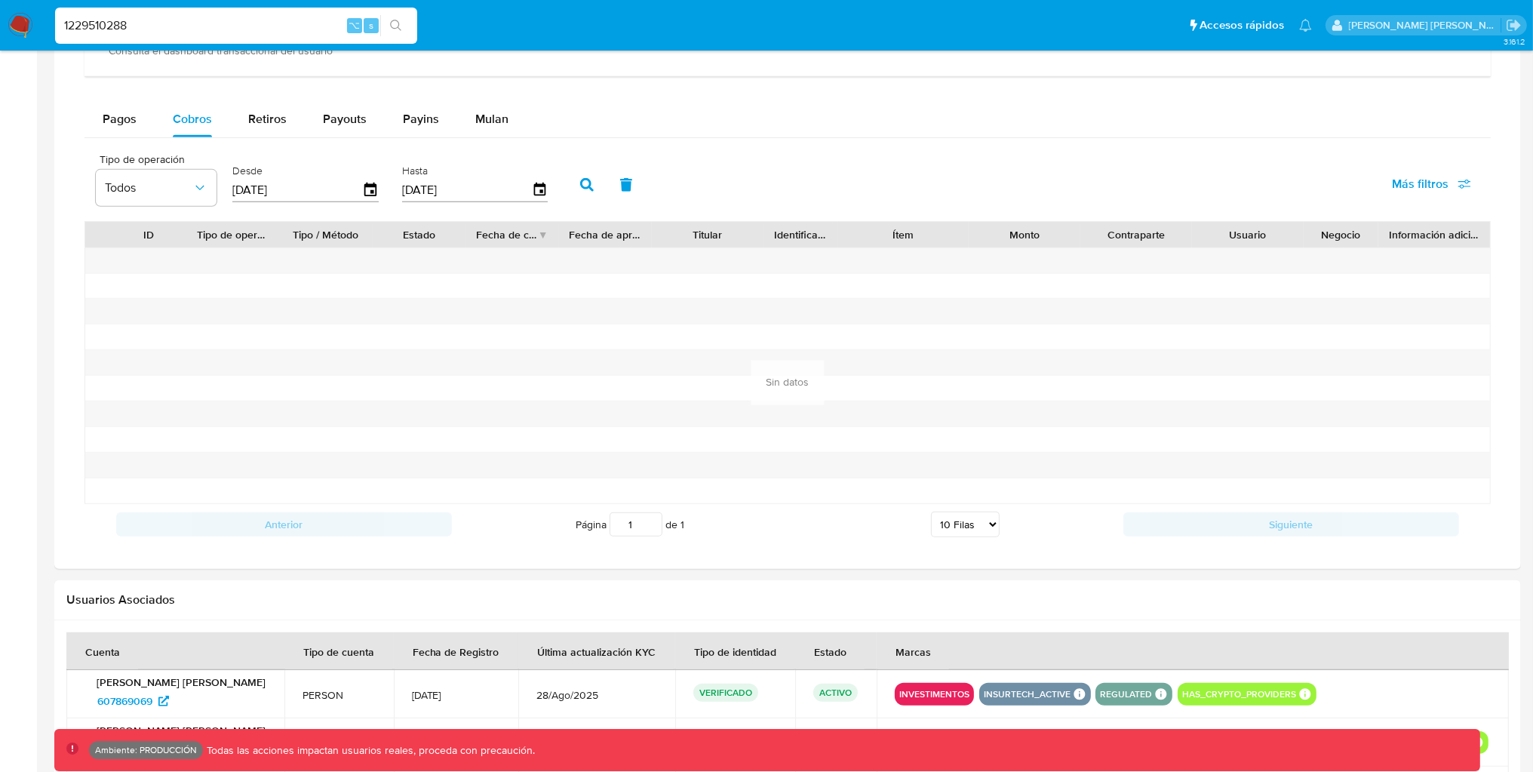
click at [567, 187] on button "button" at bounding box center [586, 185] width 39 height 36
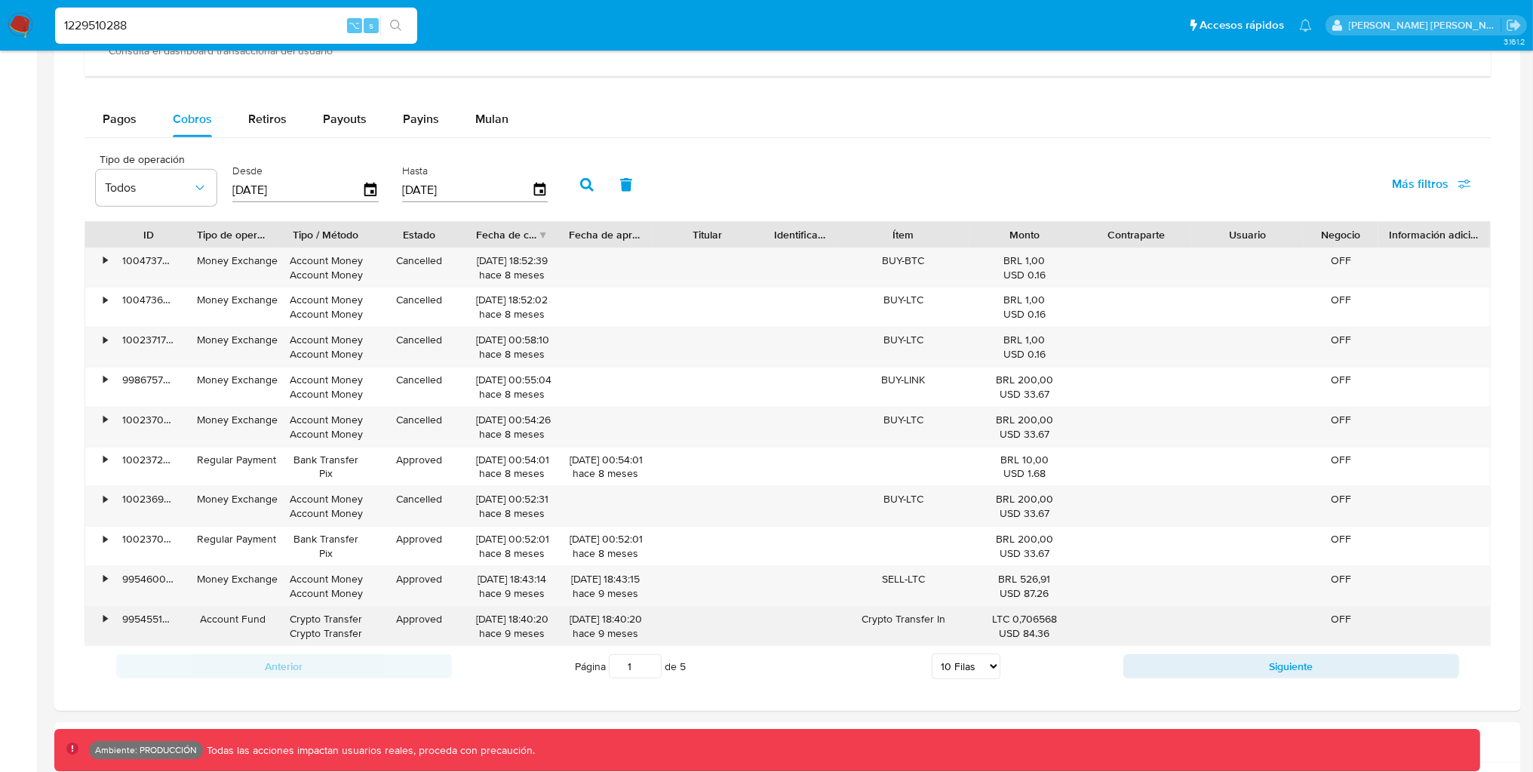
click at [99, 624] on div "•" at bounding box center [98, 625] width 26 height 39
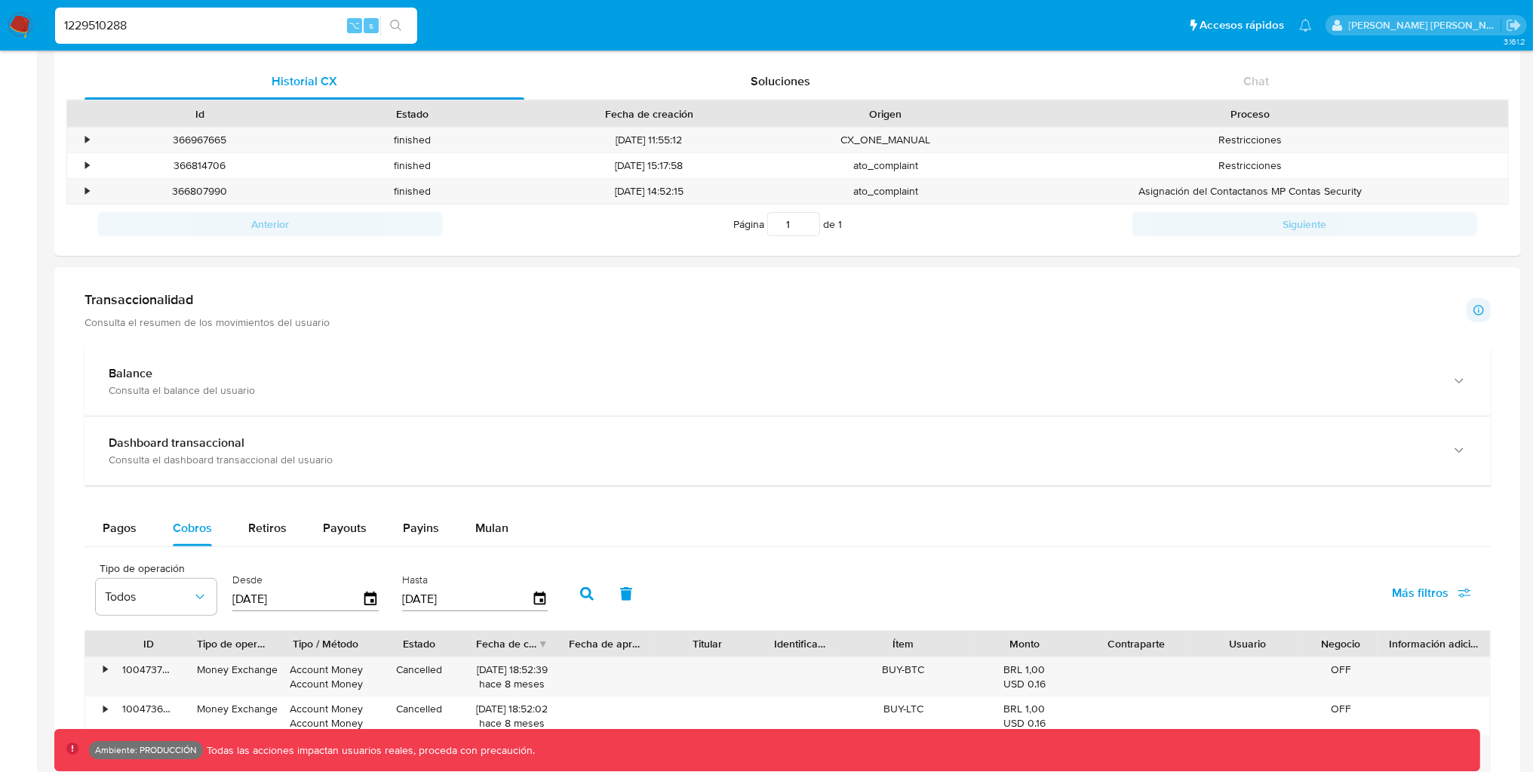
scroll to position [516, 0]
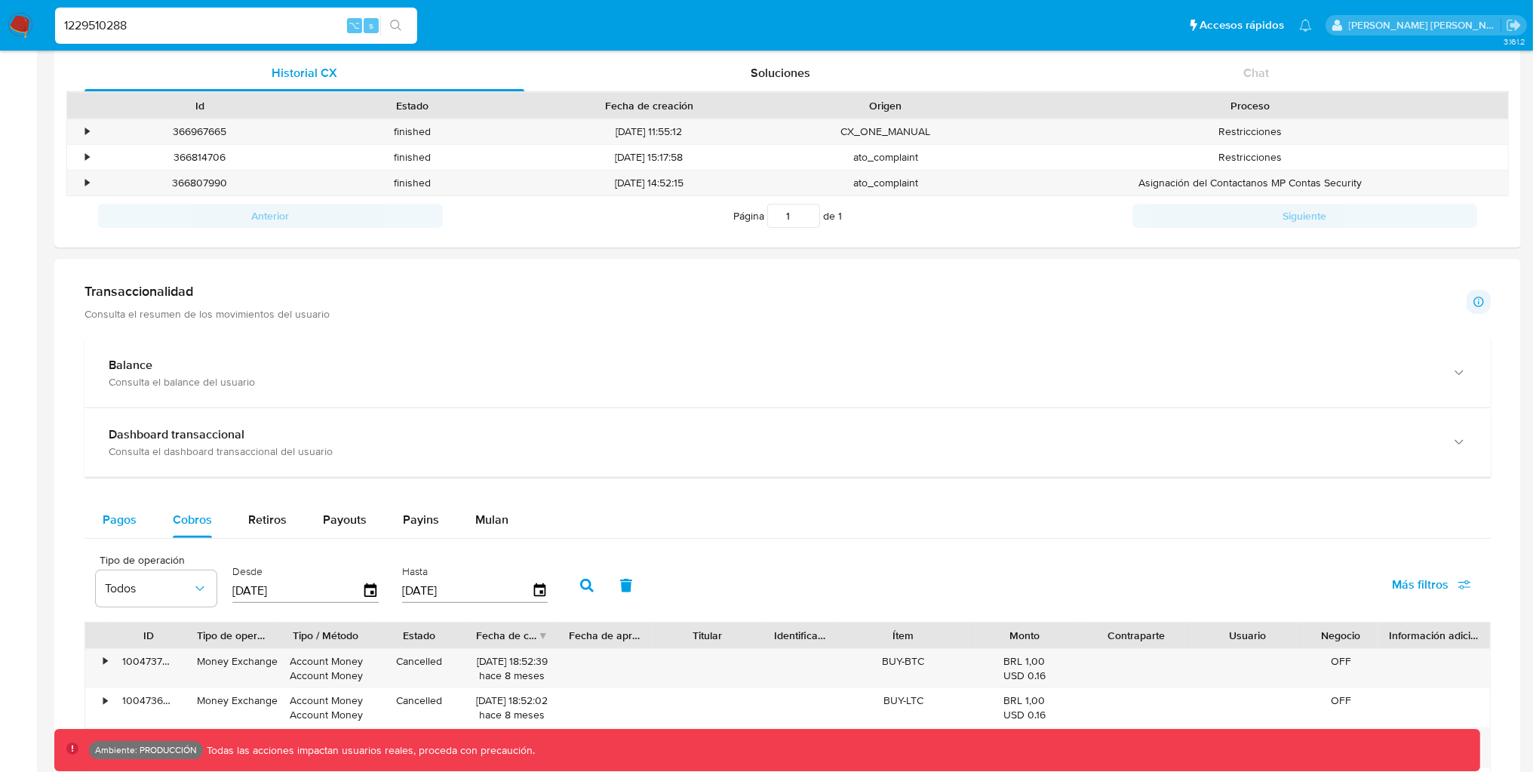
click at [135, 517] on span "Pagos" at bounding box center [120, 519] width 34 height 17
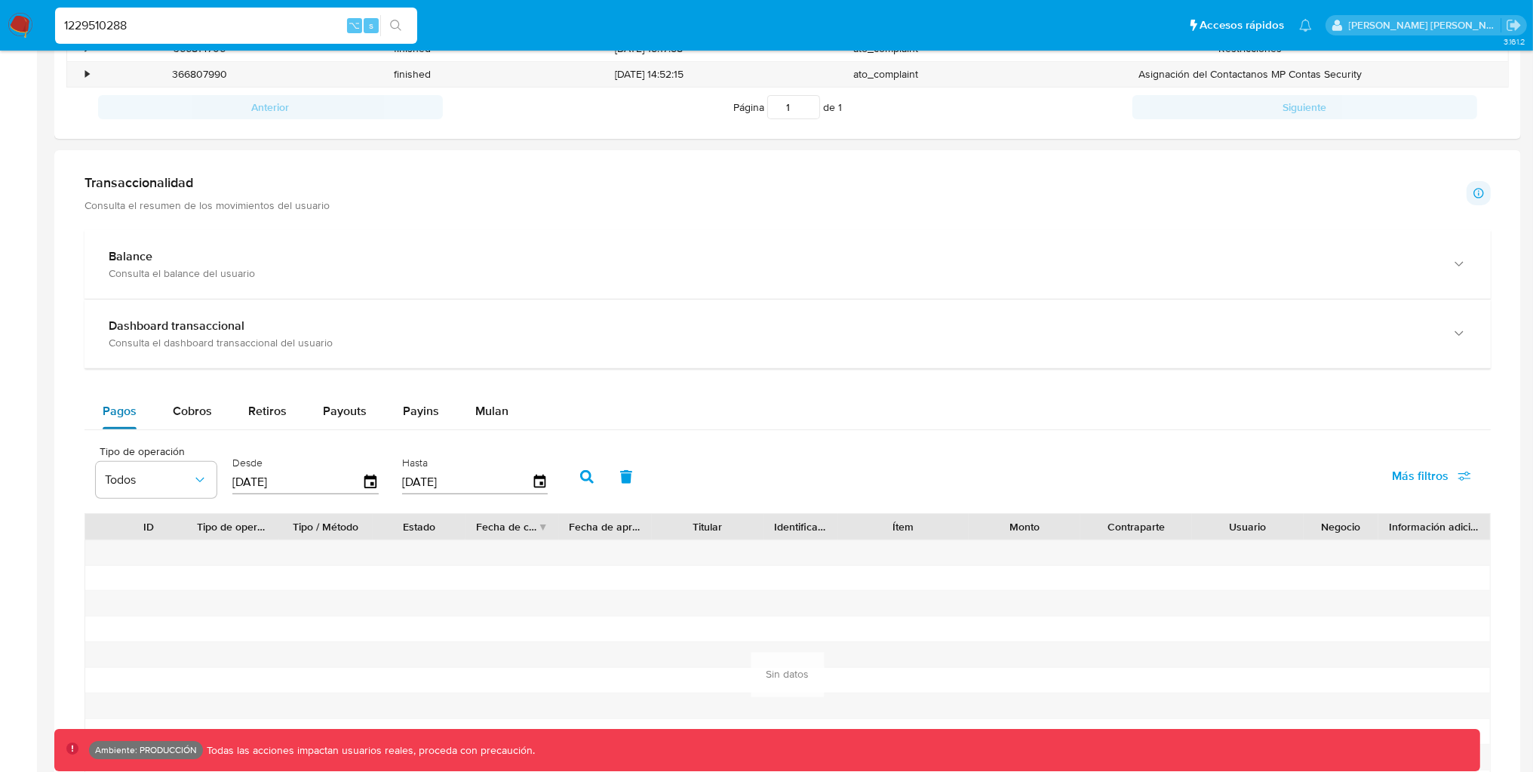
scroll to position [758, 0]
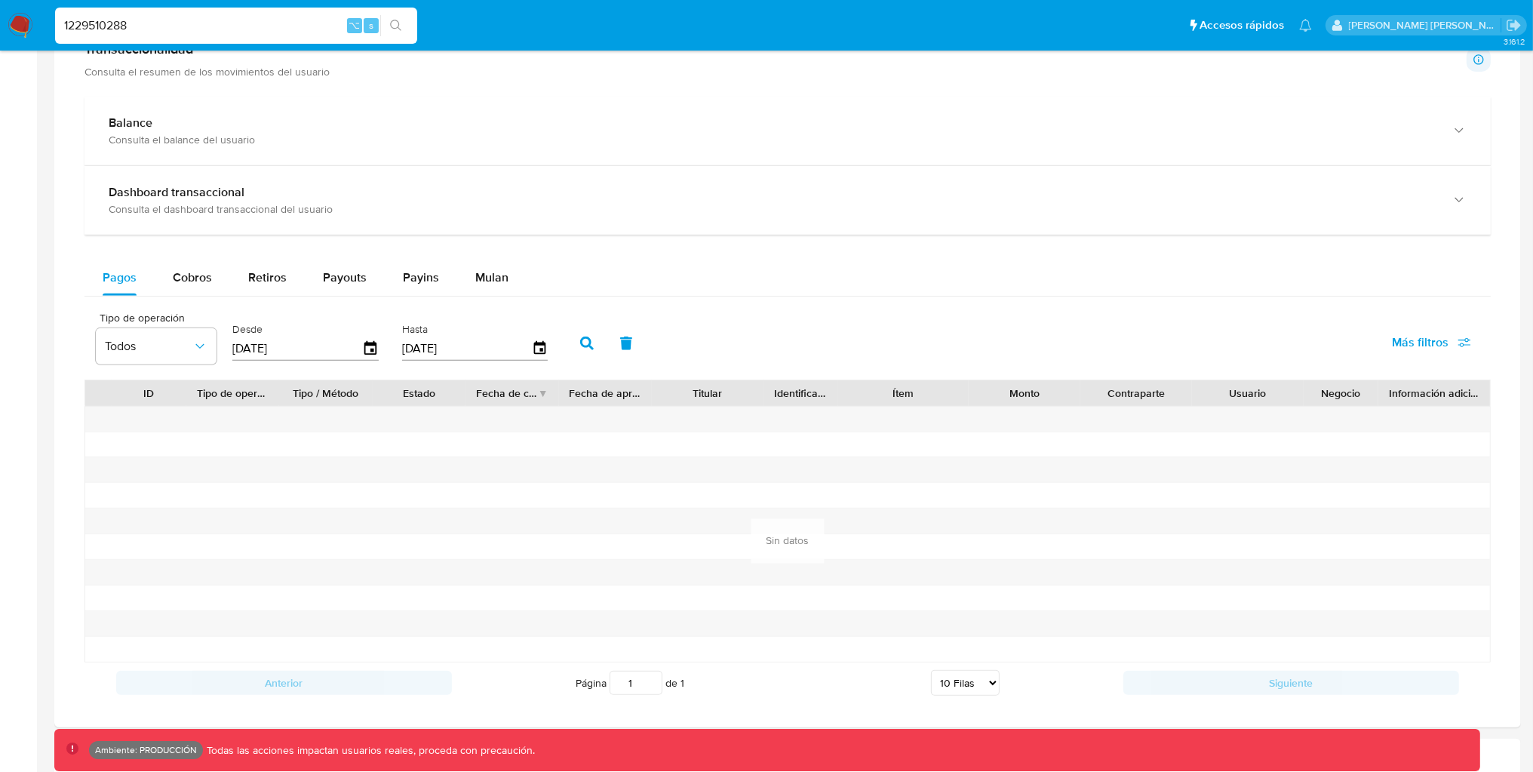
click at [252, 22] on input "1229510288" at bounding box center [236, 26] width 362 height 20
paste input "2352071450"
type input "2352071450"
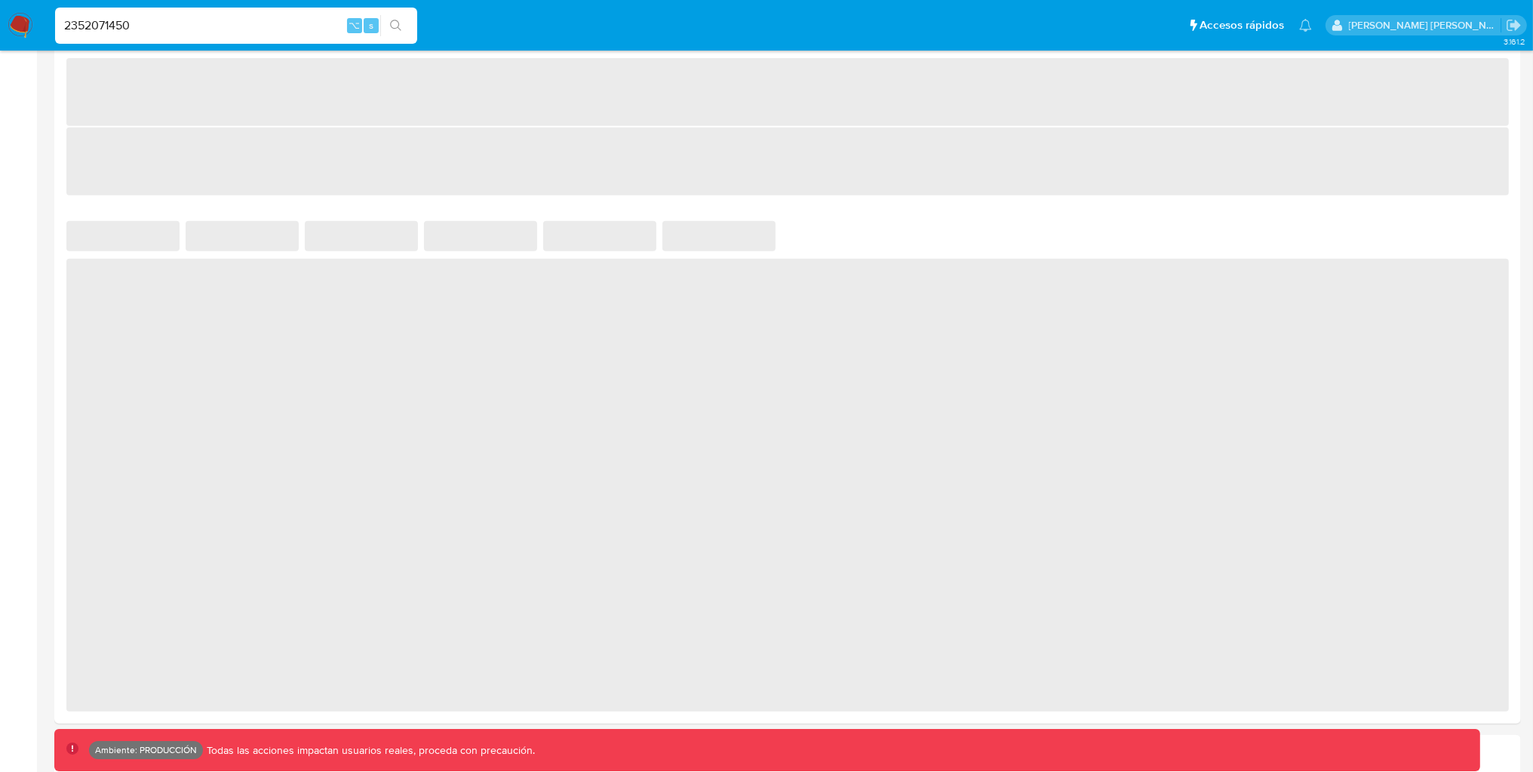
select select "10"
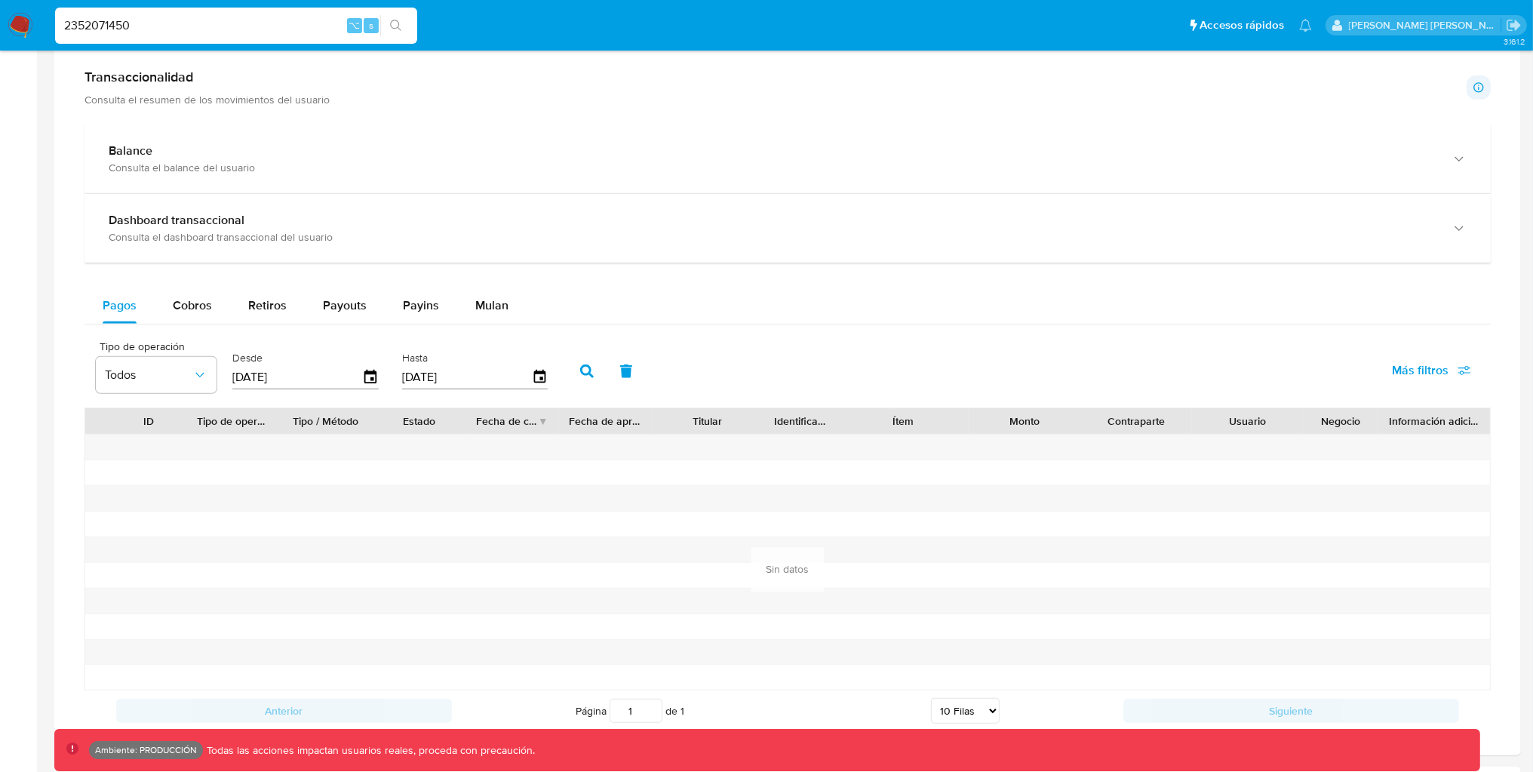
scroll to position [792, 0]
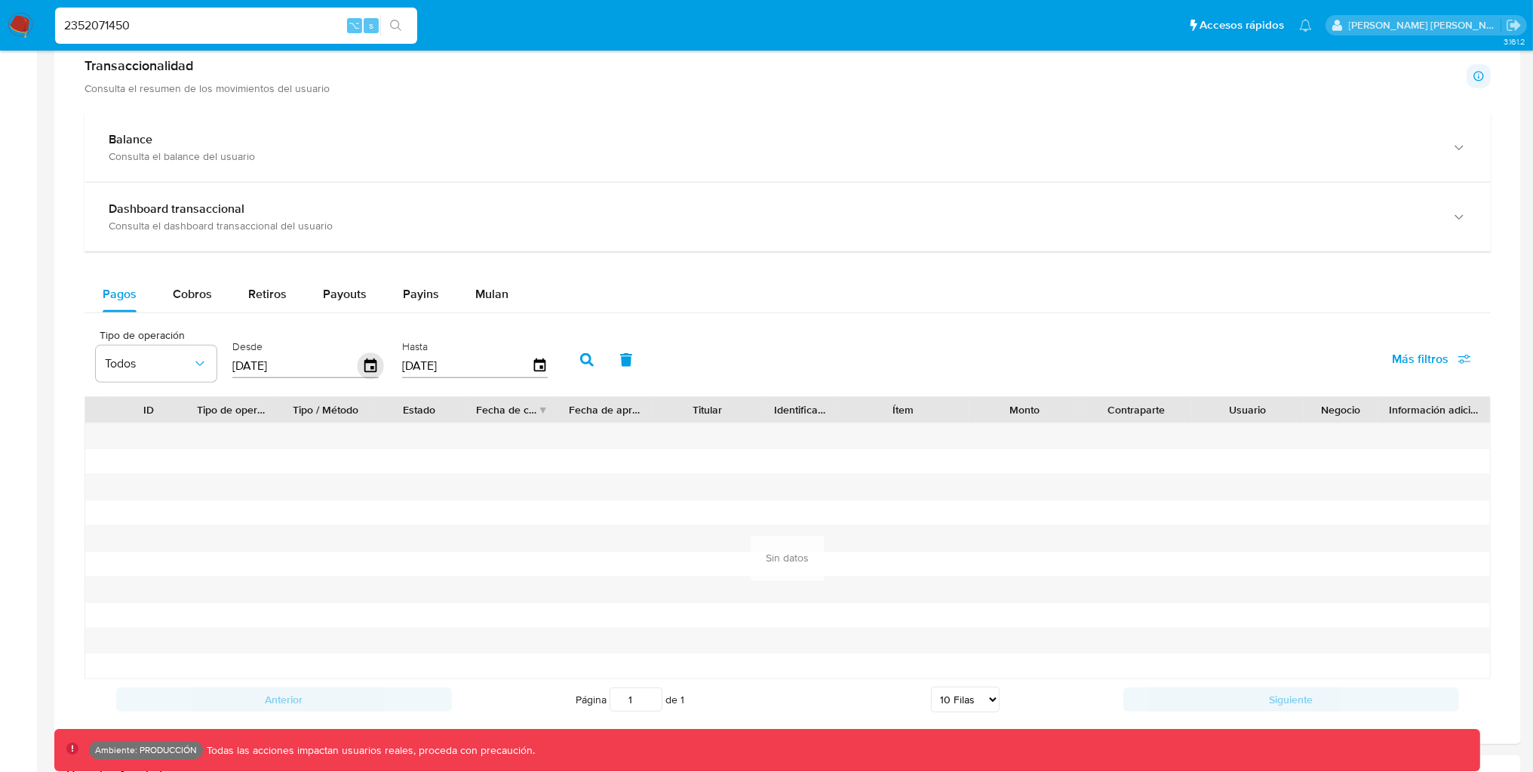
click at [358, 367] on icon "button" at bounding box center [371, 366] width 26 height 26
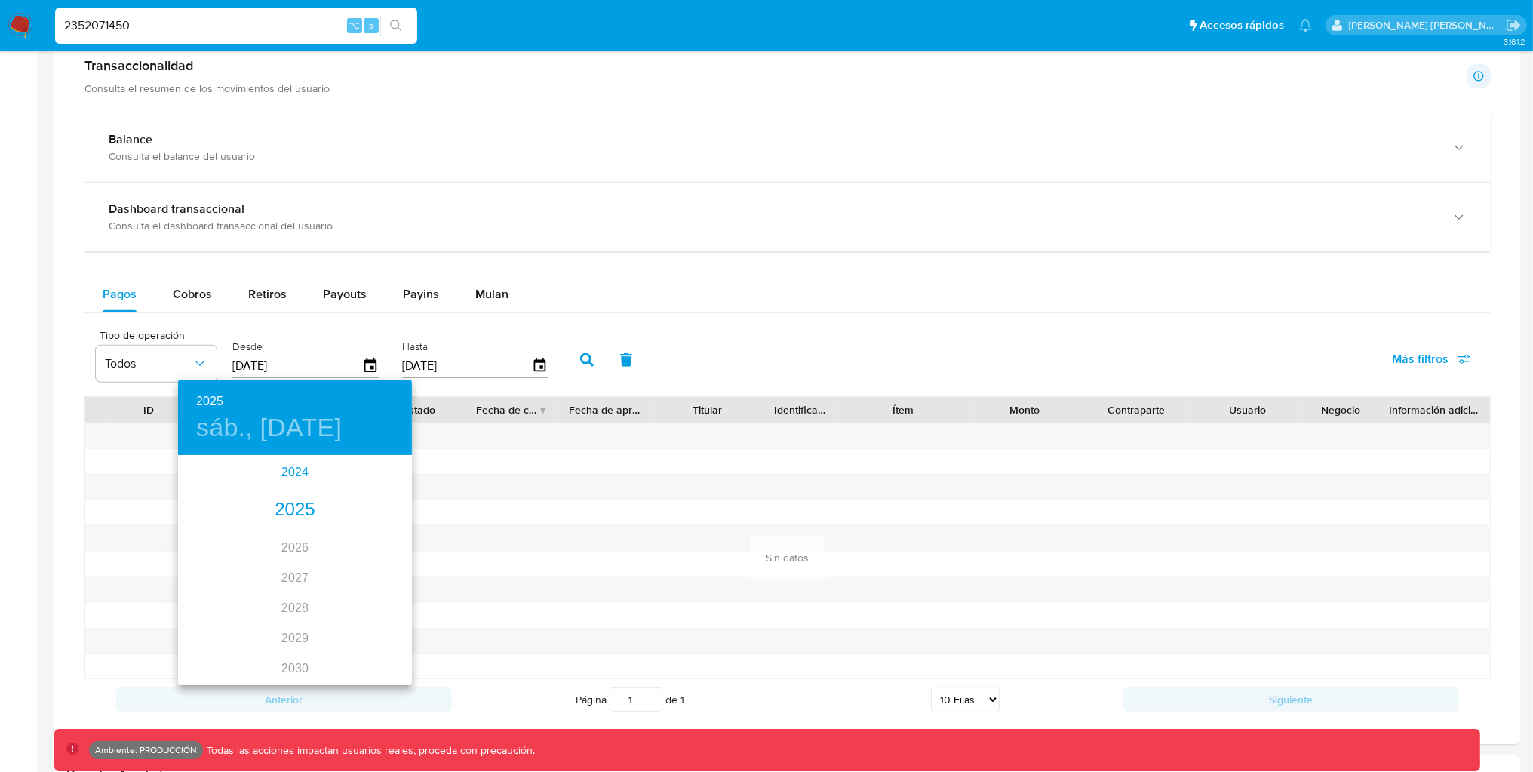
click at [305, 473] on div "2024" at bounding box center [295, 472] width 234 height 30
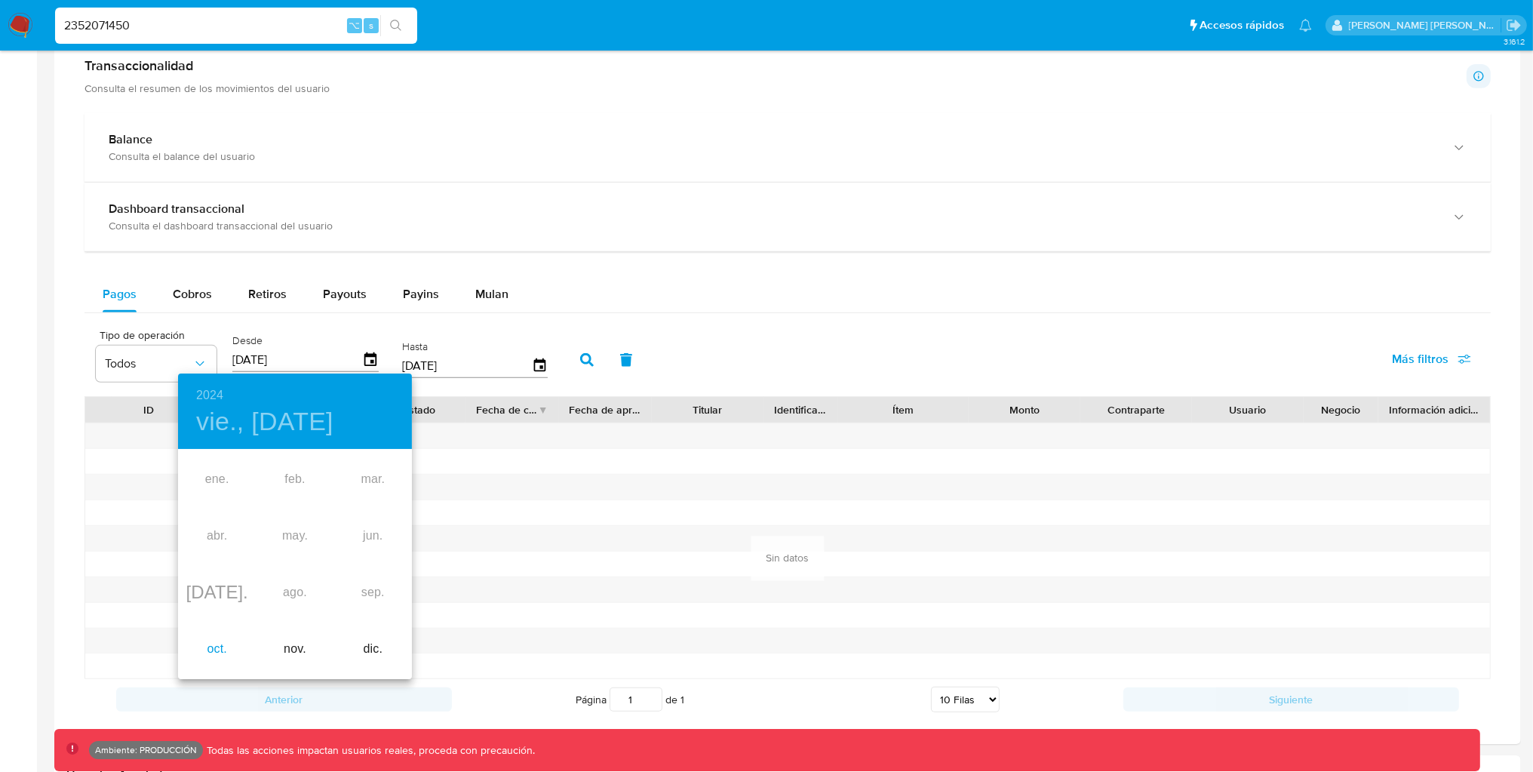
click at [204, 652] on div "oct." at bounding box center [217, 649] width 78 height 57
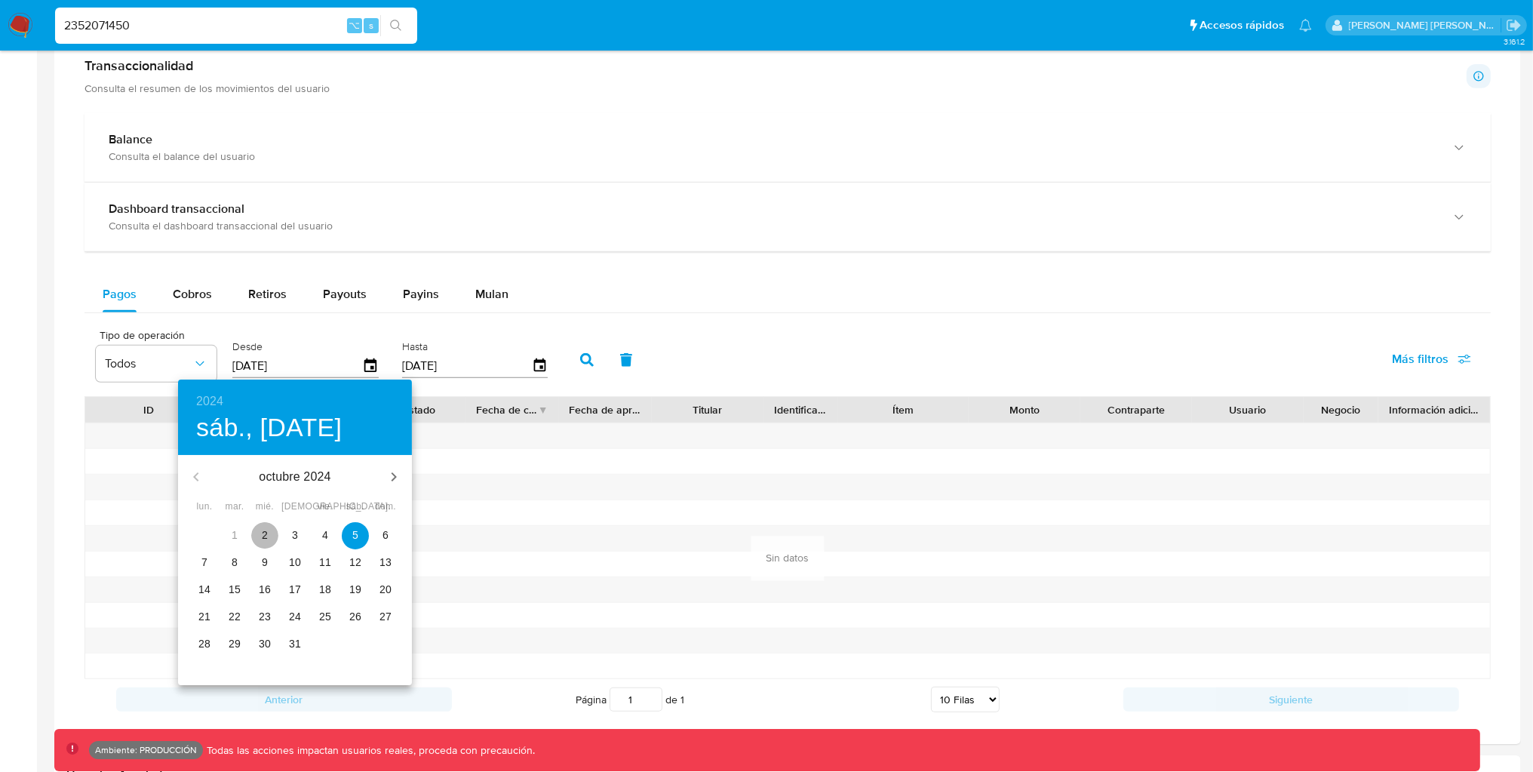
click at [270, 539] on span "2" at bounding box center [264, 534] width 27 height 15
type input "[DATE]"
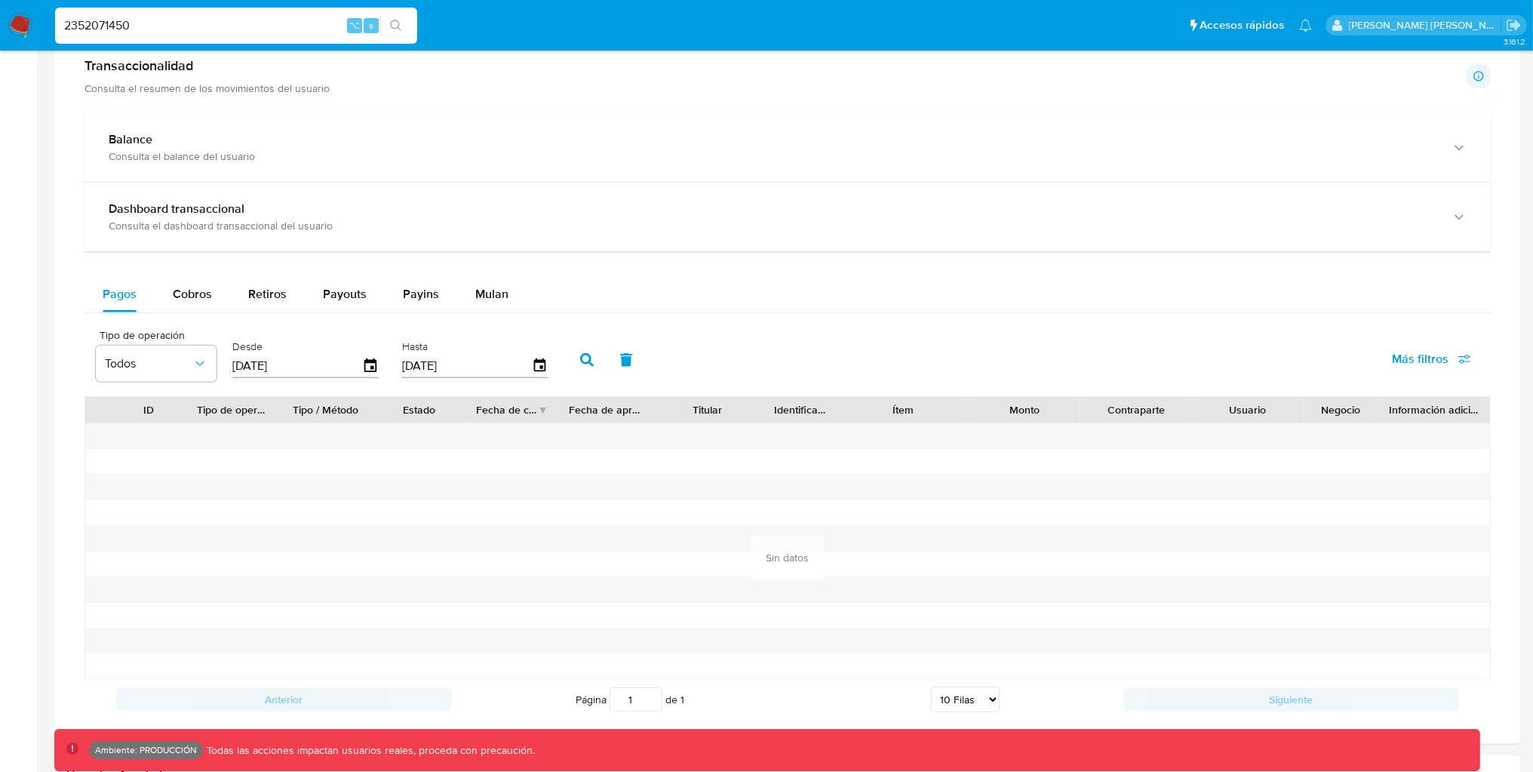
click at [567, 358] on button "button" at bounding box center [586, 360] width 39 height 36
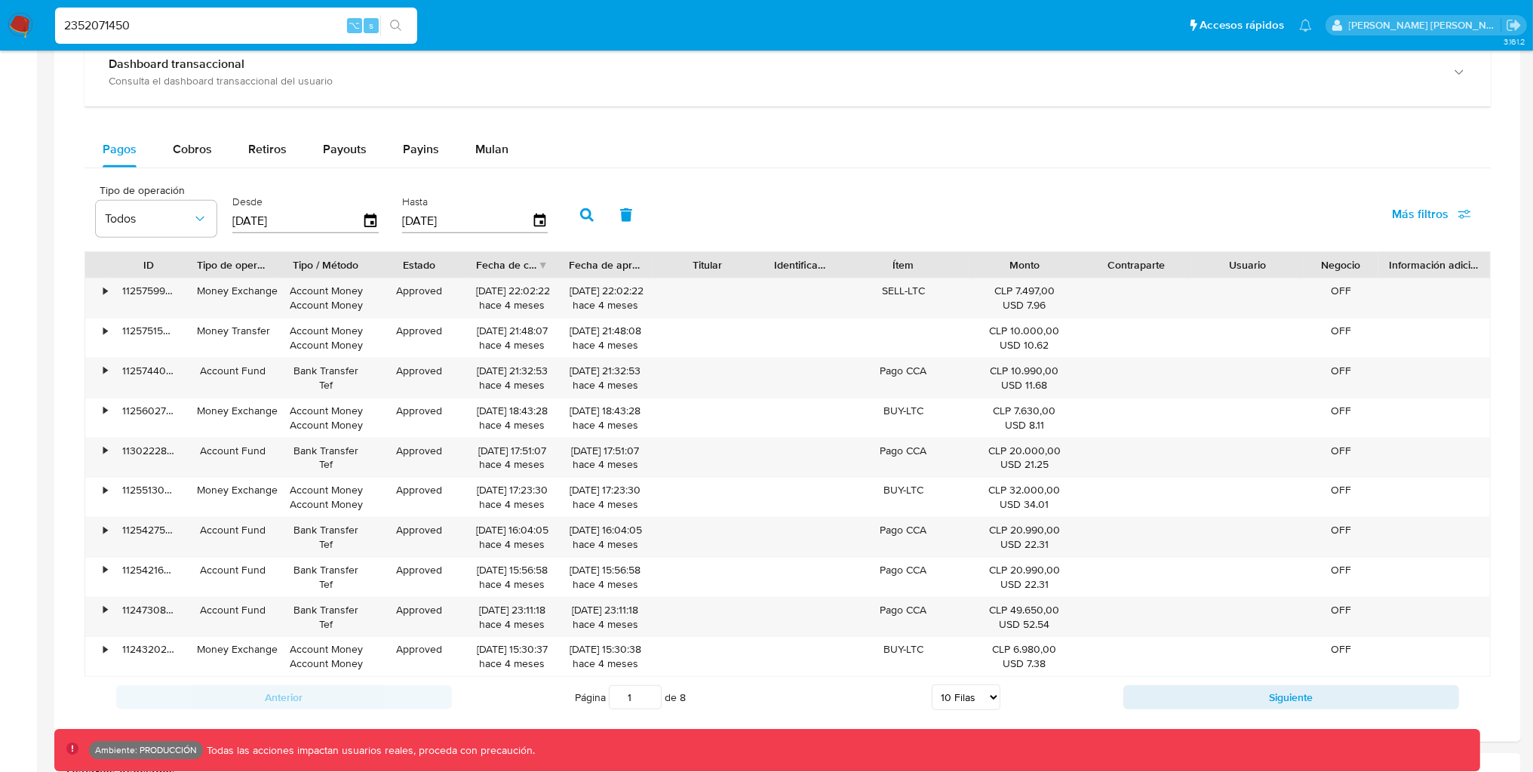
scroll to position [975, 0]
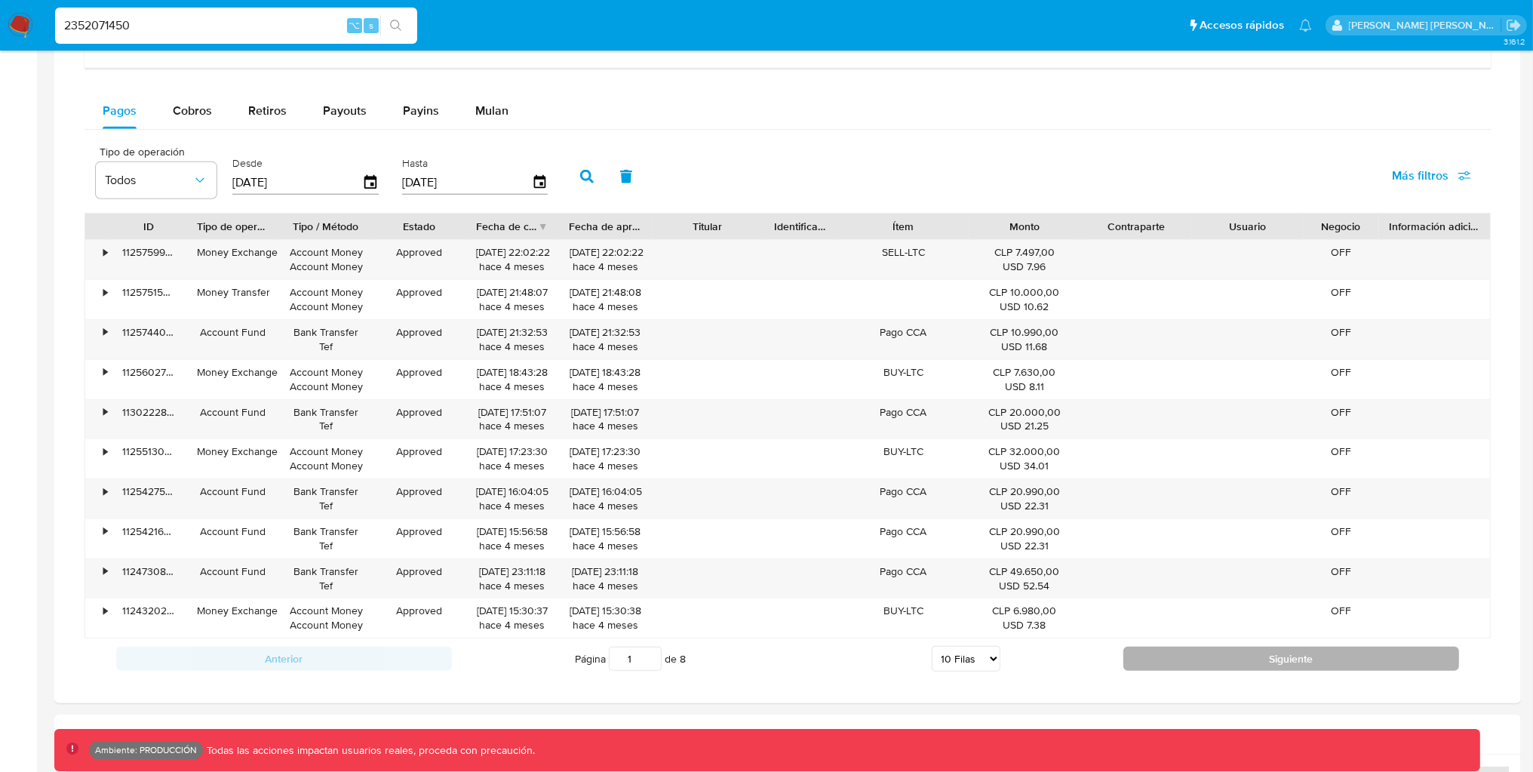
click at [1153, 667] on button "Siguiente" at bounding box center [1291, 658] width 336 height 24
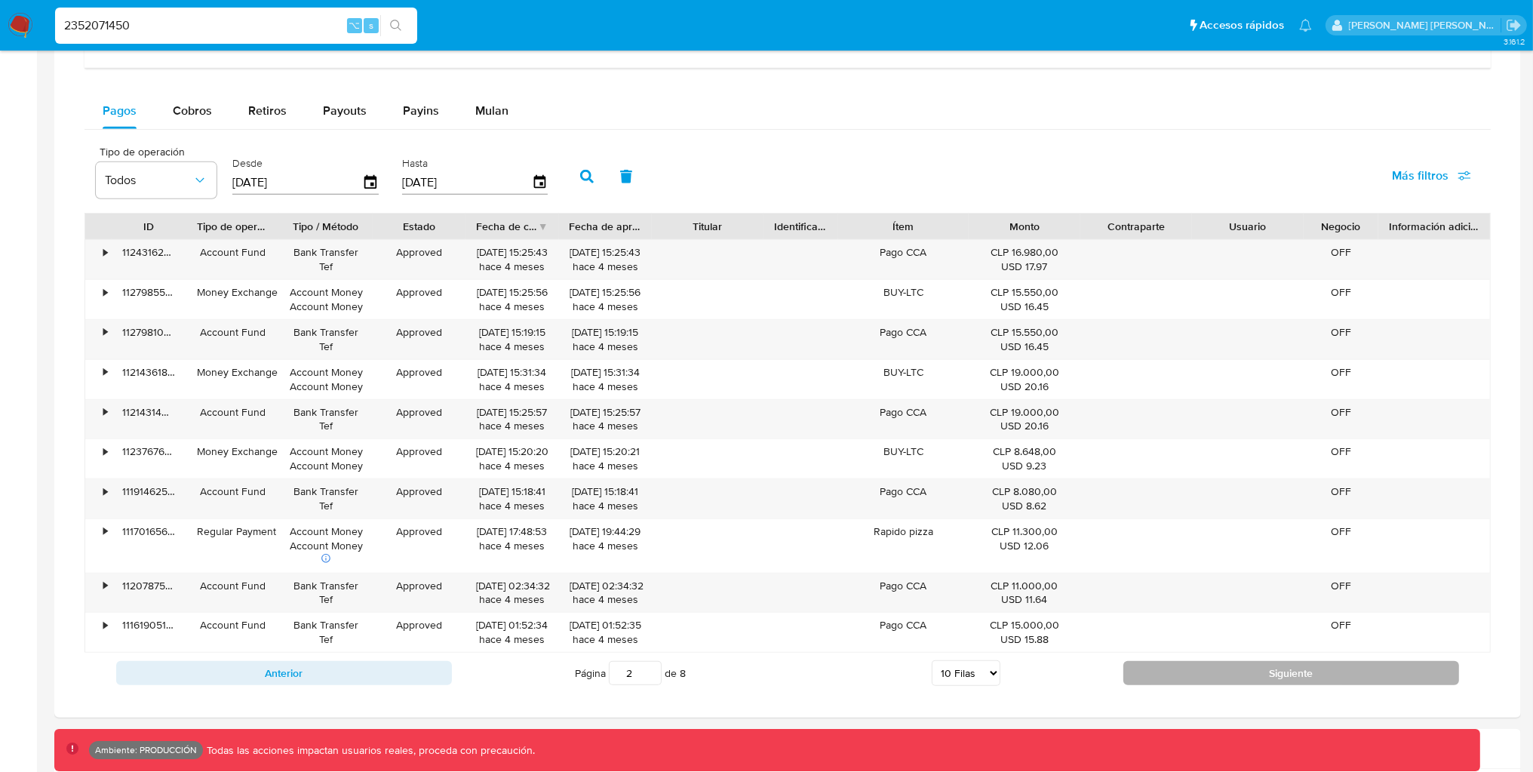
click at [1190, 668] on button "Siguiente" at bounding box center [1291, 673] width 336 height 24
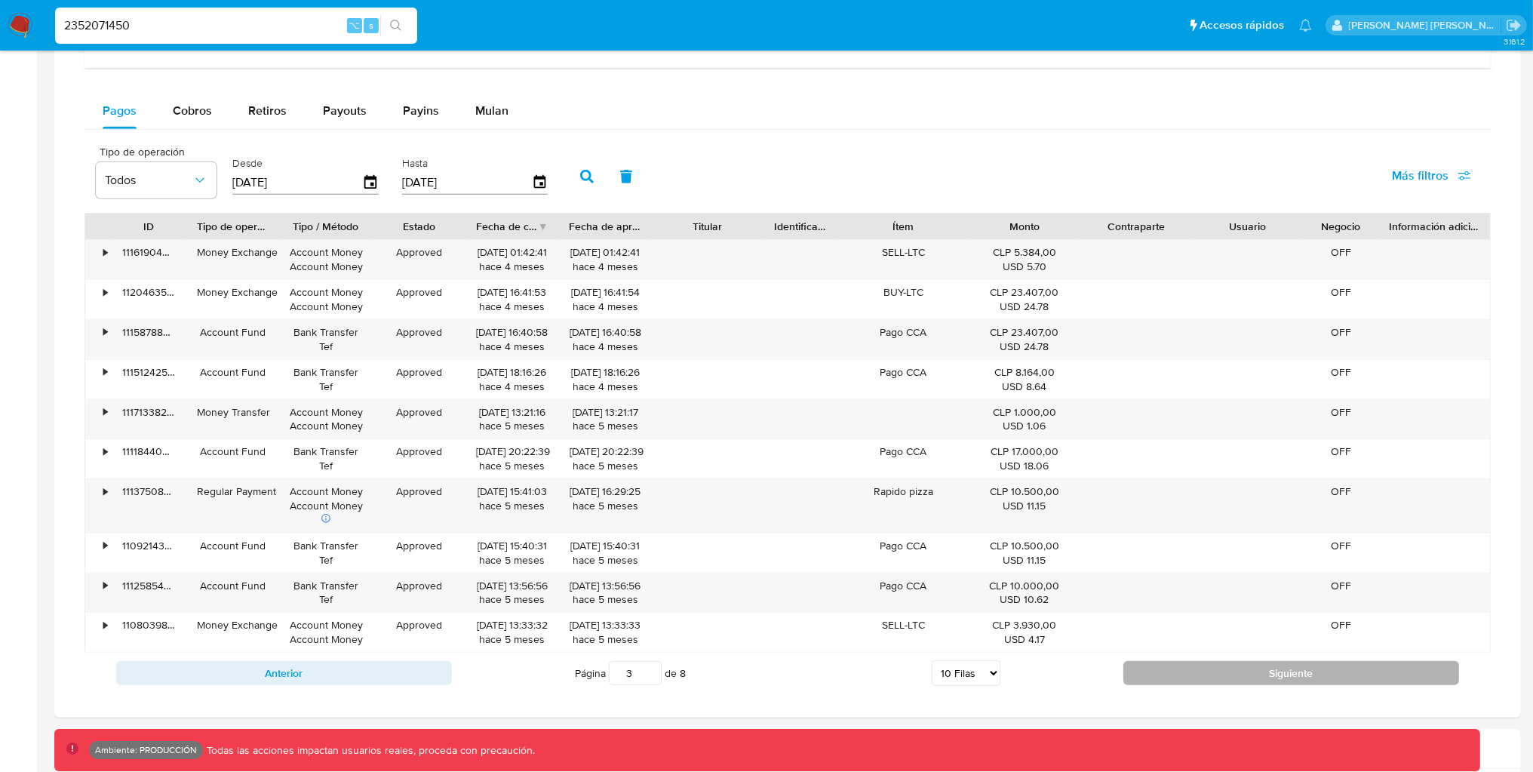
click at [1188, 671] on button "Siguiente" at bounding box center [1291, 673] width 336 height 24
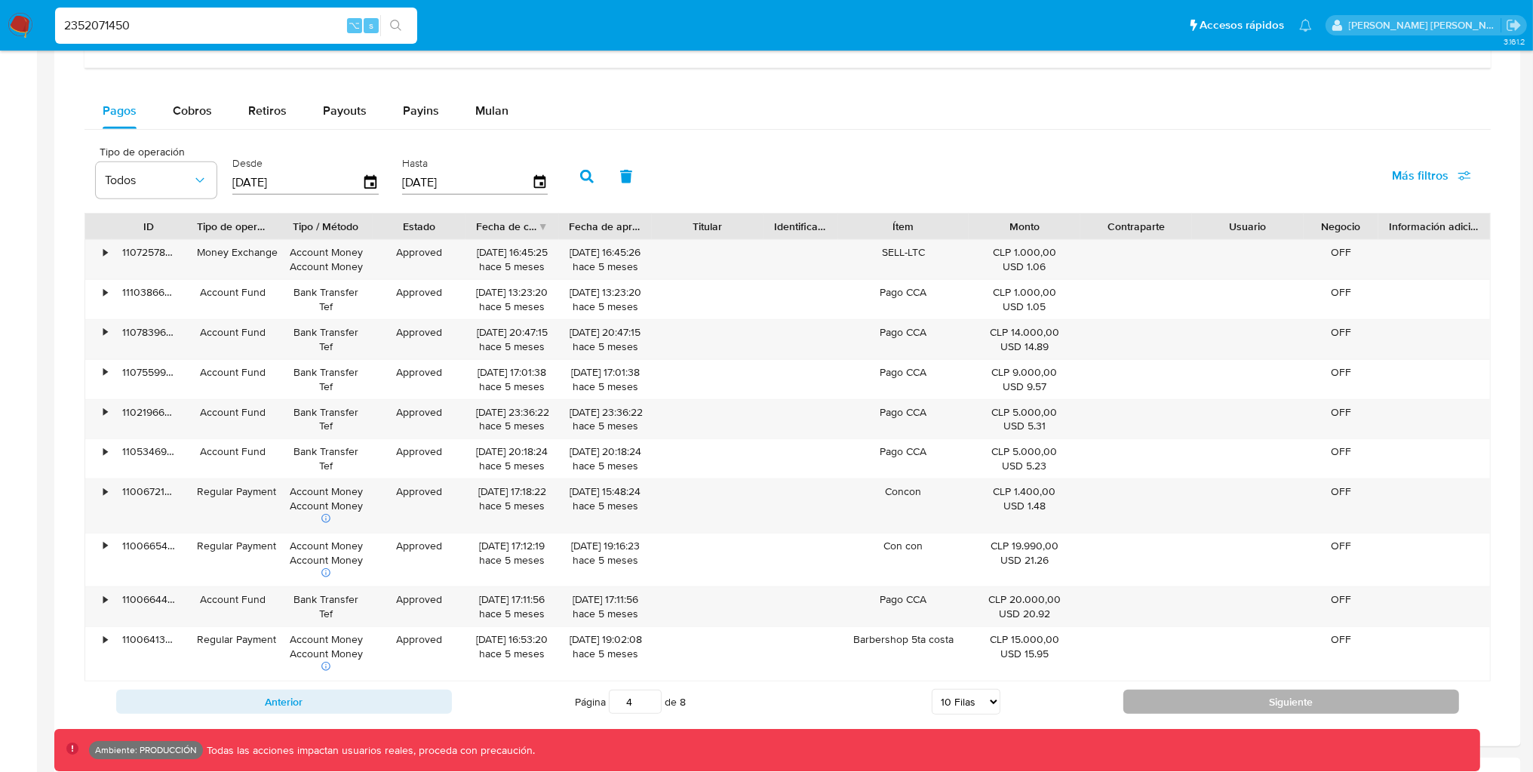
click at [1160, 694] on button "Siguiente" at bounding box center [1291, 701] width 336 height 24
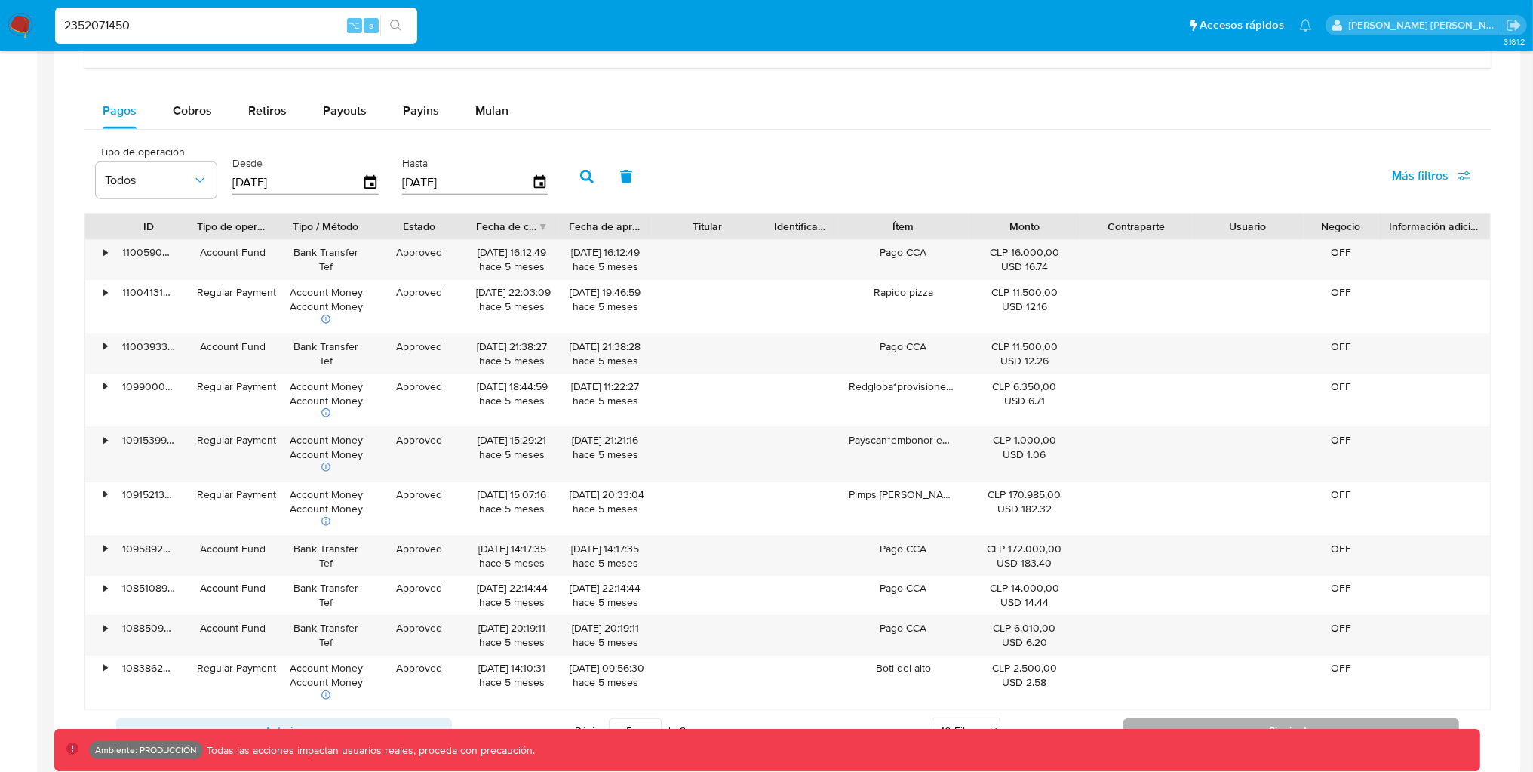
click at [1226, 726] on button "Siguiente" at bounding box center [1291, 730] width 336 height 24
type input "6"
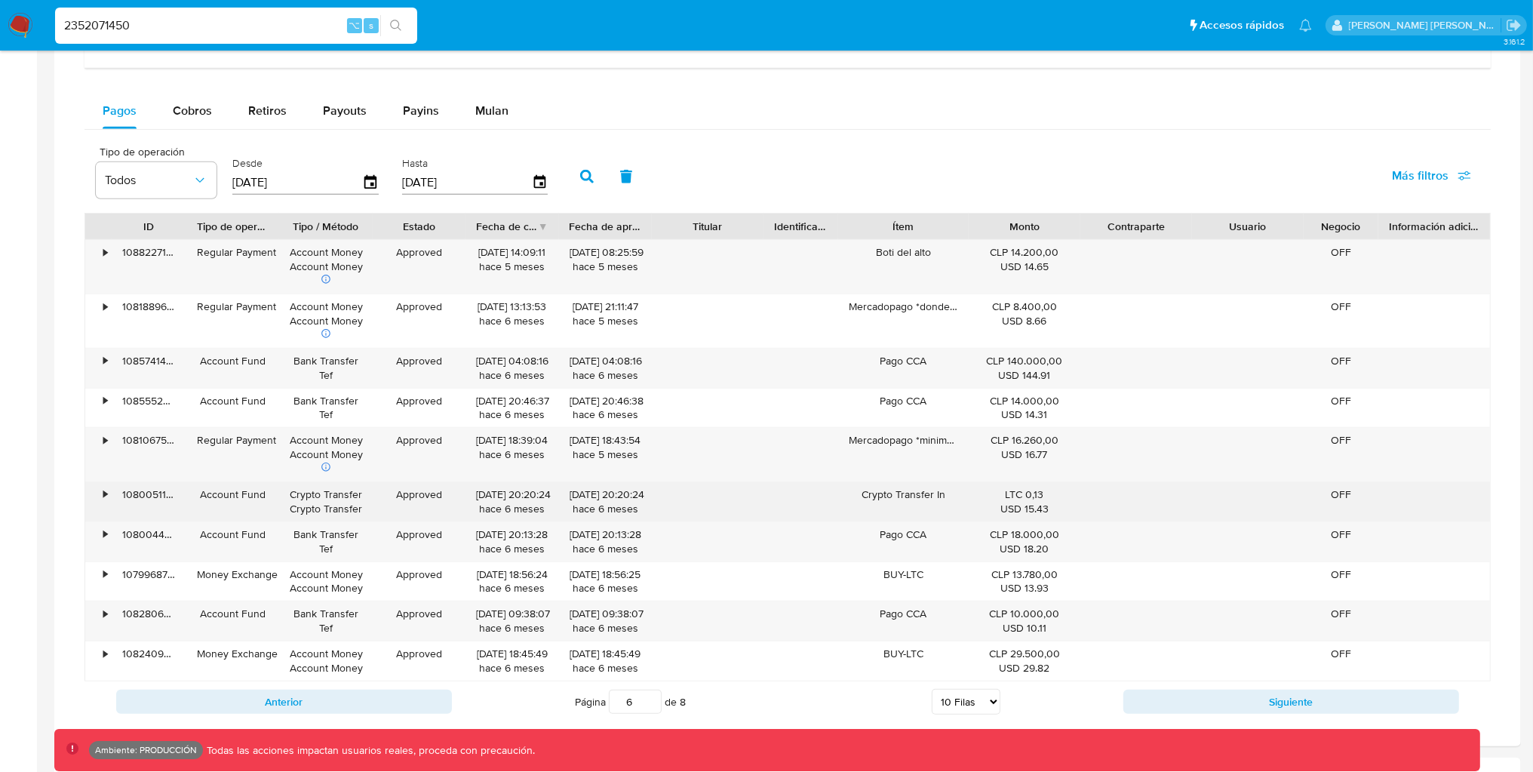
click at [109, 496] on div "•" at bounding box center [98, 501] width 26 height 39
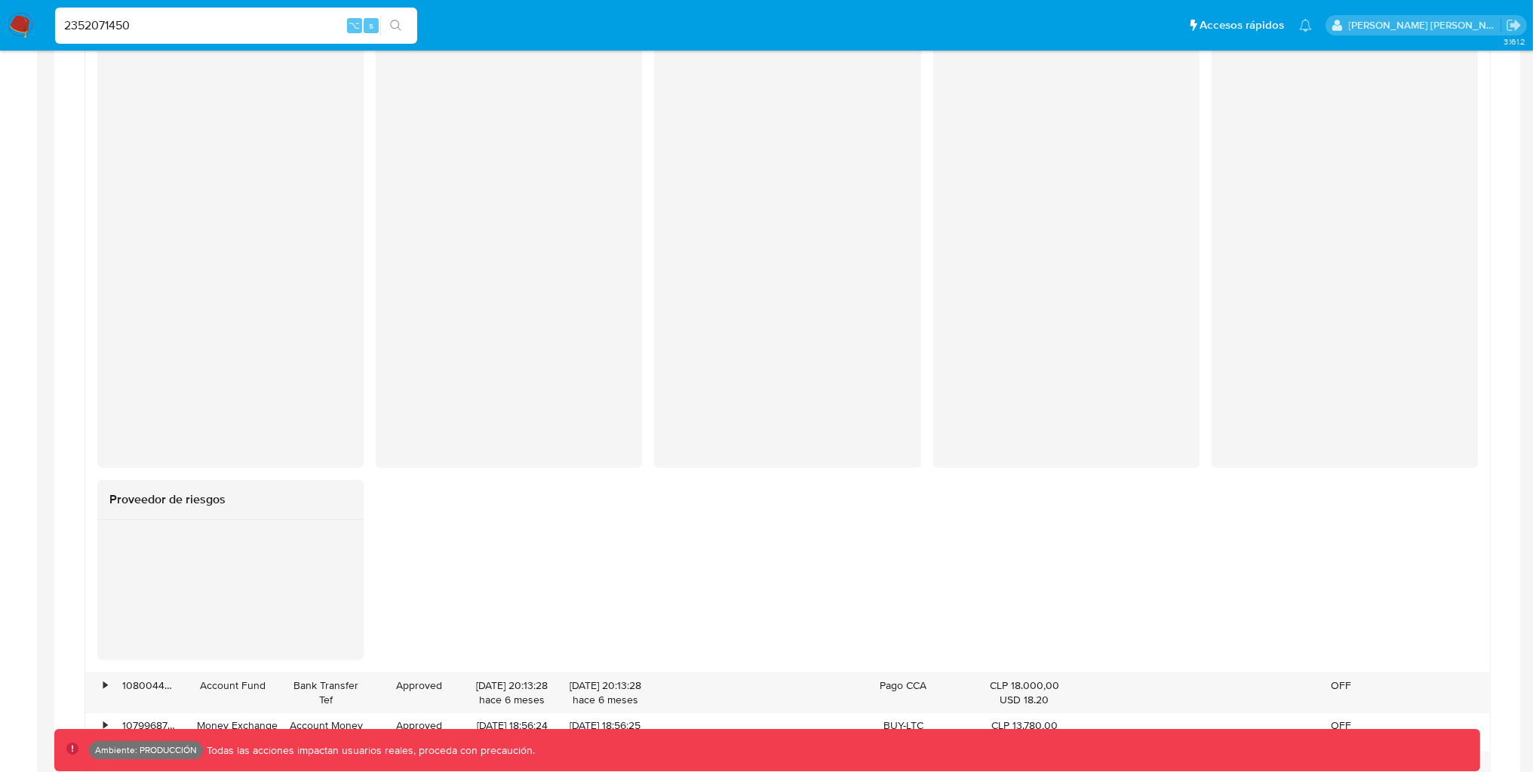
scroll to position [1519, 0]
click at [1236, 220] on div at bounding box center [1344, 127] width 266 height 197
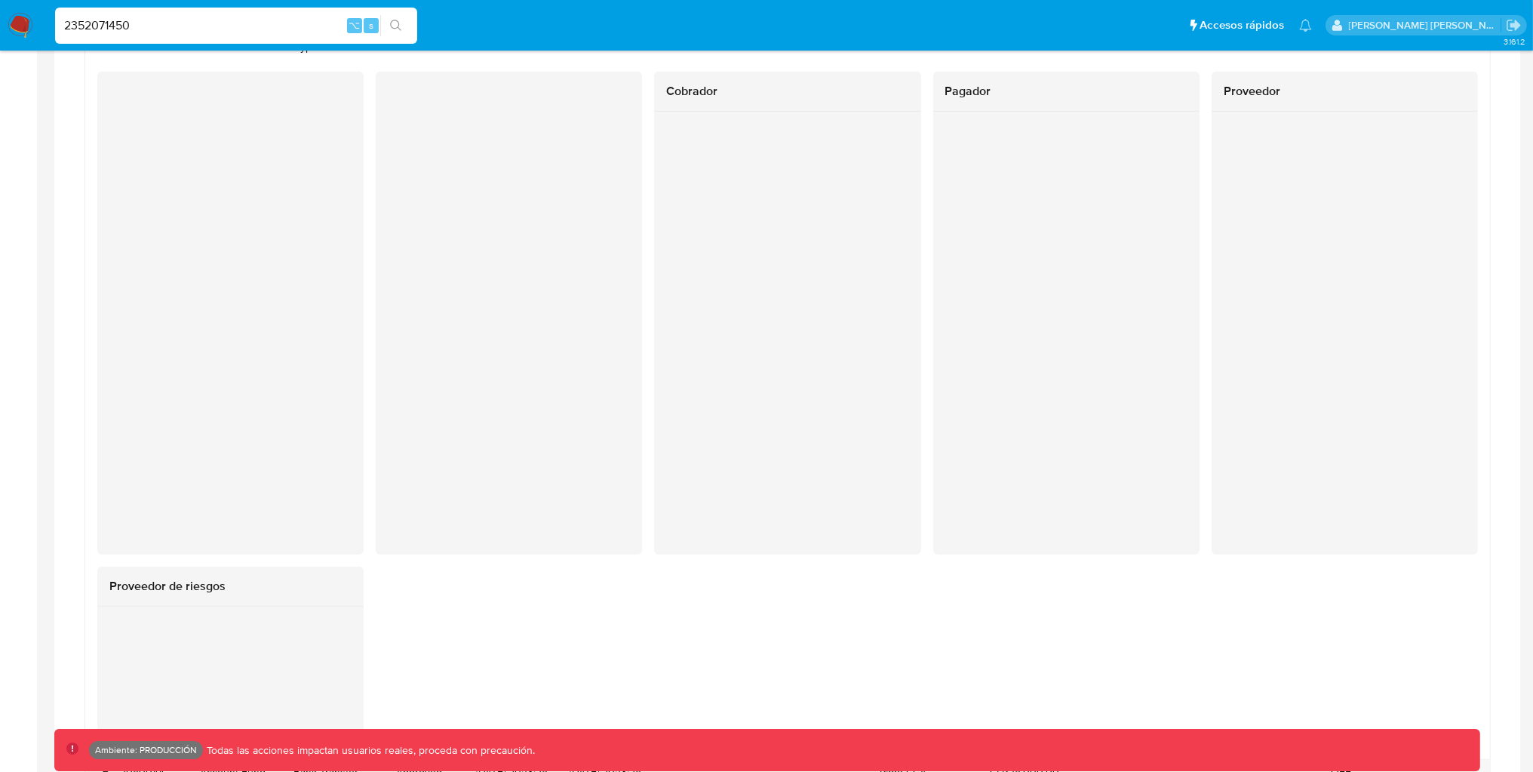
scroll to position [1438, 0]
click at [1285, 299] on div at bounding box center [1344, 209] width 266 height 197
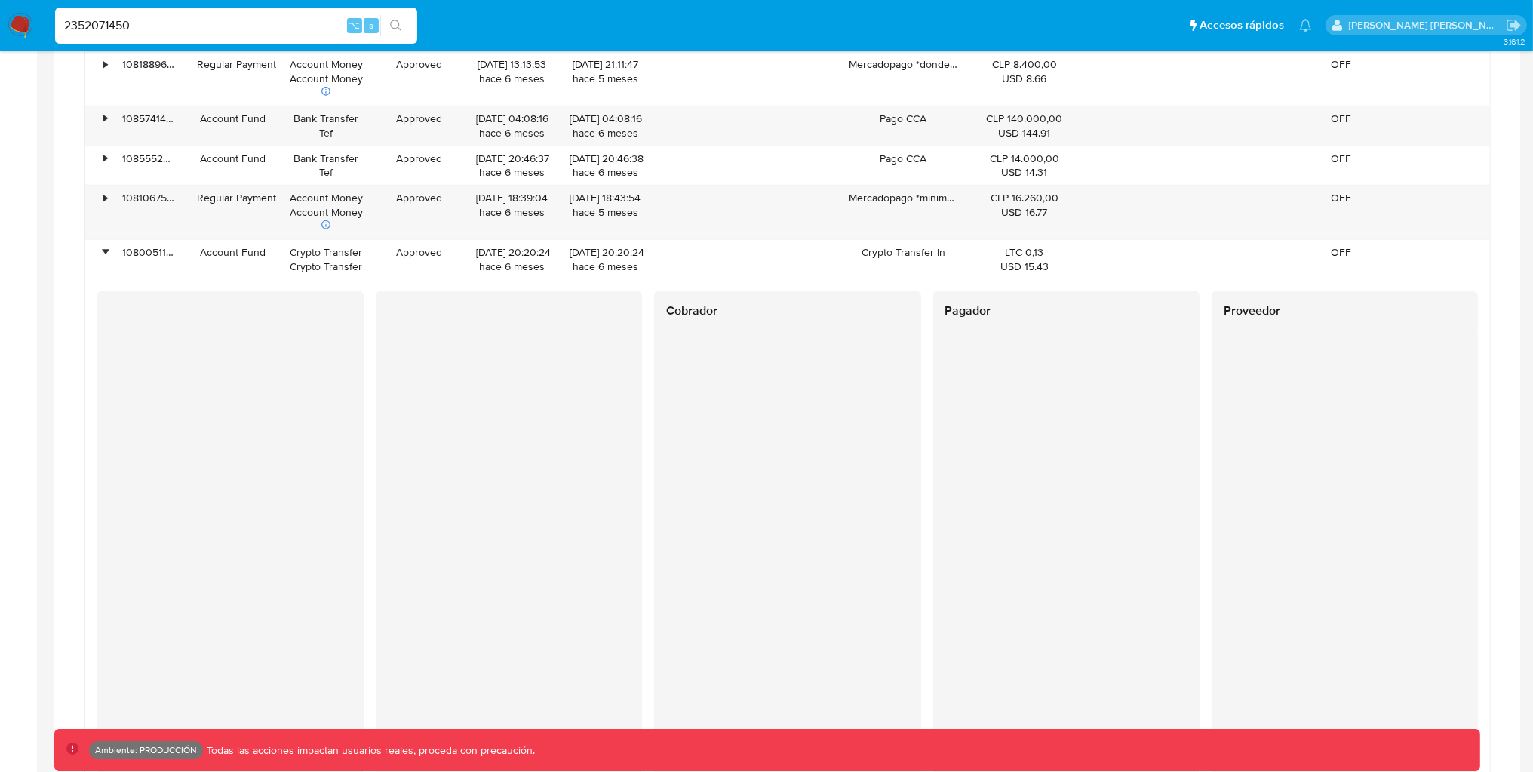
scroll to position [1230, 0]
